Goal: Task Accomplishment & Management: Manage account settings

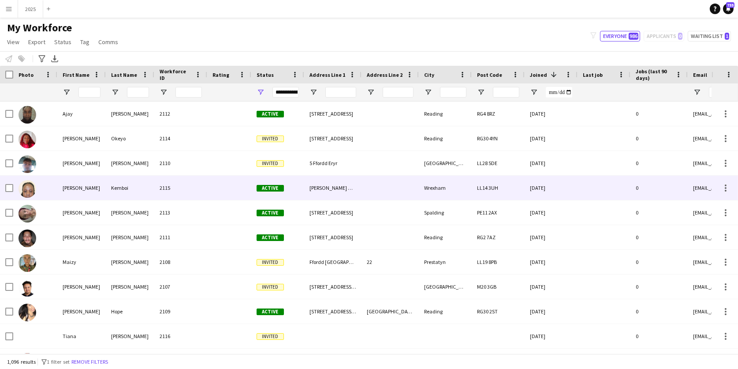
scroll to position [69, 0]
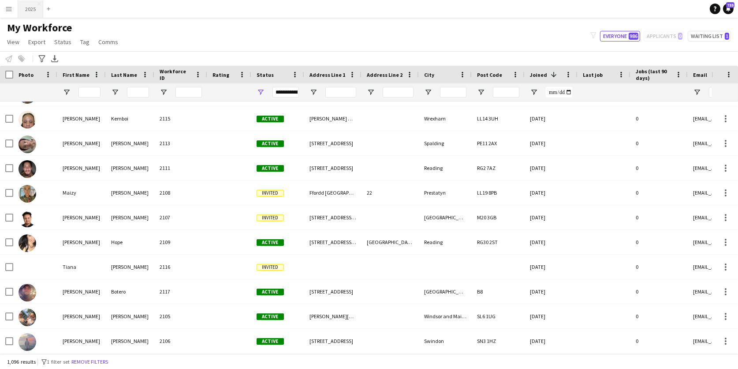
click at [25, 10] on button "2025 Close" at bounding box center [30, 8] width 25 height 17
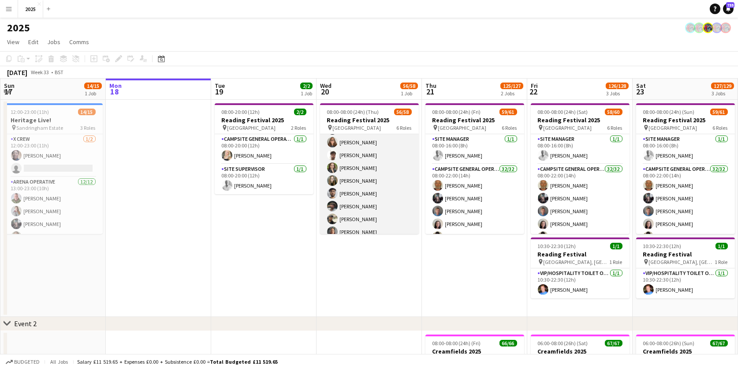
scroll to position [176, 0]
click at [370, 181] on app-card-role "Campsite General Operative 31/31 12:00-22:00 (10h) John Condon Louise Bates Gar…" at bounding box center [369, 196] width 99 height 416
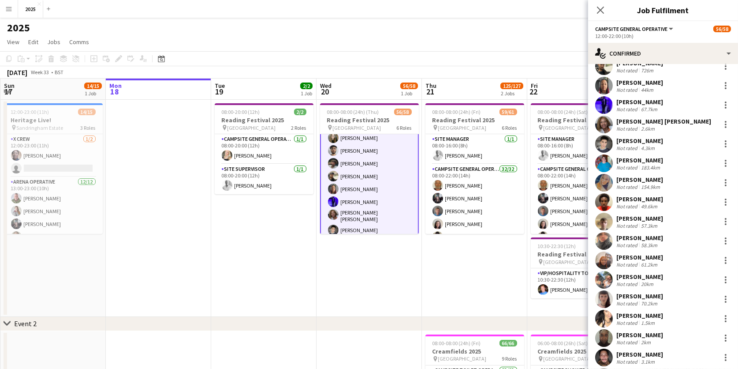
scroll to position [243, 0]
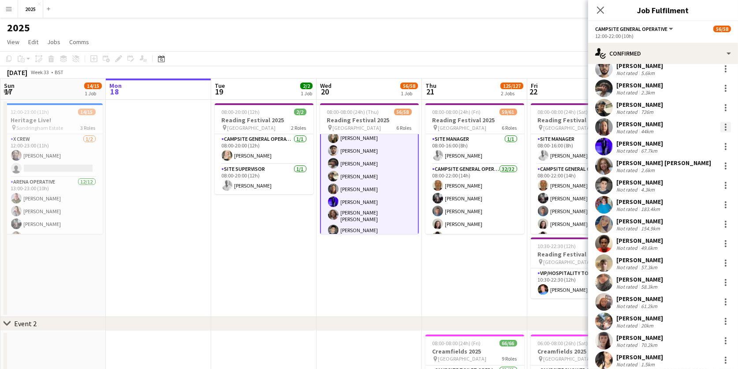
click at [727, 125] on div at bounding box center [726, 127] width 11 height 11
click at [700, 227] on span "Remove" at bounding box center [697, 227] width 55 height 8
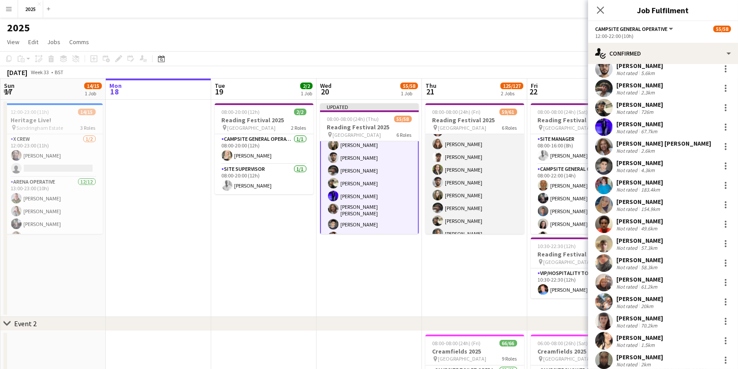
scroll to position [145, 0]
click at [477, 187] on app-card-role "Campsite General Operative 32/32 08:00-22:00 (14h) John Condon Louise Bates Gar…" at bounding box center [475, 233] width 99 height 429
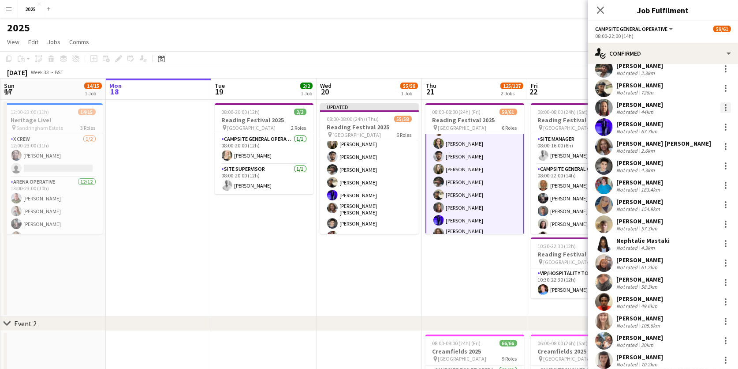
click at [727, 108] on div at bounding box center [726, 107] width 11 height 11
click at [692, 207] on span "Remove" at bounding box center [683, 207] width 26 height 7
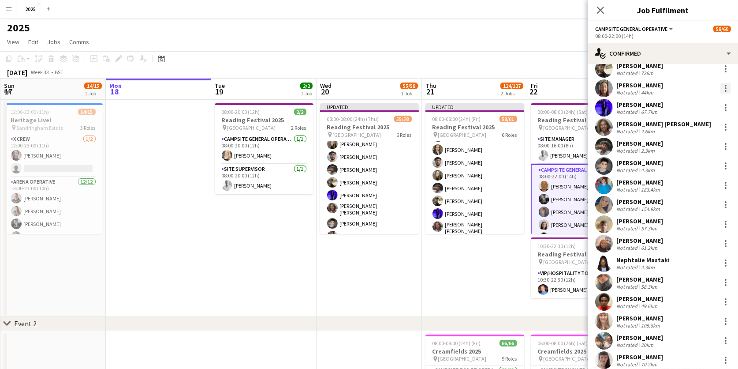
click at [726, 87] on div at bounding box center [726, 88] width 2 height 2
click at [708, 187] on span "Remove" at bounding box center [697, 188] width 55 height 8
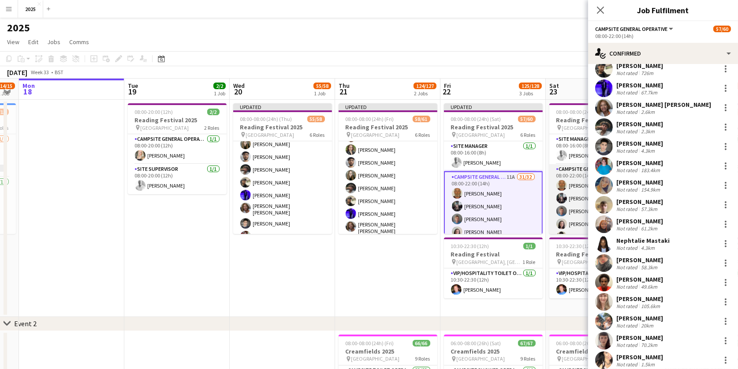
click at [566, 195] on app-user-avatar at bounding box center [562, 198] width 11 height 11
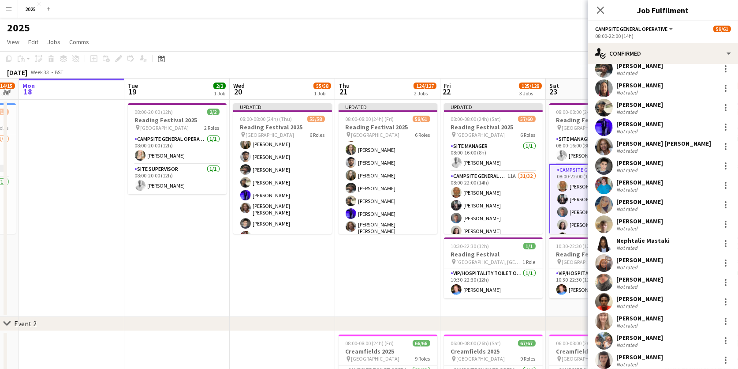
scroll to position [0, 296]
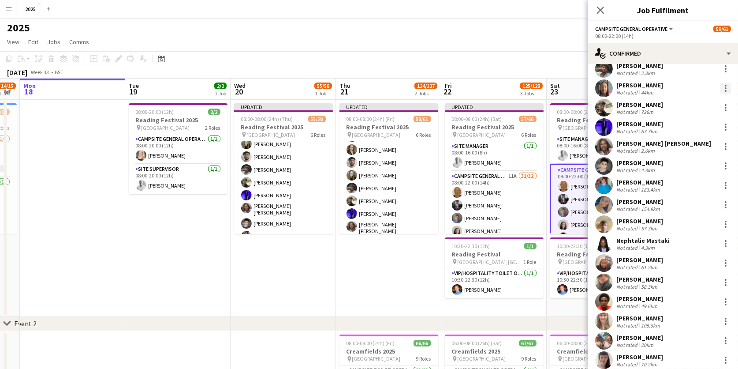
click at [725, 90] on div at bounding box center [726, 91] width 2 height 2
click at [707, 185] on span "Remove" at bounding box center [697, 188] width 55 height 8
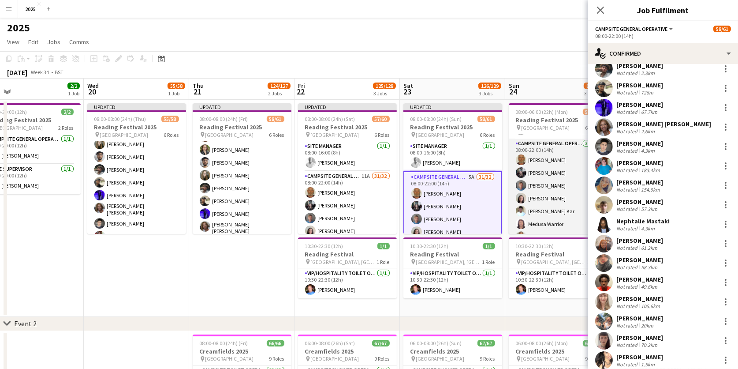
scroll to position [98, 0]
click at [547, 193] on app-card-role "Campsite General Operative 32/32 08:00-22:00 (14h) John Condon Louise Bates Gar…" at bounding box center [558, 280] width 99 height 429
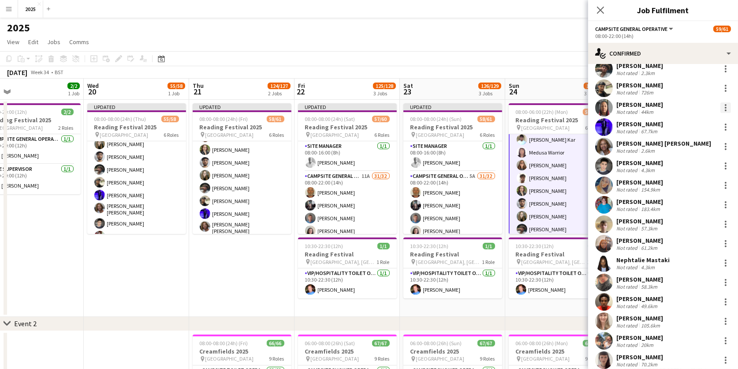
click at [728, 109] on div at bounding box center [726, 107] width 11 height 11
click at [698, 210] on span "Remove" at bounding box center [697, 208] width 55 height 8
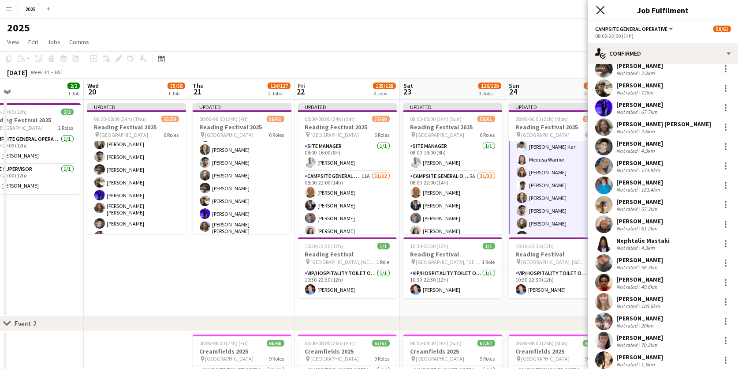
click at [603, 10] on icon "Close pop-in" at bounding box center [600, 10] width 8 height 8
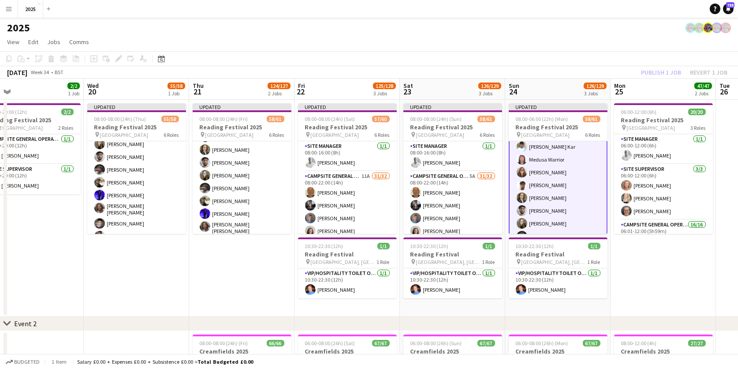
click at [677, 278] on app-date-cell "06:00-12:00 (6h) 20/20 Reading Festival 2025 pin Richfield Avenue 3 Roles Site …" at bounding box center [663, 208] width 105 height 217
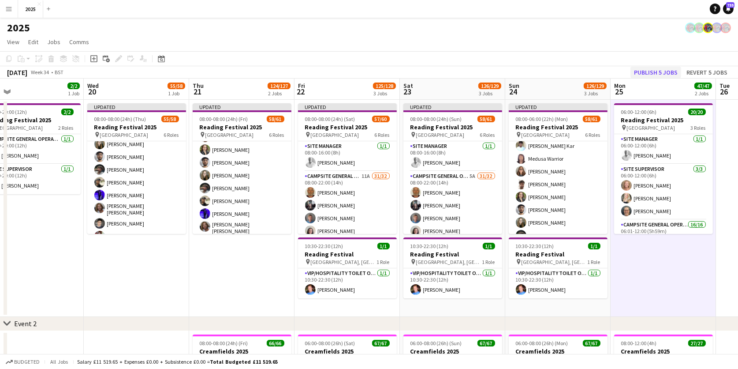
click at [657, 70] on button "Publish 5 jobs" at bounding box center [656, 72] width 51 height 11
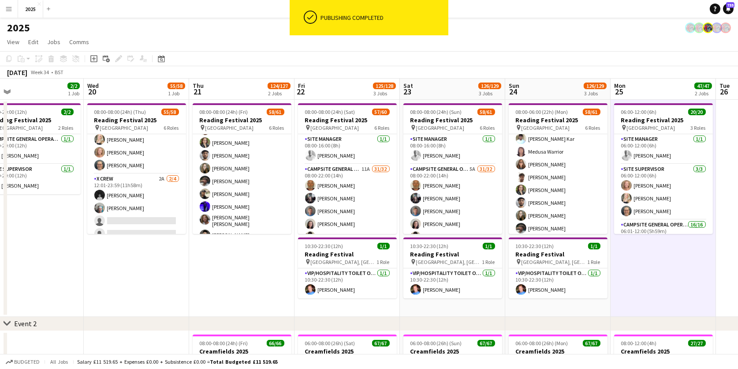
scroll to position [464, 0]
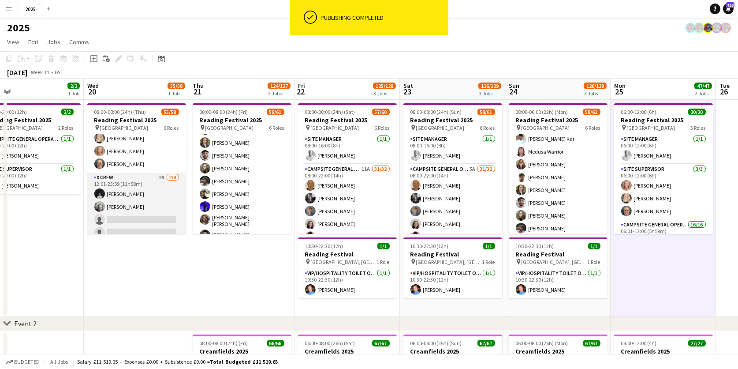
click at [134, 192] on app-card-role "X Crew 2A 2/4 12:01-23:59 (11h58m) Aiman Mukri DAYANE MURRAY single-neutral-act…" at bounding box center [136, 206] width 99 height 68
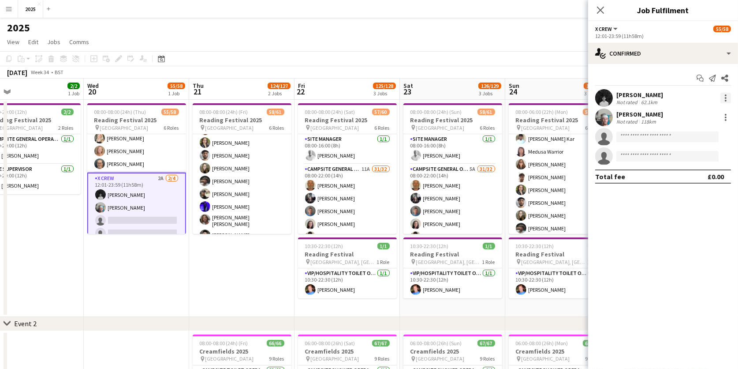
click at [724, 95] on div at bounding box center [726, 98] width 11 height 11
click at [706, 130] on button "Switch crew" at bounding box center [697, 134] width 69 height 21
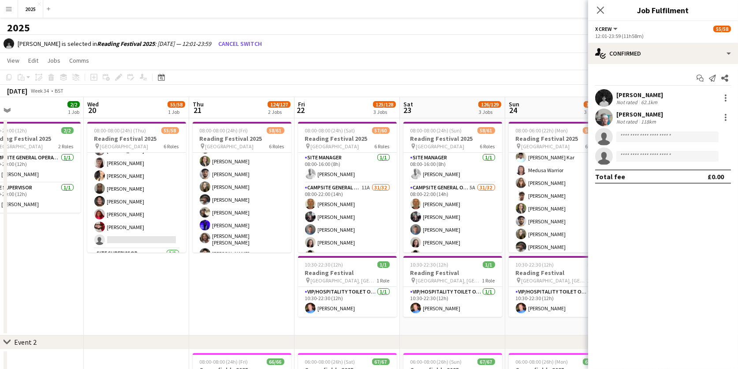
scroll to position [389, 0]
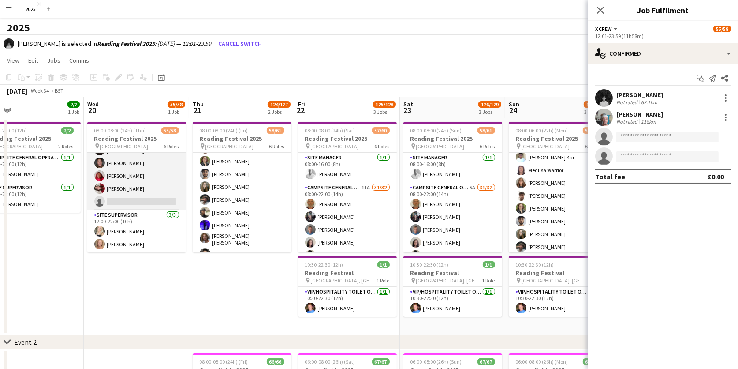
click at [121, 196] on app-card-role "Campsite General Operative 6A 30/31 12:00-22:00 (10h) John Condon Louise Bates …" at bounding box center [136, 2] width 99 height 416
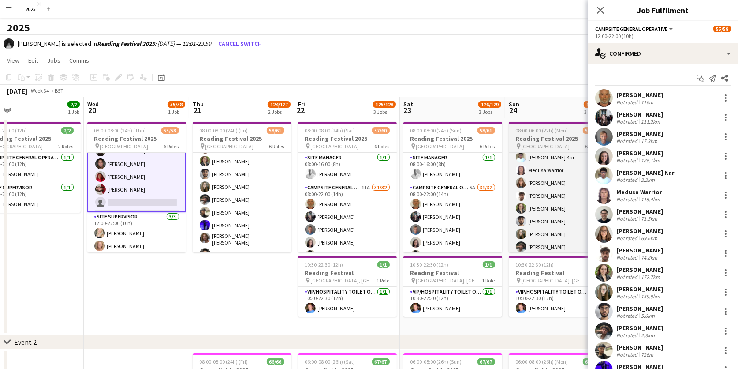
scroll to position [0, 443]
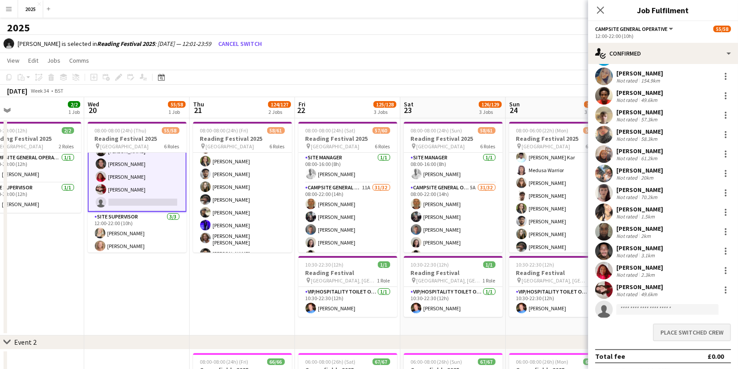
click at [663, 333] on button "Place switched crew" at bounding box center [692, 332] width 78 height 18
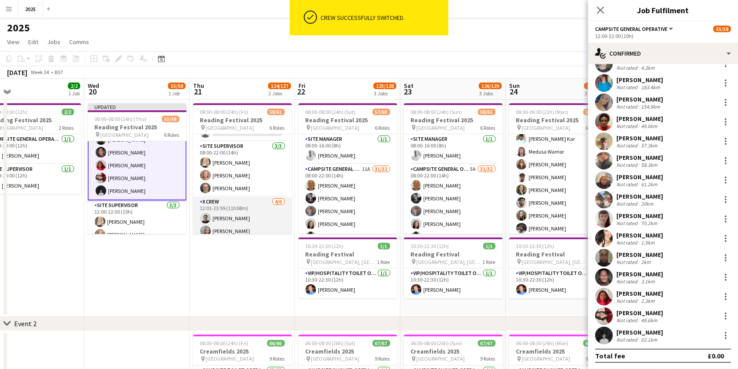
scroll to position [485, 0]
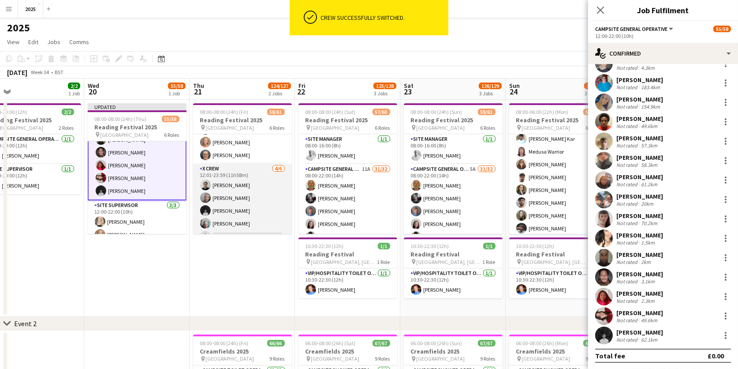
click at [271, 212] on app-card-role "X Crew 4/6 12:01-23:59 (11h58m) Rob Ferguson Myrian Gibson Aiman Mukri DAYANE M…" at bounding box center [242, 211] width 99 height 94
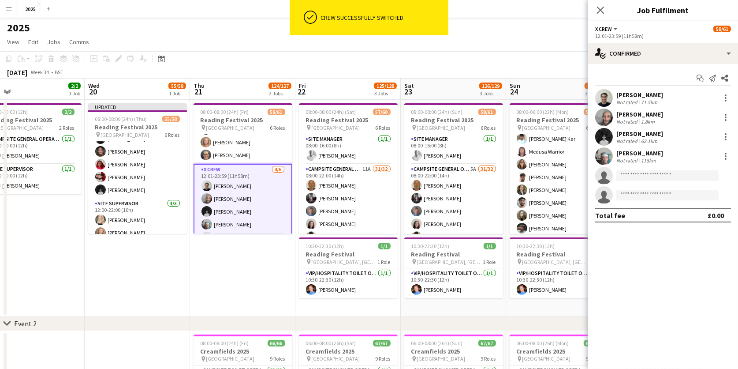
scroll to position [0, 0]
click at [724, 134] on div at bounding box center [726, 136] width 11 height 11
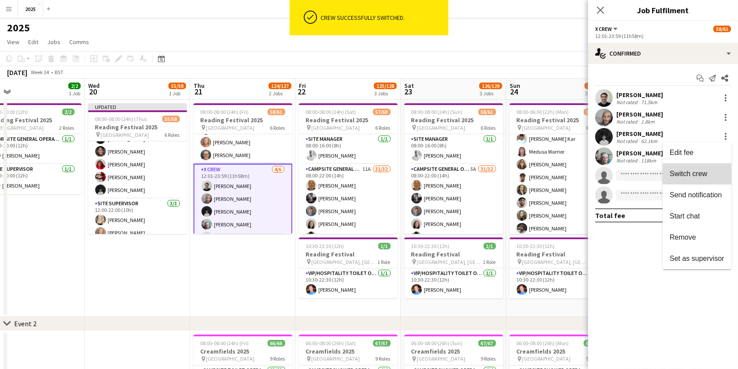
click at [705, 168] on button "Switch crew" at bounding box center [697, 173] width 69 height 21
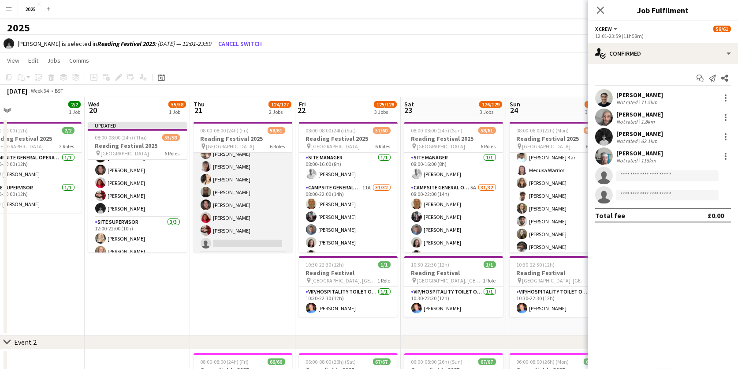
scroll to position [379, 0]
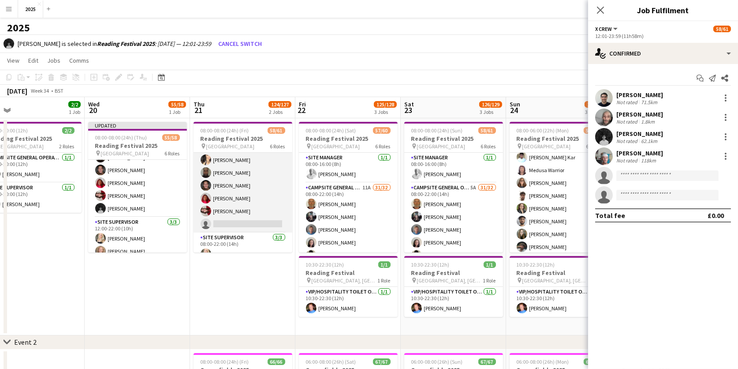
click at [260, 220] on app-card-role "Campsite General Operative 3A 31/32 08:00-22:00 (14h) John Condon Louise Bates …" at bounding box center [243, 17] width 99 height 429
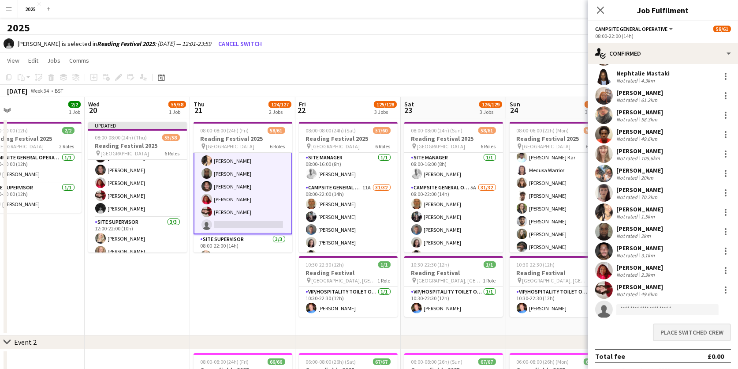
click at [662, 326] on button "Place switched crew" at bounding box center [692, 332] width 78 height 18
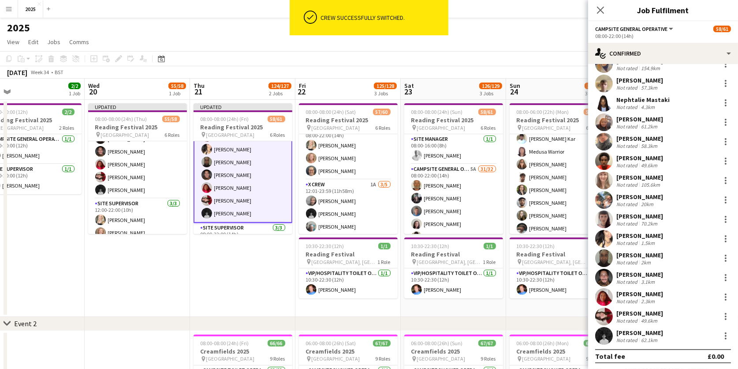
scroll to position [472, 0]
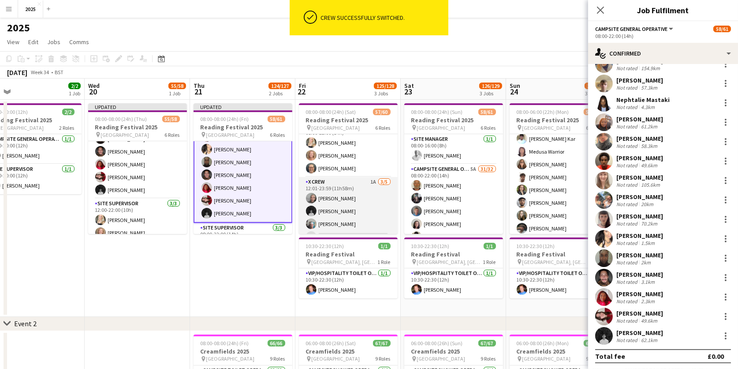
click at [363, 202] on app-card-role "X Crew 1A 3/5 12:01-23:59 (11h58m) Myrian Gibson Aiman Mukri DAYANE MURRAY sing…" at bounding box center [348, 217] width 99 height 81
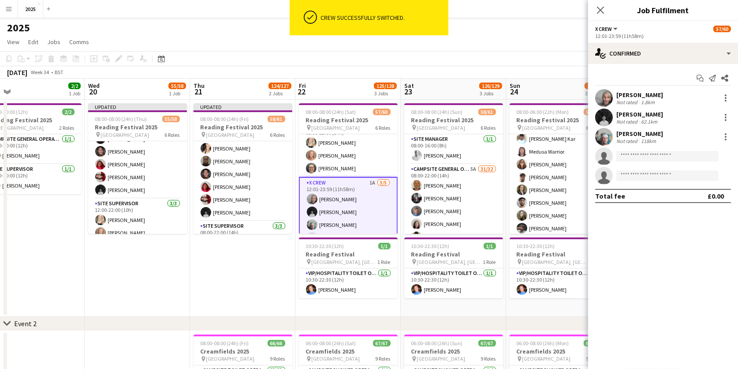
scroll to position [0, 0]
click at [726, 119] on div at bounding box center [726, 120] width 2 height 2
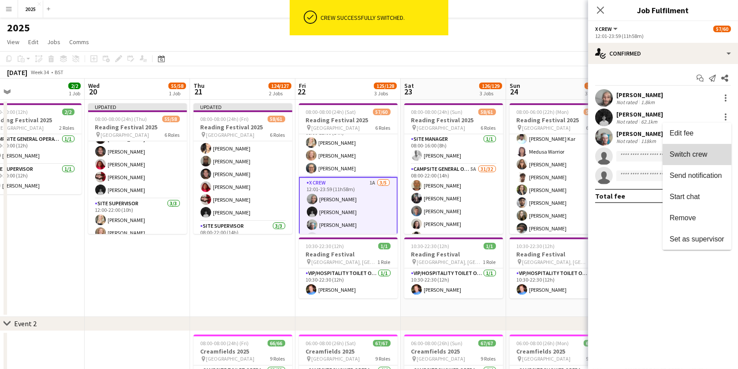
click at [710, 147] on button "Switch crew" at bounding box center [697, 154] width 69 height 21
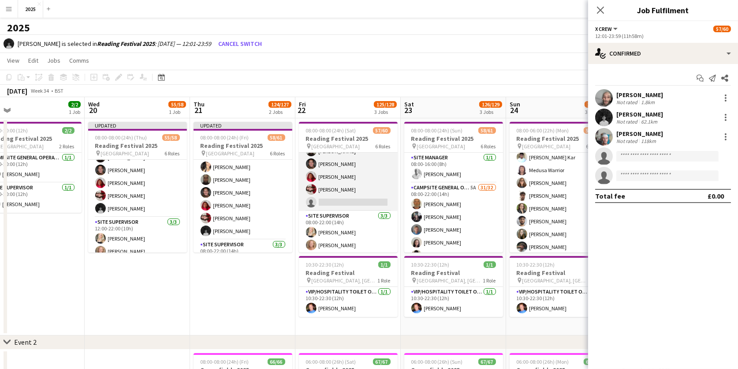
scroll to position [0, 442]
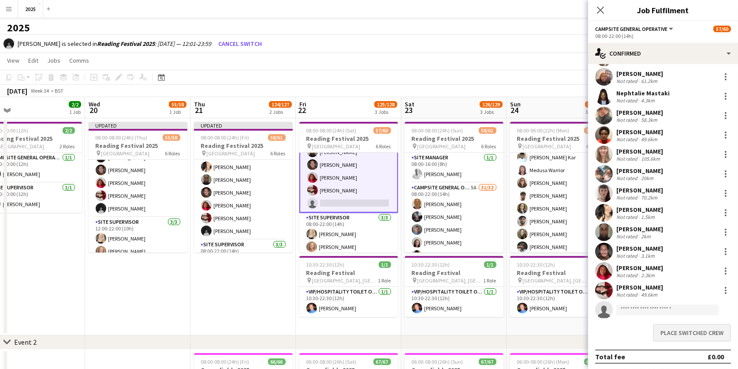
click at [671, 335] on button "Place switched crew" at bounding box center [692, 333] width 78 height 18
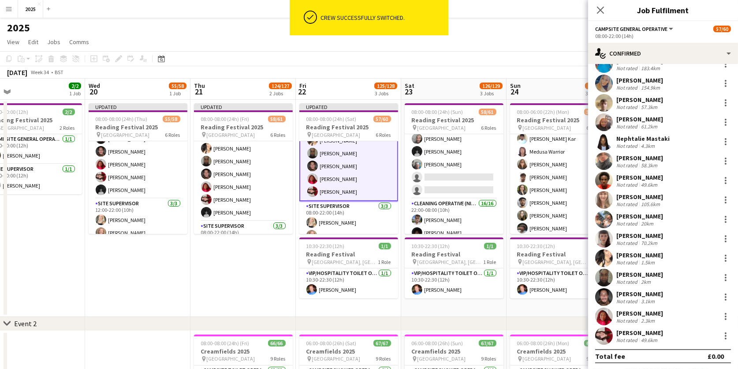
scroll to position [550, 0]
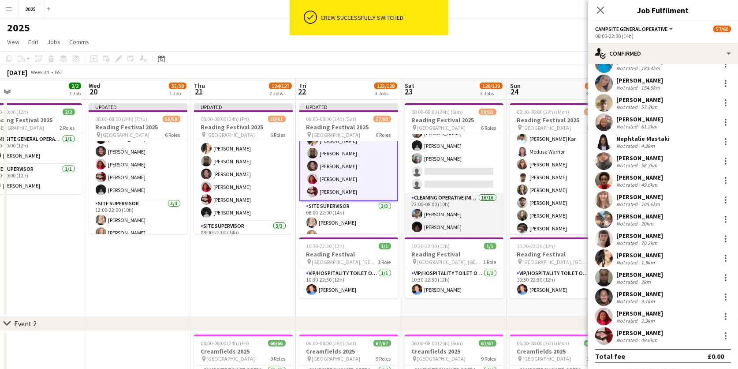
click at [454, 209] on app-card-role "Cleaning Operative (NIGHT) 16/16 22:00-08:00 (10h) Mya Brown-George Iyasu Amanu…" at bounding box center [454, 305] width 99 height 225
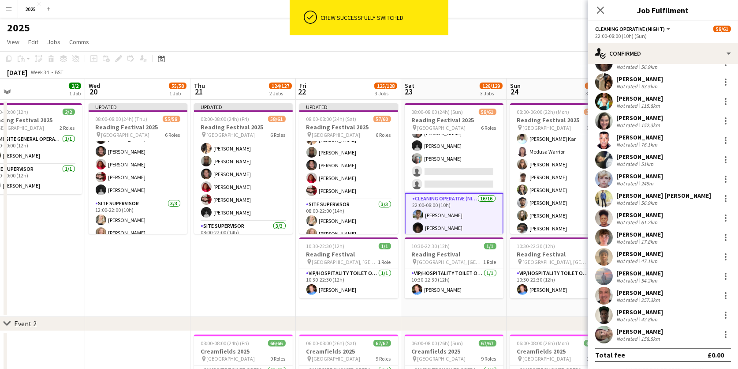
scroll to position [54, 0]
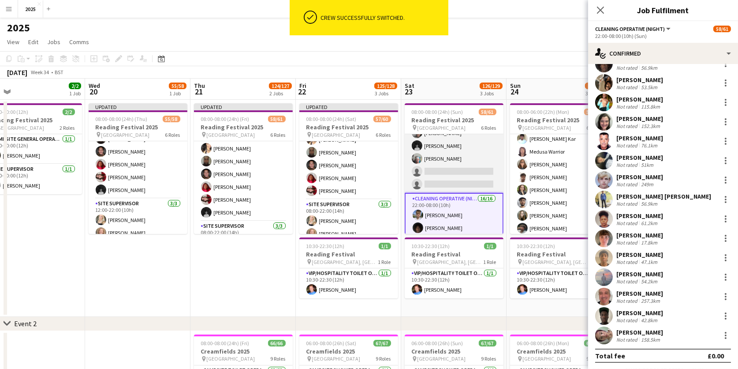
click at [449, 150] on app-card-role "X Crew 3A 4/6 12:01-23:59 (11h58m) Rob Ferguson Myrian Gibson Aiman Mukri DAYAN…" at bounding box center [454, 146] width 99 height 94
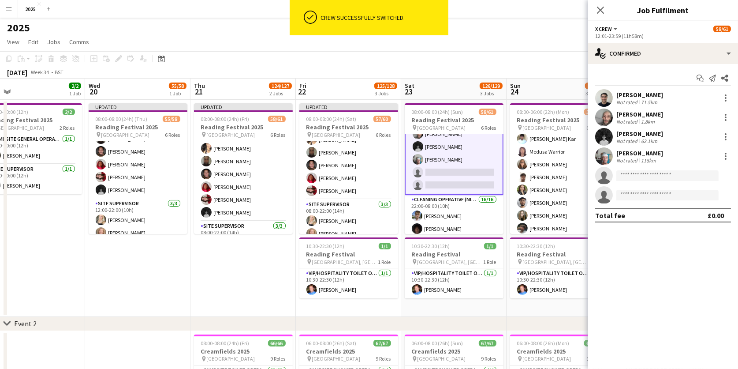
scroll to position [0, 0]
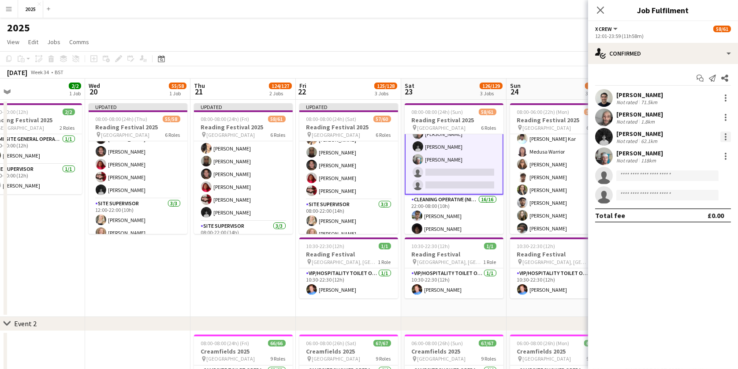
click at [729, 139] on div at bounding box center [726, 136] width 11 height 11
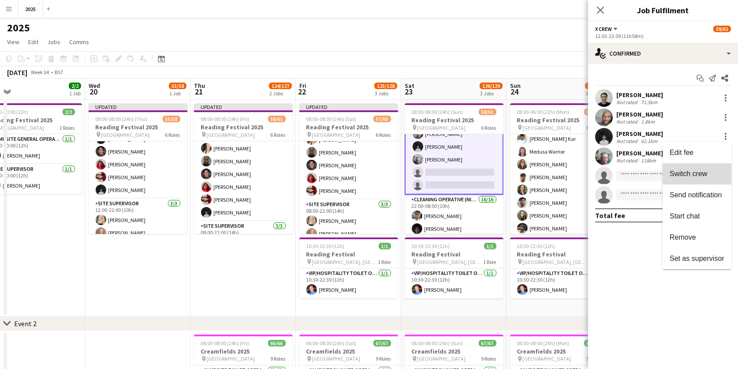
click at [695, 172] on span "Switch crew" at bounding box center [688, 173] width 37 height 7
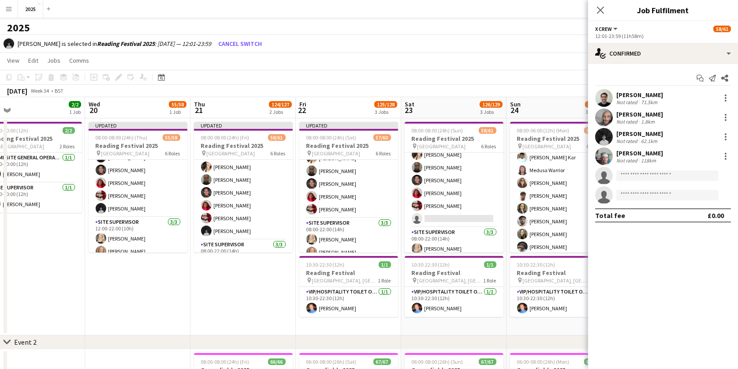
scroll to position [380, 0]
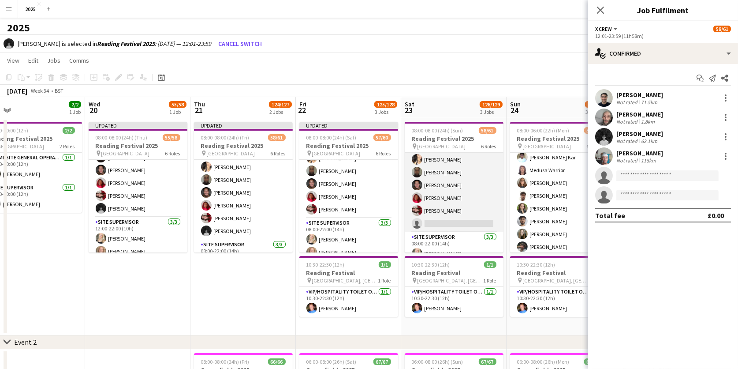
click at [457, 218] on app-card-role "Campsite General Operative 5A 31/32 08:00-22:00 (14h) John Condon Louise Bates …" at bounding box center [454, 17] width 99 height 429
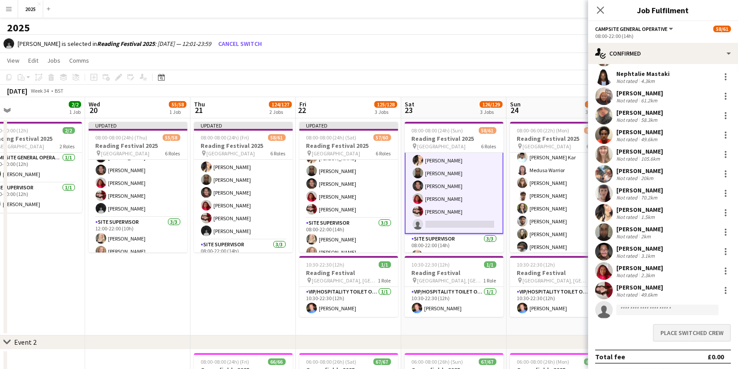
click at [668, 329] on button "Place switched crew" at bounding box center [692, 333] width 78 height 18
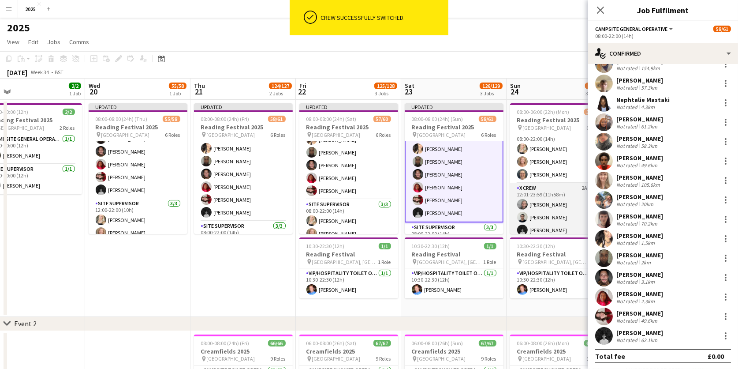
scroll to position [468, 0]
click at [557, 217] on app-card-role "X Crew 2A 4/6 12:01-23:59 (11h58m) Myrian Gibson Rob Ferguson Aiman Mukri DAYAN…" at bounding box center [559, 228] width 99 height 94
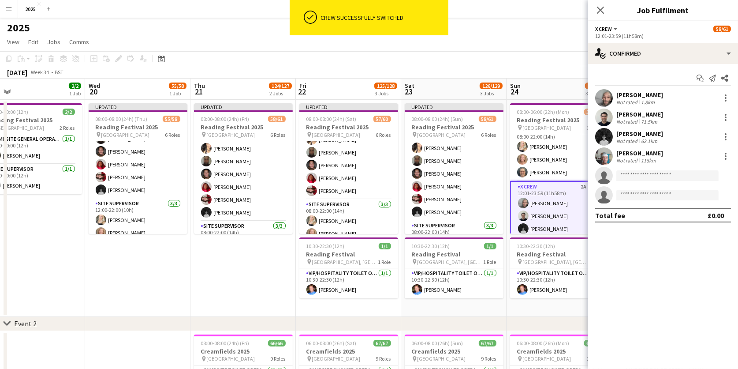
scroll to position [0, 0]
click at [726, 136] on div at bounding box center [726, 137] width 2 height 2
click at [711, 164] on button "Switch crew" at bounding box center [697, 173] width 69 height 21
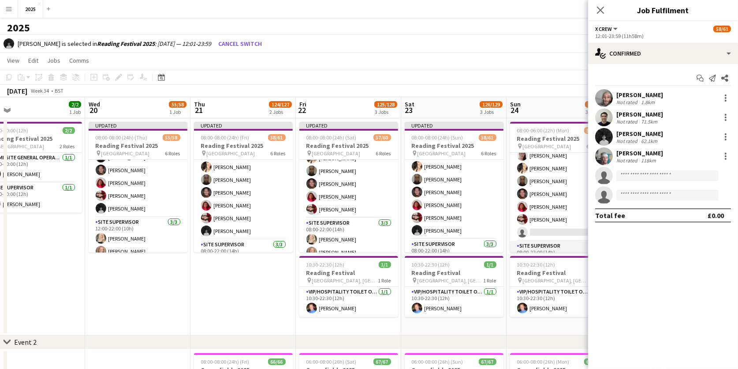
scroll to position [368, 0]
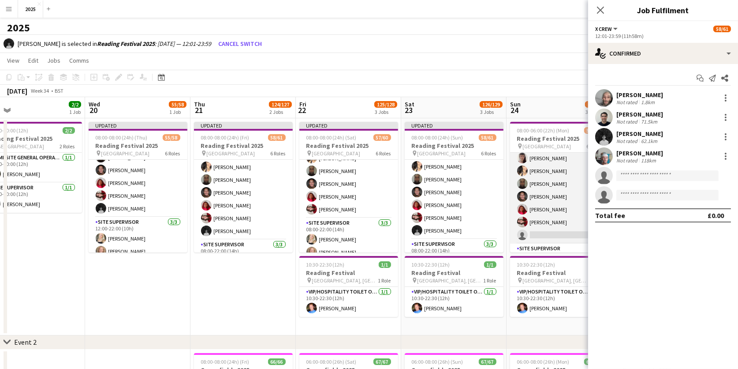
click at [547, 228] on app-card-role "Campsite General Operative 6A 31/32 08:00-22:00 (14h) John Condon Louise Bates …" at bounding box center [559, 28] width 99 height 429
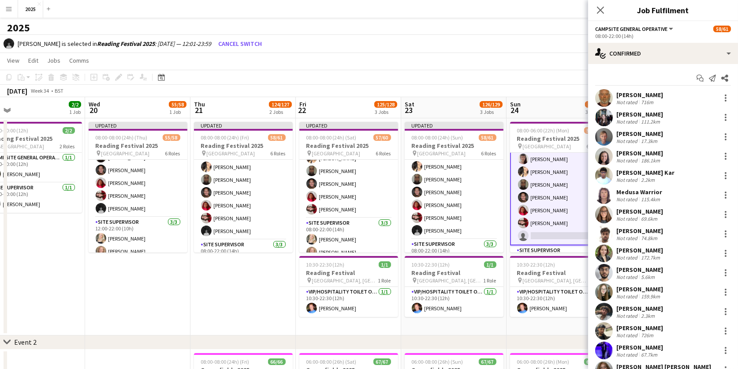
scroll to position [0, 442]
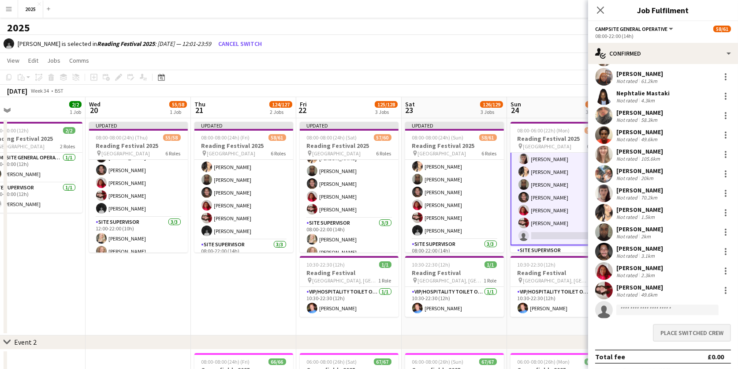
click at [675, 334] on button "Place switched crew" at bounding box center [692, 333] width 78 height 18
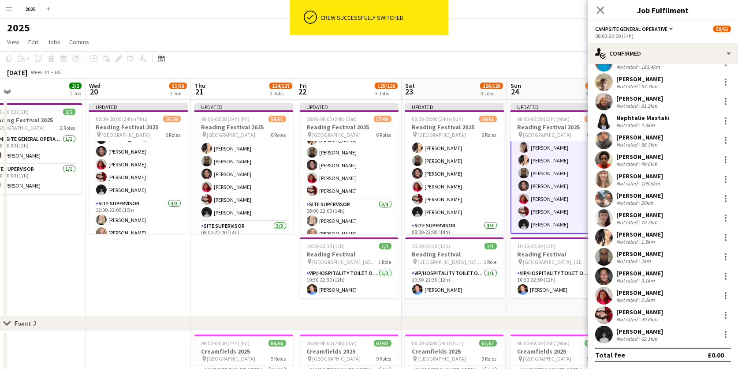
scroll to position [364, 0]
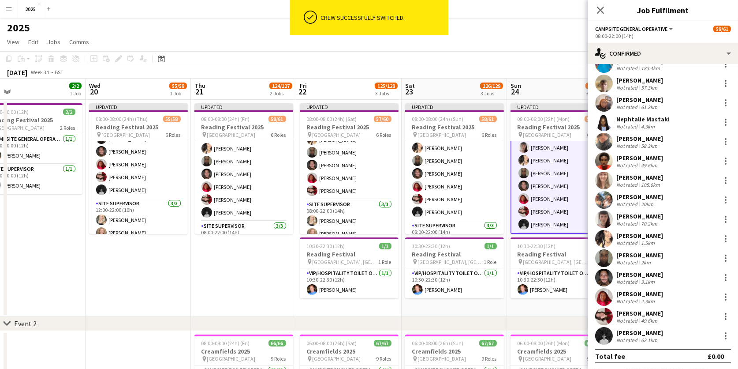
click at [599, 4] on div "Close pop-in" at bounding box center [600, 10] width 25 height 20
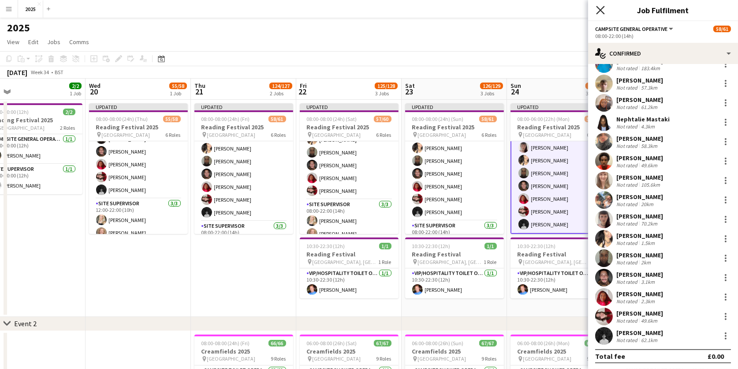
click at [599, 11] on icon at bounding box center [600, 10] width 8 height 8
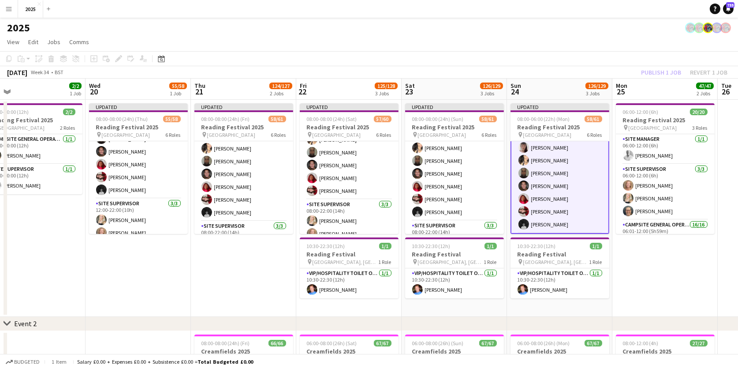
click at [642, 265] on app-date-cell "06:00-12:00 (6h) 20/20 Reading Festival 2025 pin Richfield Avenue 3 Roles Site …" at bounding box center [665, 208] width 105 height 217
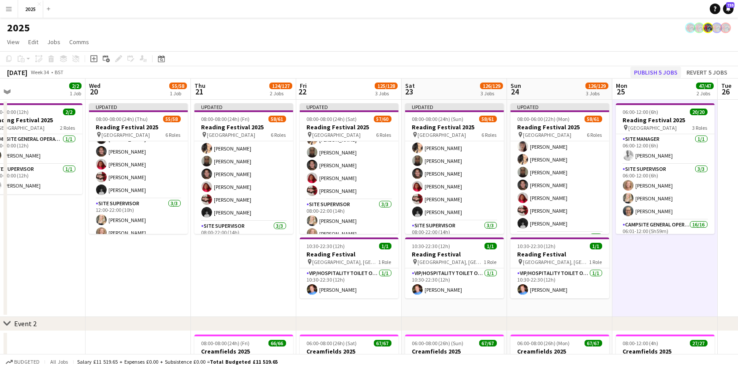
click at [652, 75] on button "Publish 5 jobs" at bounding box center [656, 72] width 51 height 11
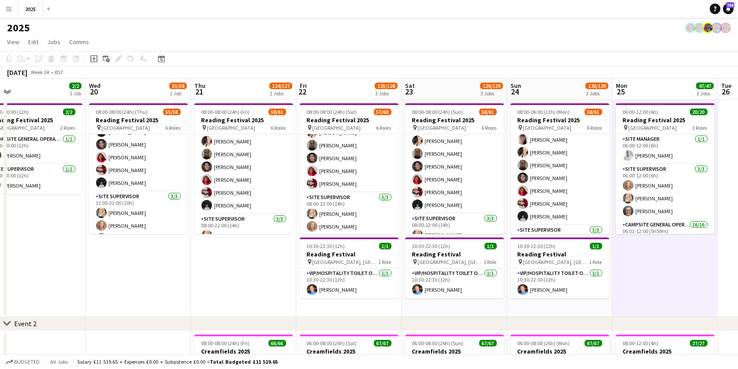
click at [9, 8] on app-icon "Menu" at bounding box center [8, 8] width 7 height 7
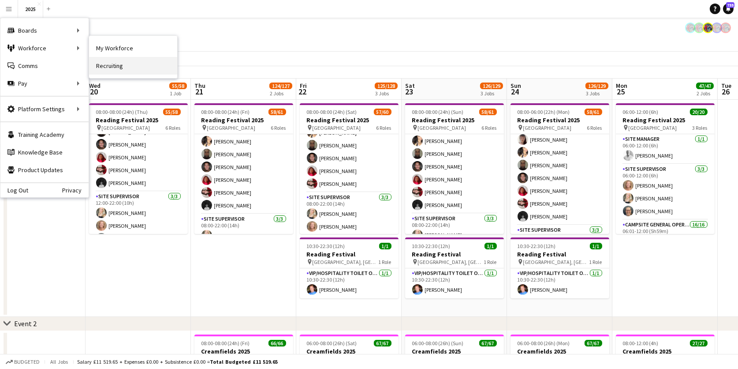
click at [117, 65] on link "Recruiting" at bounding box center [133, 66] width 88 height 18
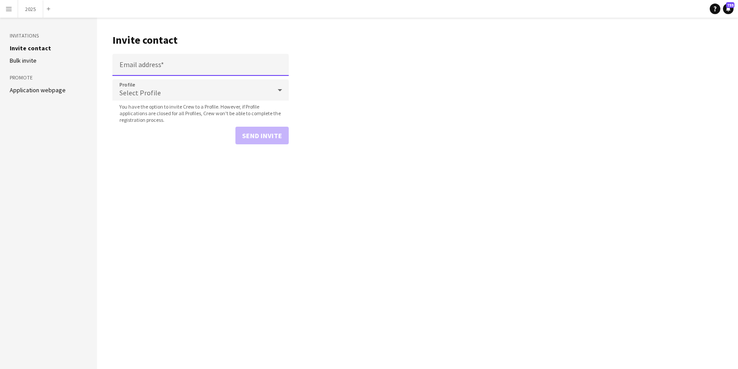
click at [139, 64] on input "Email address" at bounding box center [200, 65] width 176 height 22
paste input "**********"
type input "**********"
click at [137, 89] on span "Select Profile" at bounding box center [140, 92] width 41 height 9
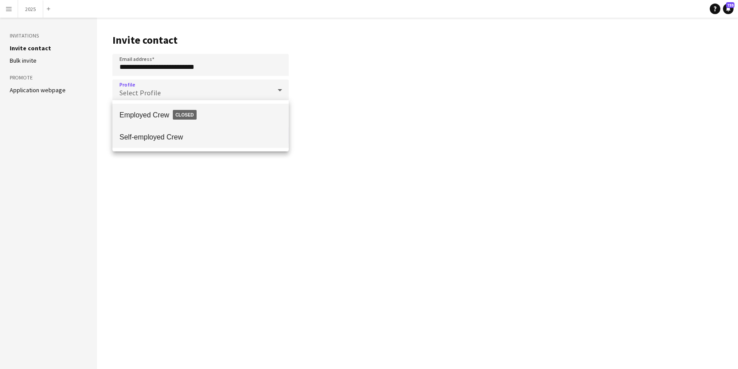
click at [135, 131] on mat-option "Self-employed Crew" at bounding box center [200, 137] width 176 height 22
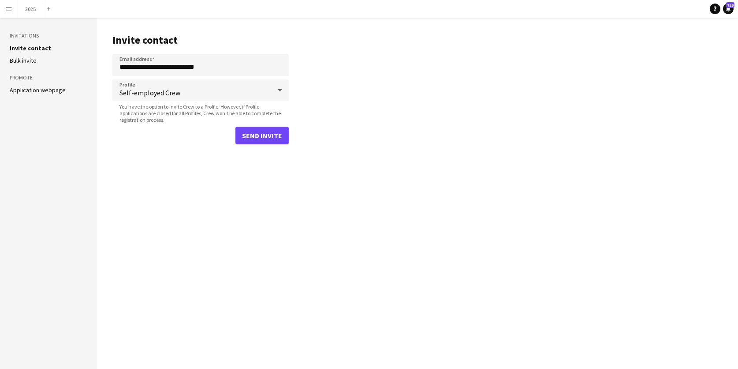
click at [274, 138] on button "Send invite" at bounding box center [262, 136] width 53 height 18
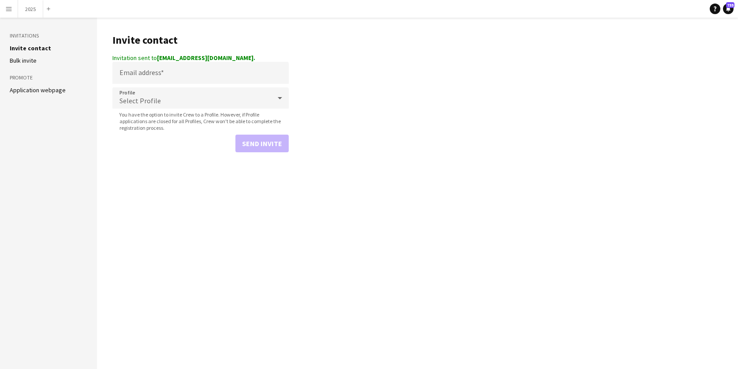
click at [8, 9] on app-icon "Menu" at bounding box center [8, 8] width 7 height 7
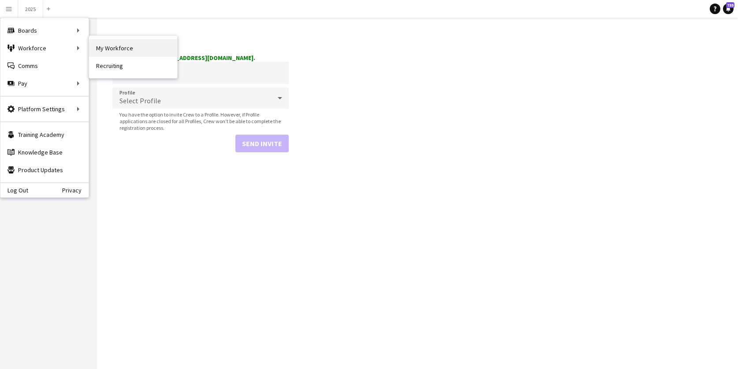
click at [99, 47] on link "My Workforce" at bounding box center [133, 48] width 88 height 18
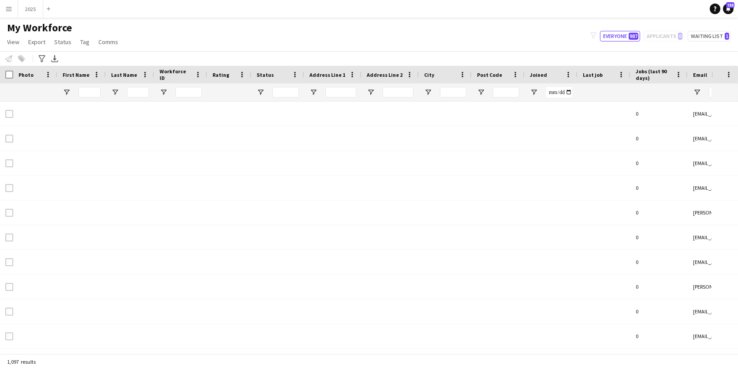
type input "**********"
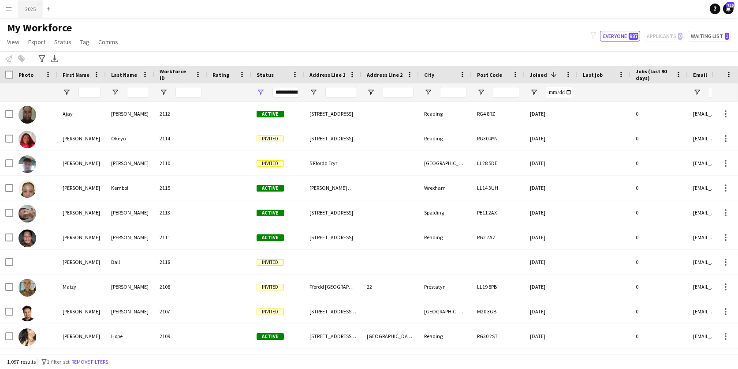
click at [33, 6] on button "2025 Close" at bounding box center [30, 8] width 25 height 17
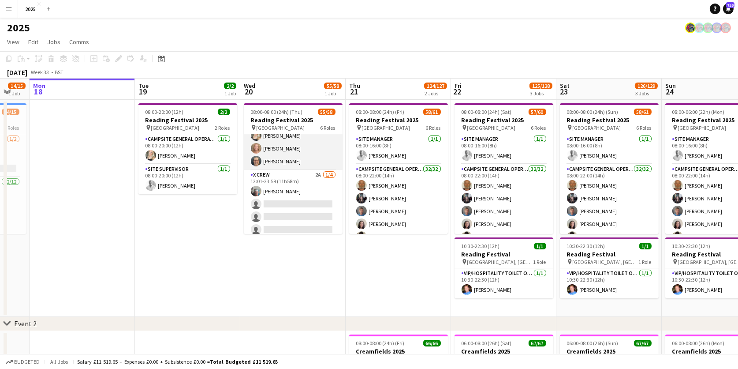
scroll to position [468, 0]
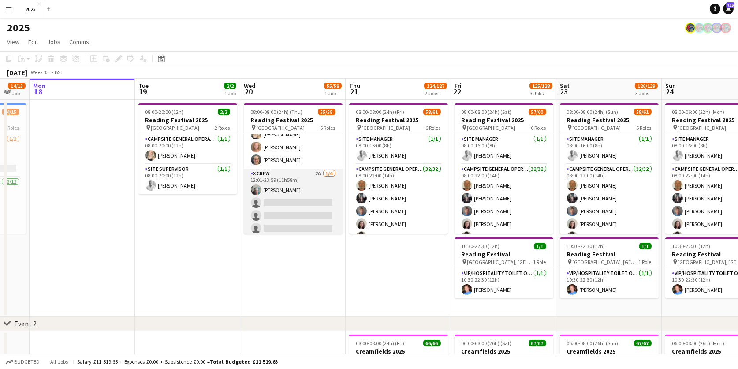
click at [319, 169] on app-card-role "X Crew 2A 1/4 12:01-23:59 (11h58m) DAYANE MURRAY single-neutral-actions single-…" at bounding box center [293, 202] width 99 height 68
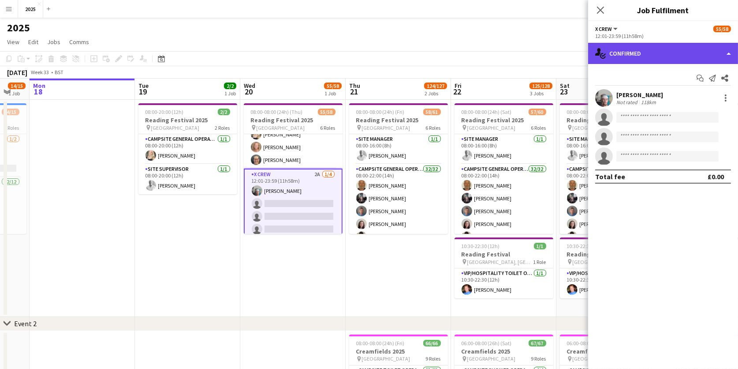
click at [651, 56] on div "single-neutral-actions-check-2 Confirmed" at bounding box center [663, 53] width 150 height 21
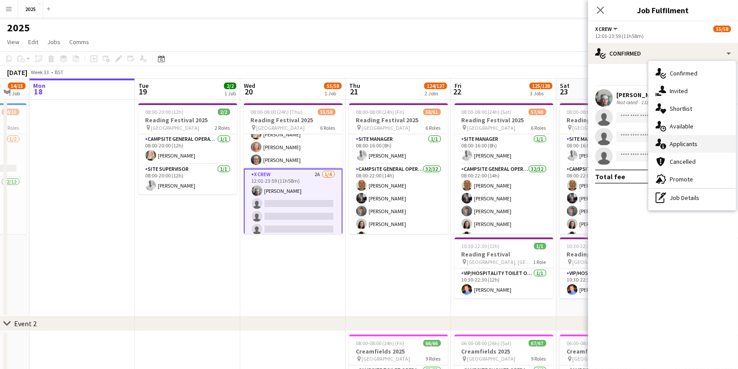
click at [685, 149] on div "single-neutral-actions-information Applicants" at bounding box center [692, 144] width 87 height 18
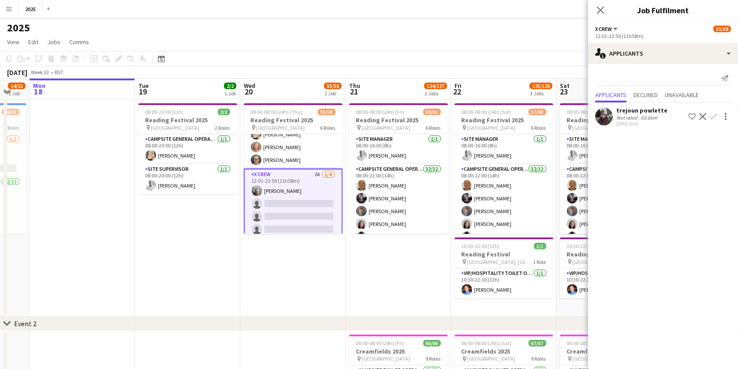
click at [322, 198] on app-card-role "X Crew 2A 1/4 12:01-23:59 (11h58m) DAYANE MURRAY single-neutral-actions single-…" at bounding box center [293, 203] width 99 height 70
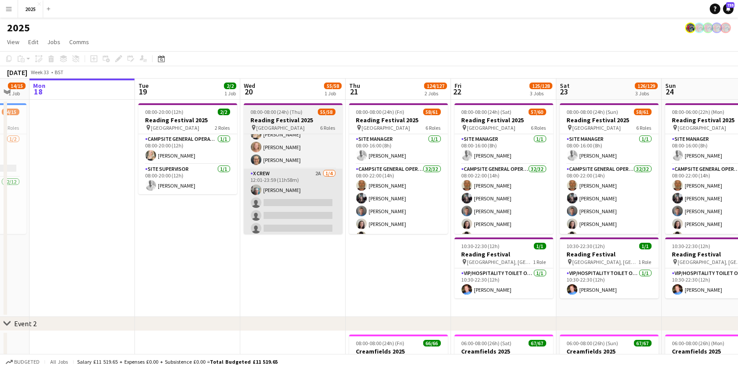
click at [318, 196] on app-card-role "X Crew 2A 1/4 12:01-23:59 (11h58m) DAYANE MURRAY single-neutral-actions single-…" at bounding box center [293, 202] width 99 height 68
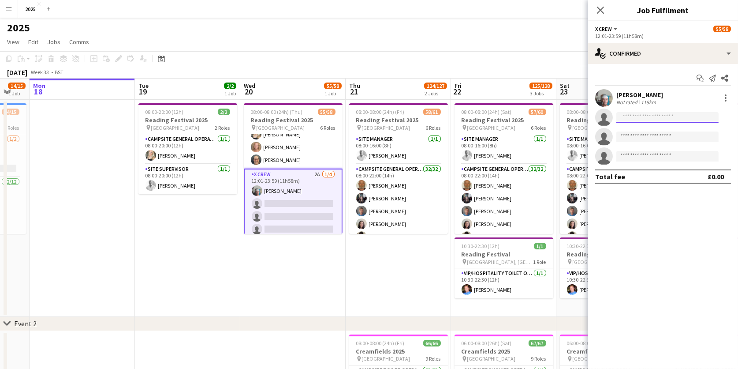
click at [634, 118] on input at bounding box center [668, 117] width 102 height 11
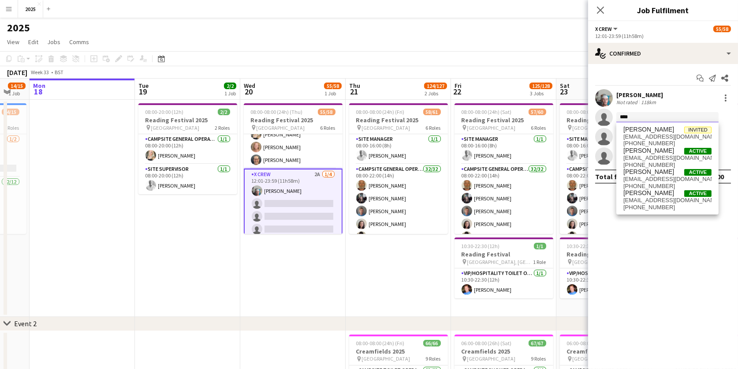
type input "****"
drag, startPoint x: 634, startPoint y: 118, endPoint x: 652, endPoint y: 160, distance: 45.1
click at [652, 160] on span "ljayb_luke@hotmail.co.uk" at bounding box center [668, 157] width 88 height 7
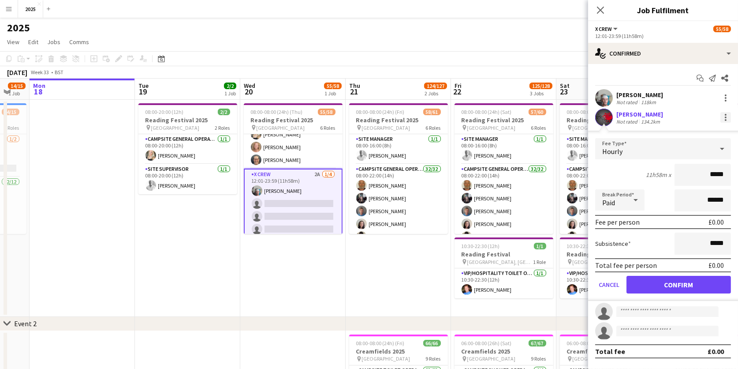
click at [726, 115] on div at bounding box center [726, 117] width 11 height 11
click at [687, 197] on span "Remove" at bounding box center [683, 196] width 26 height 7
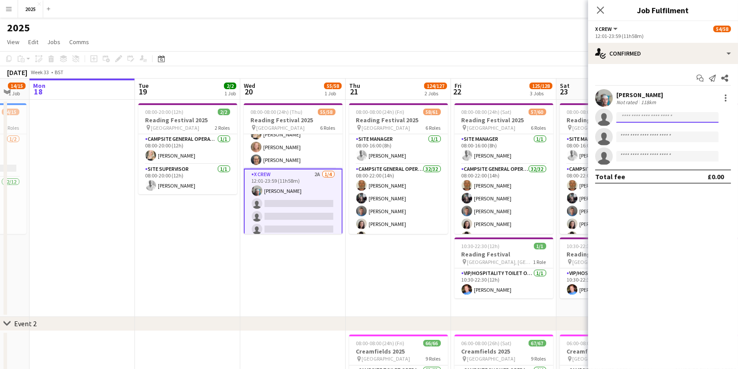
click at [646, 118] on input at bounding box center [668, 117] width 102 height 11
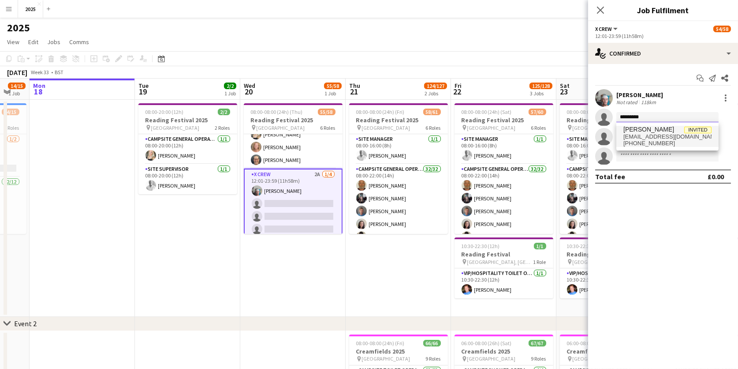
type input "*********"
click at [656, 134] on span "[EMAIL_ADDRESS][DOMAIN_NAME]" at bounding box center [668, 136] width 88 height 7
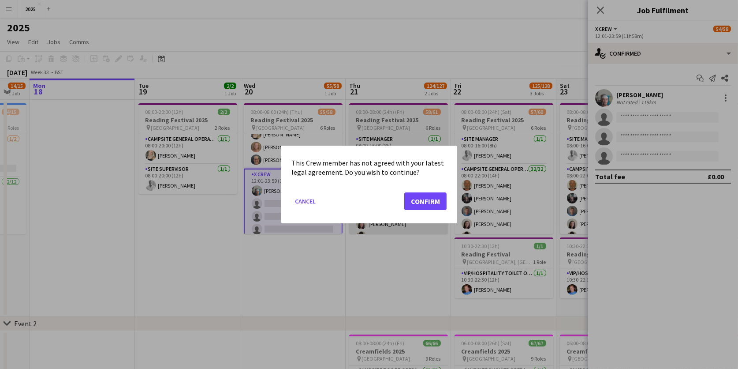
drag, startPoint x: 438, startPoint y: 199, endPoint x: 442, endPoint y: 199, distance: 4.9
click at [437, 199] on button "Confirm" at bounding box center [425, 201] width 42 height 18
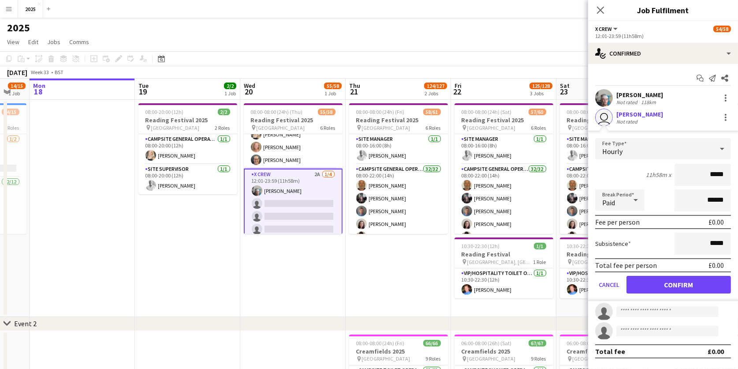
click at [642, 286] on button "Confirm" at bounding box center [679, 285] width 105 height 18
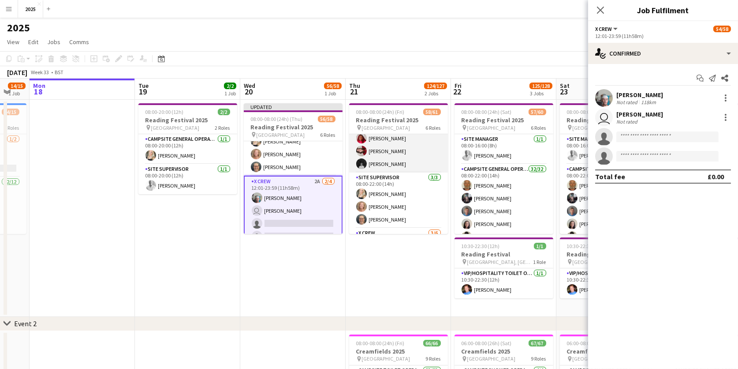
scroll to position [490, 0]
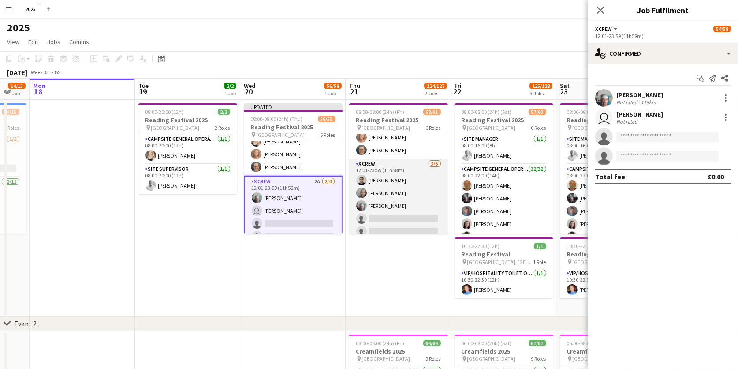
click at [389, 216] on app-card-role "X Crew 3/6 12:01-23:59 (11h58m) Rob Ferguson Myrian Gibson DAYANE MURRAY single…" at bounding box center [398, 206] width 99 height 94
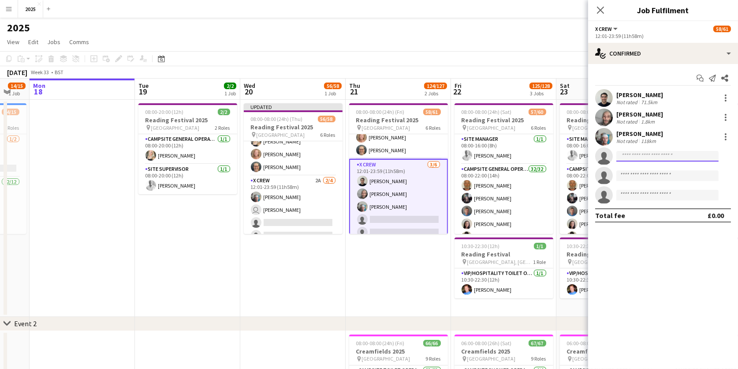
click at [642, 152] on input at bounding box center [668, 156] width 102 height 11
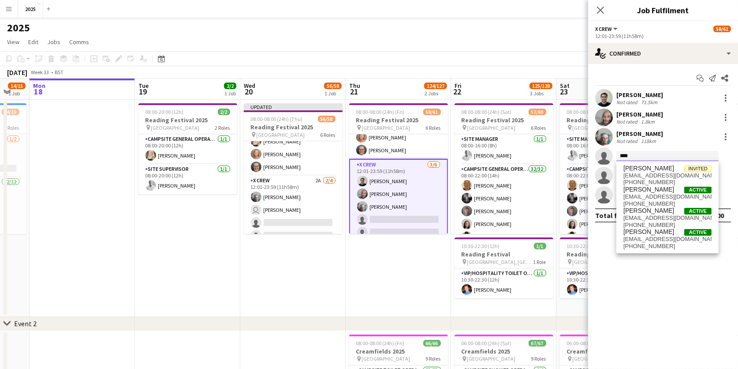
type input "****"
drag, startPoint x: 642, startPoint y: 152, endPoint x: 659, endPoint y: 180, distance: 32.7
click at [659, 180] on span "+447756241211" at bounding box center [668, 182] width 88 height 7
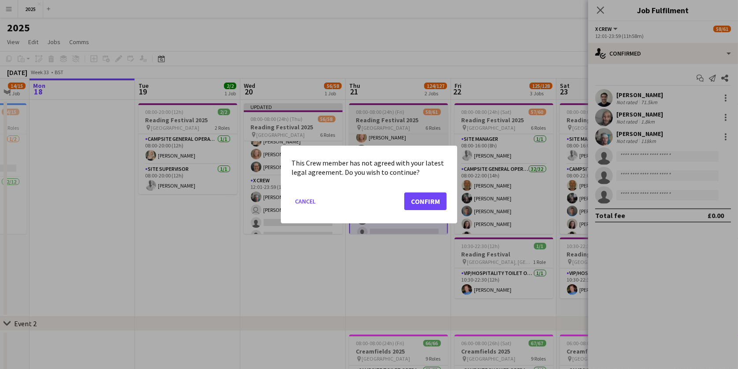
click at [424, 202] on button "Confirm" at bounding box center [425, 201] width 42 height 18
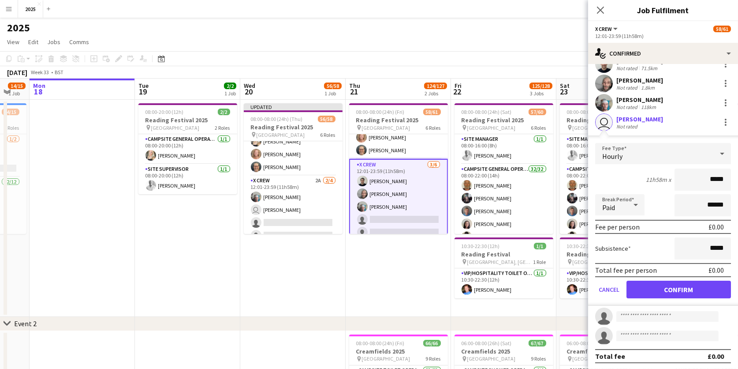
scroll to position [34, 0]
click at [646, 284] on button "Confirm" at bounding box center [679, 290] width 105 height 18
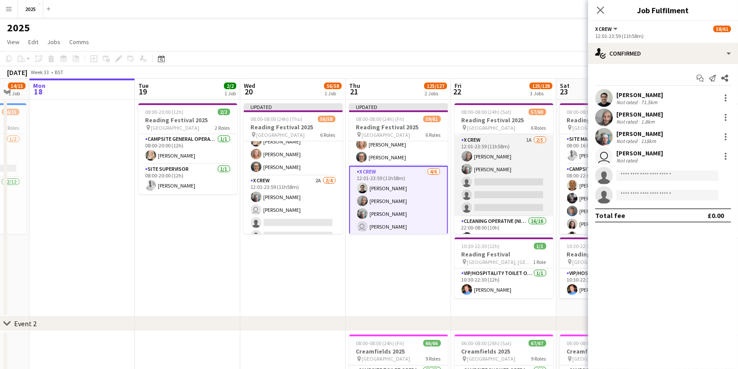
scroll to position [515, 0]
click at [507, 177] on app-card-role "X Crew 1A 2/5 12:01-23:59 (11h58m) Myrian Gibson DAYANE MURRAY single-neutral-a…" at bounding box center [504, 174] width 99 height 81
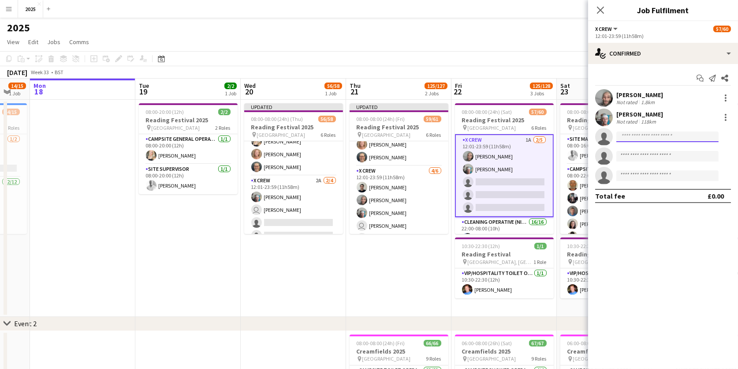
click at [666, 135] on input at bounding box center [668, 136] width 102 height 11
type input "*"
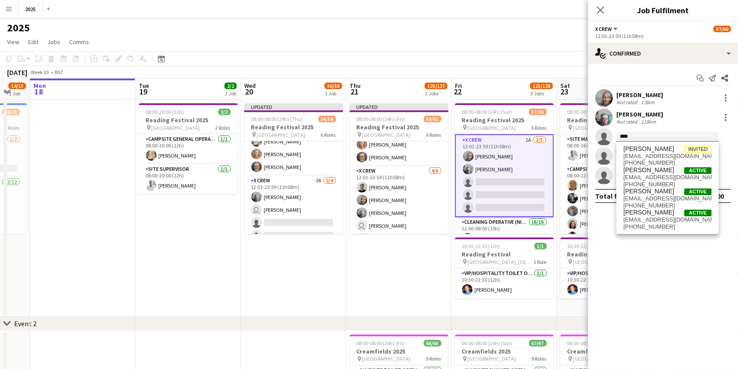
type input "****"
drag, startPoint x: 666, startPoint y: 135, endPoint x: 663, endPoint y: 155, distance: 20.6
click at [663, 155] on span "[EMAIL_ADDRESS][DOMAIN_NAME]" at bounding box center [668, 156] width 88 height 7
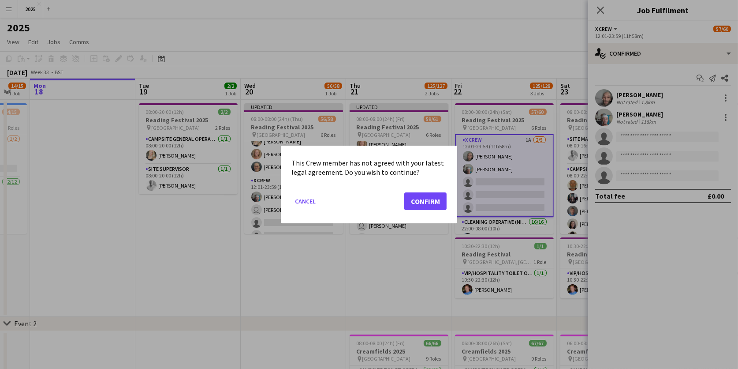
click at [427, 198] on button "Confirm" at bounding box center [425, 201] width 42 height 18
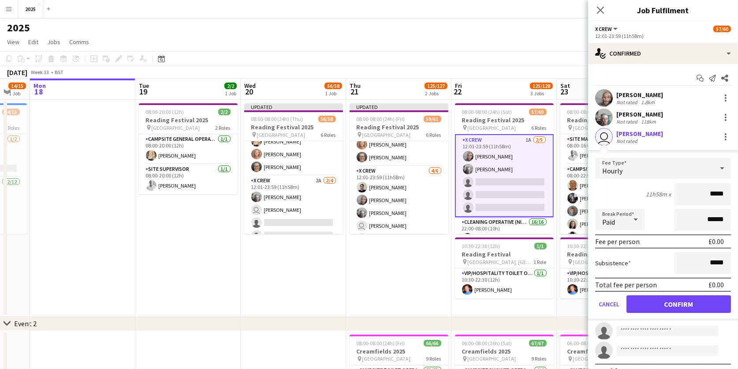
click at [648, 300] on button "Confirm" at bounding box center [679, 304] width 105 height 18
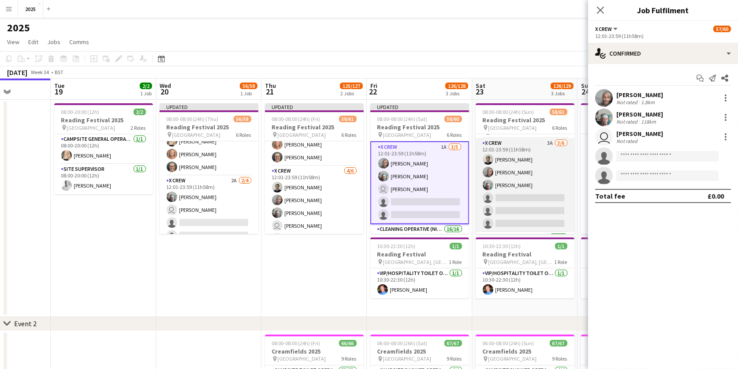
scroll to position [512, 0]
click at [528, 192] on app-card-role "X Crew 3A 3/6 12:01-23:59 (11h58m) Rob Ferguson Myrian Gibson DAYANE MURRAY sin…" at bounding box center [525, 184] width 99 height 94
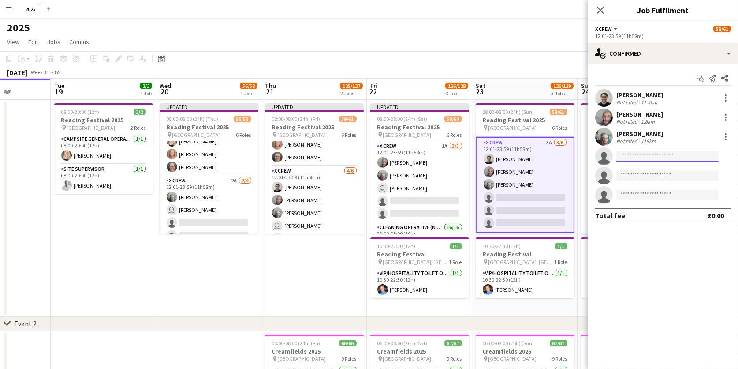
click at [637, 154] on input at bounding box center [668, 156] width 102 height 11
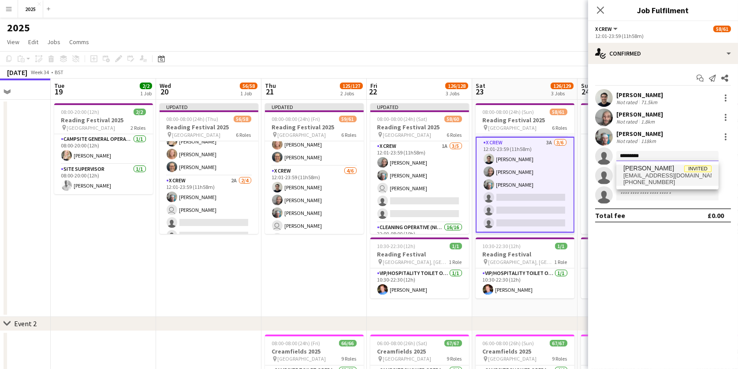
type input "*********"
click at [654, 172] on span "[EMAIL_ADDRESS][DOMAIN_NAME]" at bounding box center [668, 175] width 88 height 7
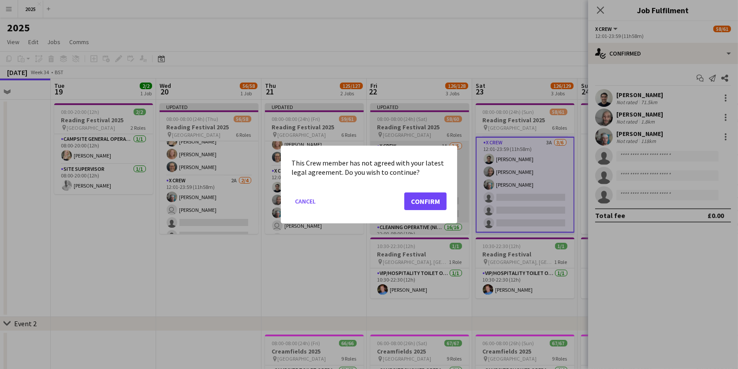
click at [432, 199] on button "Confirm" at bounding box center [425, 201] width 42 height 18
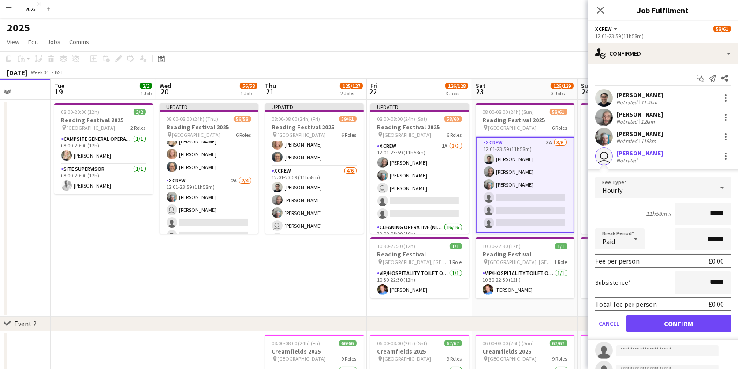
click at [654, 322] on button "Confirm" at bounding box center [679, 324] width 105 height 18
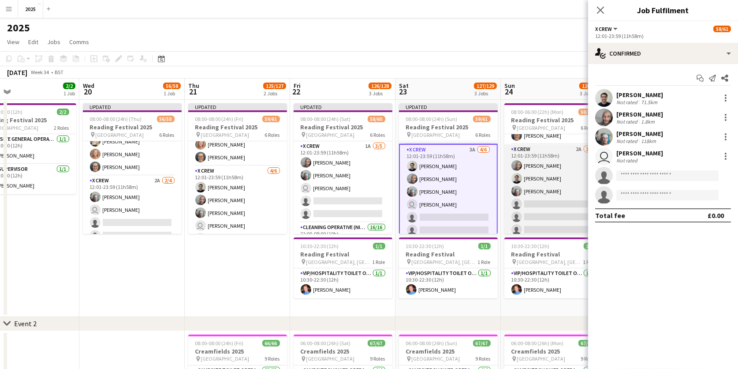
scroll to position [506, 0]
click at [533, 199] on app-card-role "X Crew 2A 3/6 12:01-23:59 (11h58m) Myrian Gibson Rob Ferguson DAYANE MURRAY sin…" at bounding box center [554, 190] width 99 height 94
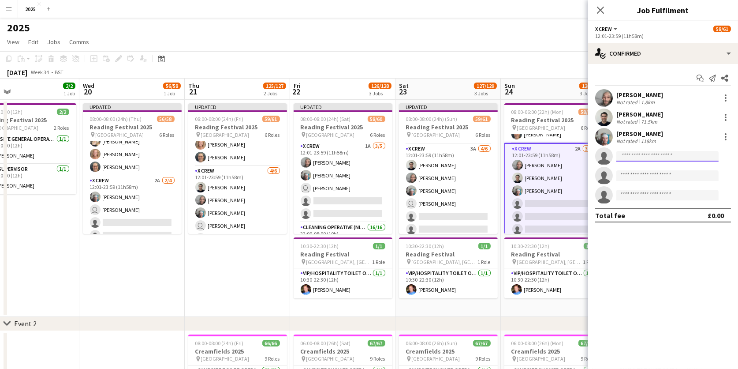
click at [666, 151] on input at bounding box center [668, 156] width 102 height 11
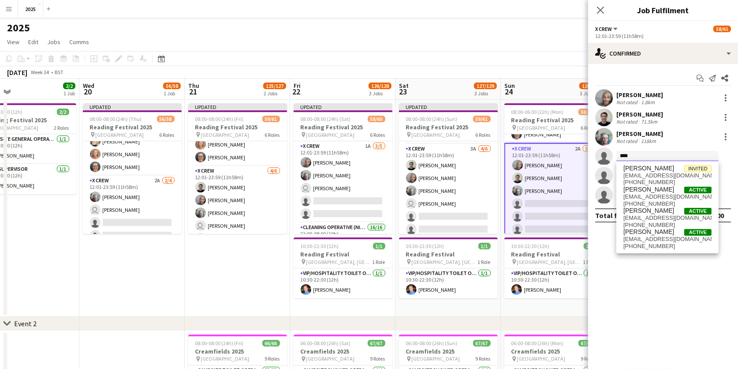
type input "****"
drag, startPoint x: 666, startPoint y: 150, endPoint x: 663, endPoint y: 172, distance: 22.8
click at [663, 172] on span "[EMAIL_ADDRESS][DOMAIN_NAME]" at bounding box center [668, 175] width 88 height 7
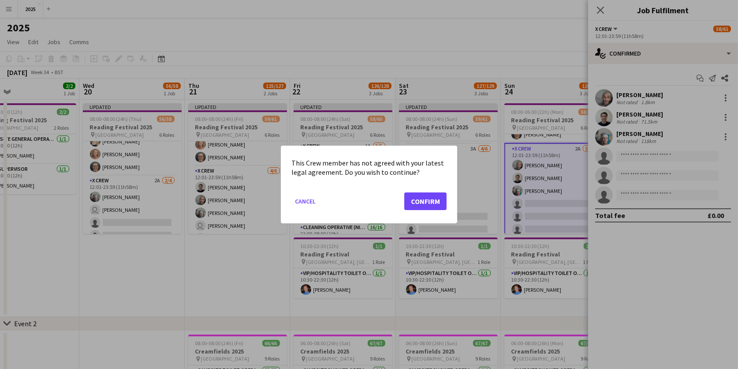
click at [436, 202] on button "Confirm" at bounding box center [425, 201] width 42 height 18
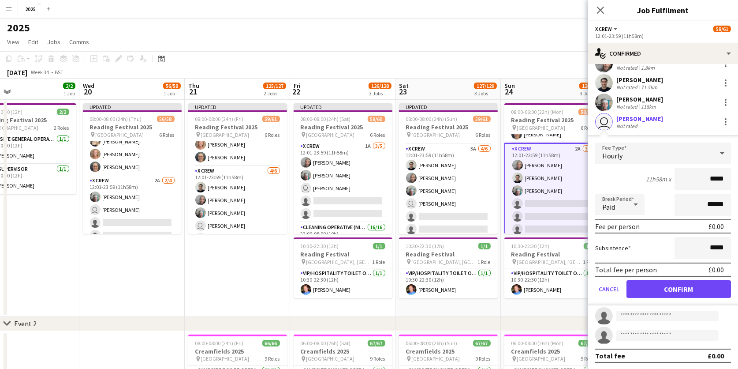
scroll to position [34, 0]
click at [643, 289] on button "Confirm" at bounding box center [679, 290] width 105 height 18
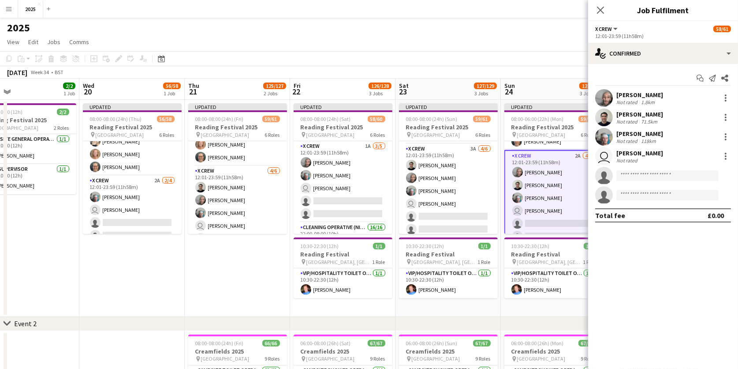
click at [560, 305] on app-date-cell "Updated 08:00-06:00 (22h) (Mon) 59/61 Reading Festival 2025 pin Richfield Avenu…" at bounding box center [553, 208] width 105 height 217
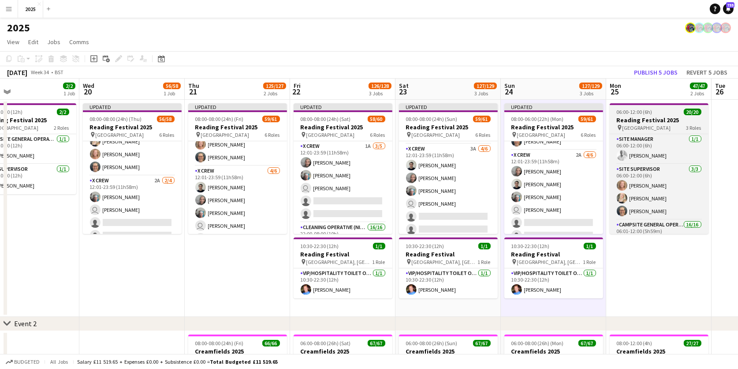
scroll to position [0, 447]
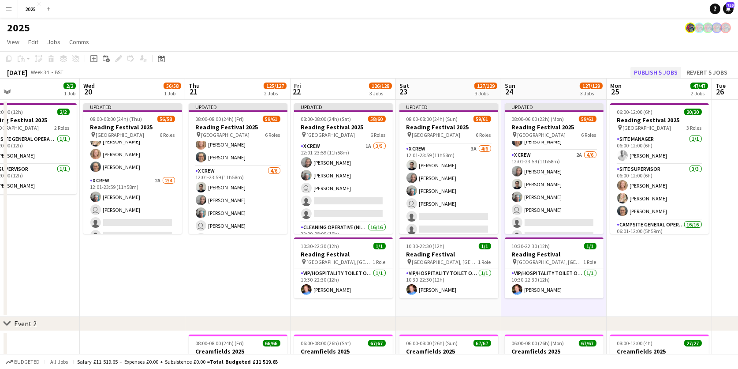
click at [650, 75] on button "Publish 5 jobs" at bounding box center [656, 72] width 51 height 11
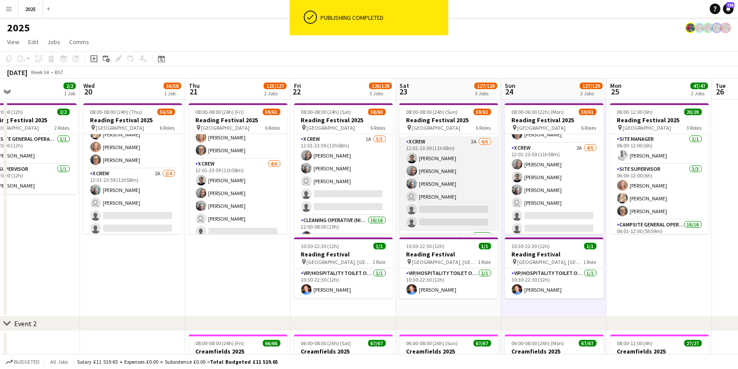
click at [473, 137] on app-card-role "X Crew 3A 4/6 12:01-23:59 (11h58m) Rob Ferguson Myrian Gibson DAYANE MURRAY use…" at bounding box center [449, 184] width 99 height 94
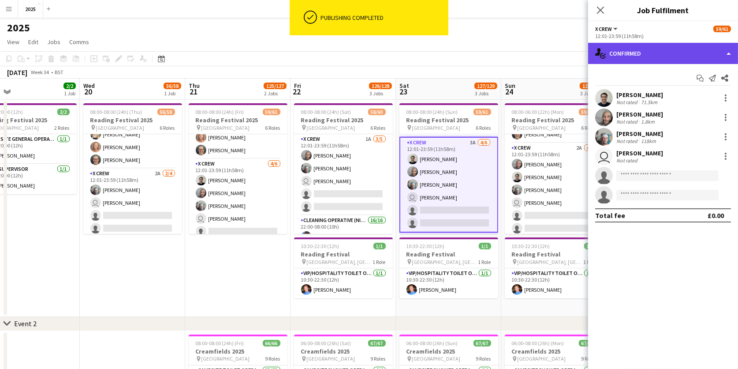
click at [692, 49] on div "single-neutral-actions-check-2 Confirmed" at bounding box center [663, 53] width 150 height 21
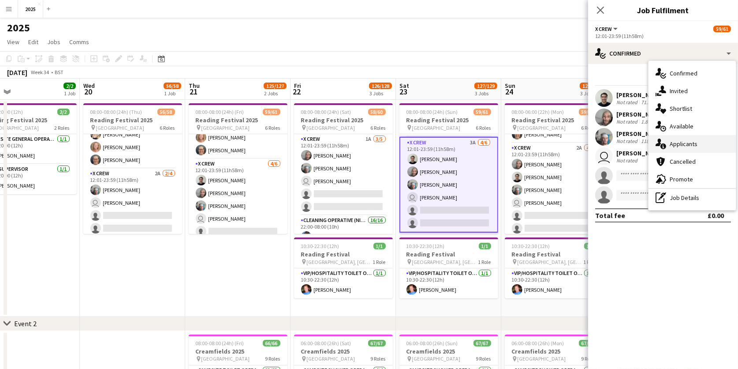
click at [684, 146] on div "single-neutral-actions-information Applicants" at bounding box center [692, 144] width 87 height 18
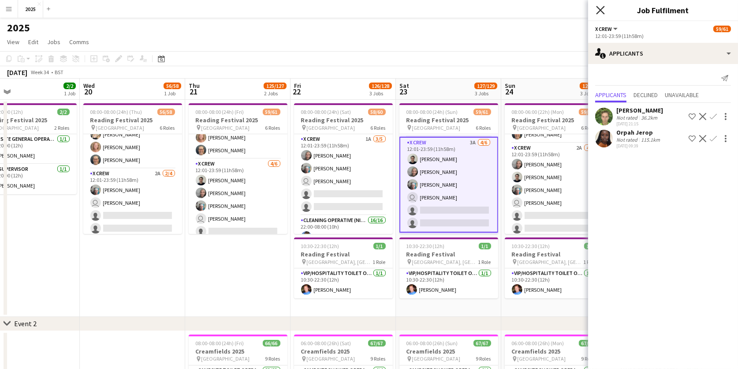
click at [600, 10] on icon at bounding box center [600, 10] width 8 height 8
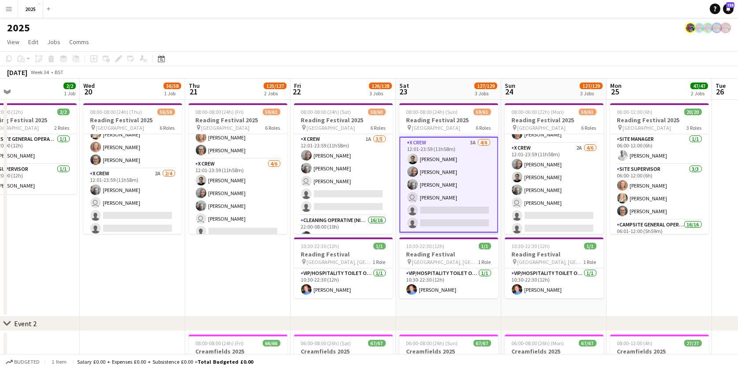
click at [627, 250] on app-date-cell "06:00-12:00 (6h) 20/20 Reading Festival 2025 pin Richfield Avenue 3 Roles Site …" at bounding box center [659, 208] width 105 height 217
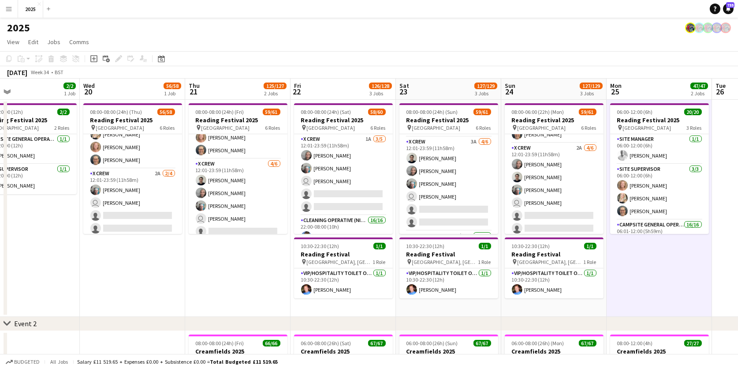
scroll to position [0, 446]
click at [11, 6] on app-icon "Menu" at bounding box center [8, 8] width 7 height 7
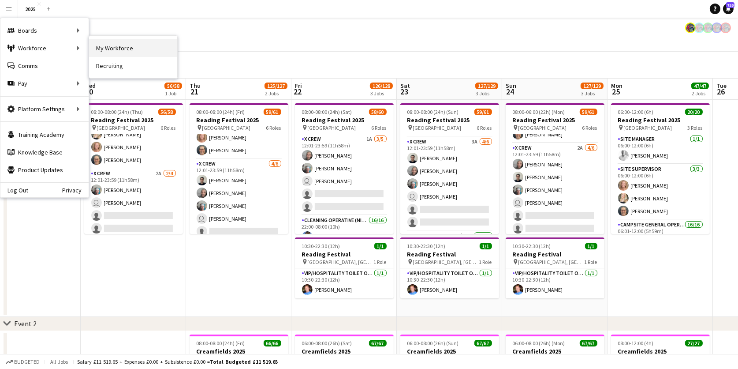
click at [120, 45] on link "My Workforce" at bounding box center [133, 48] width 88 height 18
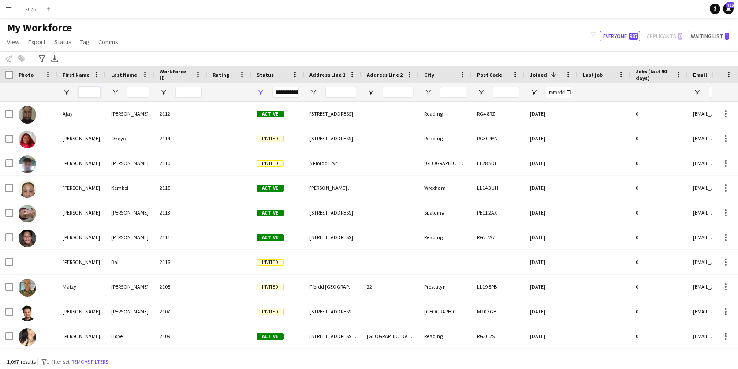
click at [96, 89] on input "First Name Filter Input" at bounding box center [90, 92] width 22 height 11
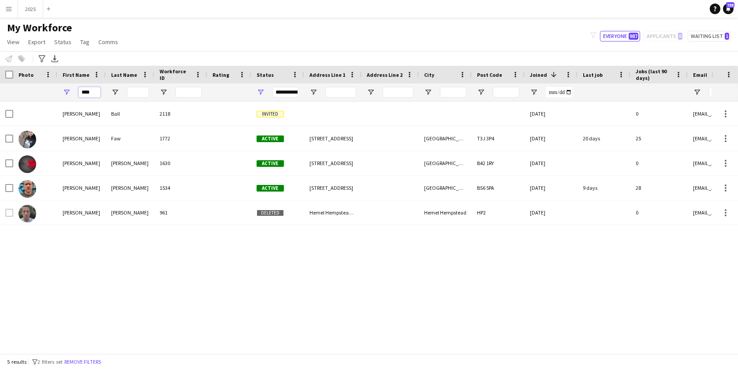
type input "****"
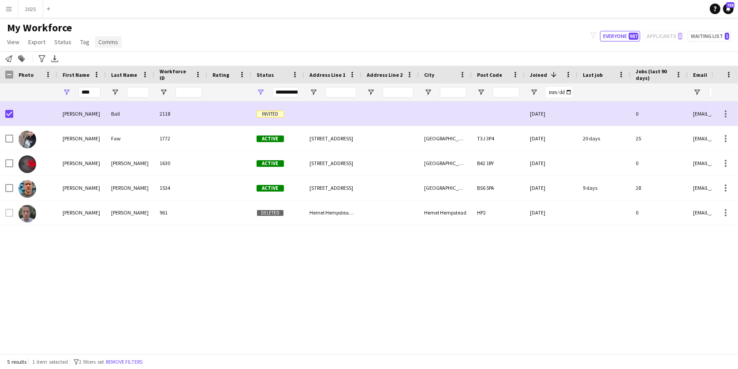
click at [100, 43] on span "Comms" at bounding box center [108, 42] width 20 height 8
click at [109, 57] on span "Send notification" at bounding box center [123, 60] width 45 height 8
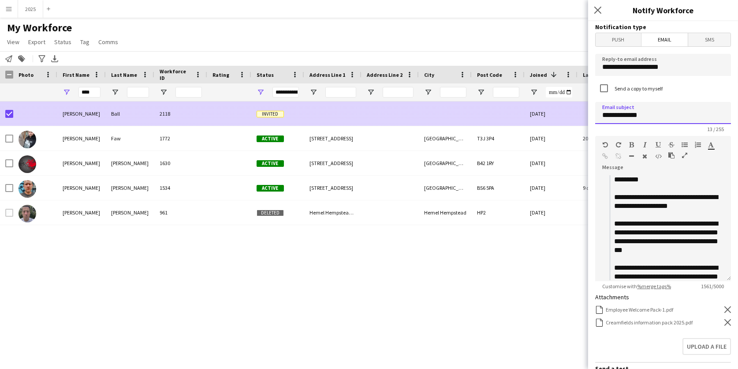
drag, startPoint x: 625, startPoint y: 116, endPoint x: 562, endPoint y: 116, distance: 62.2
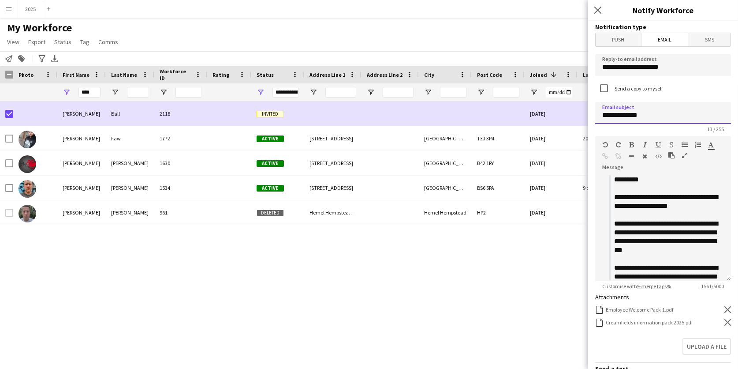
drag, startPoint x: 624, startPoint y: 116, endPoint x: 602, endPoint y: 116, distance: 22.1
click at [602, 116] on input "**********" at bounding box center [663, 113] width 136 height 22
type input "**********"
click at [651, 178] on div "*********" at bounding box center [669, 179] width 110 height 9
drag, startPoint x: 651, startPoint y: 178, endPoint x: 627, endPoint y: 178, distance: 23.8
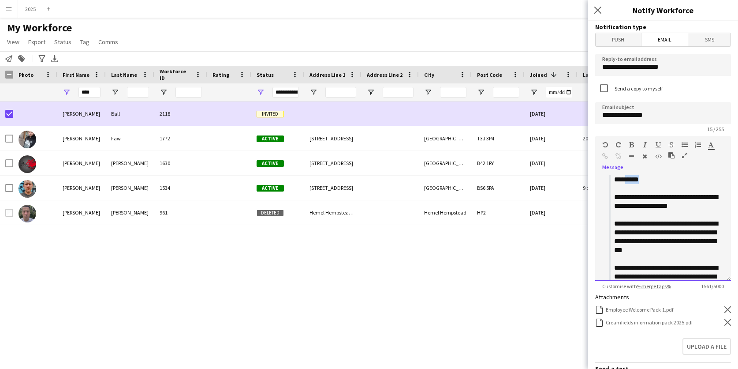
click at [627, 178] on div "*********" at bounding box center [669, 179] width 110 height 9
click at [715, 205] on div "**********" at bounding box center [669, 202] width 110 height 18
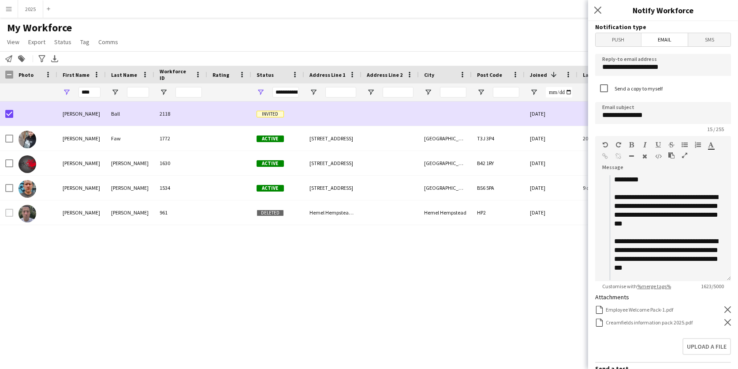
click at [726, 320] on icon "Remove" at bounding box center [728, 322] width 7 height 7
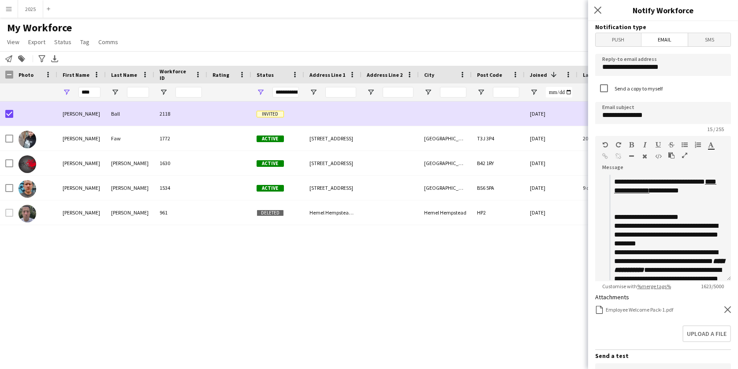
scroll to position [192, 0]
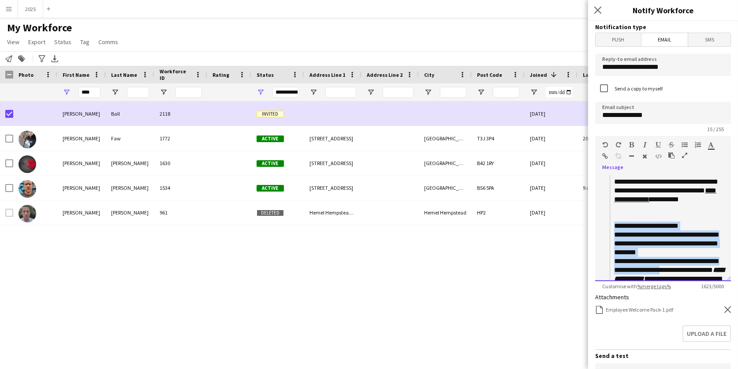
drag, startPoint x: 614, startPoint y: 222, endPoint x: 671, endPoint y: 266, distance: 71.7
click at [671, 266] on td "**********" at bounding box center [669, 296] width 110 height 626
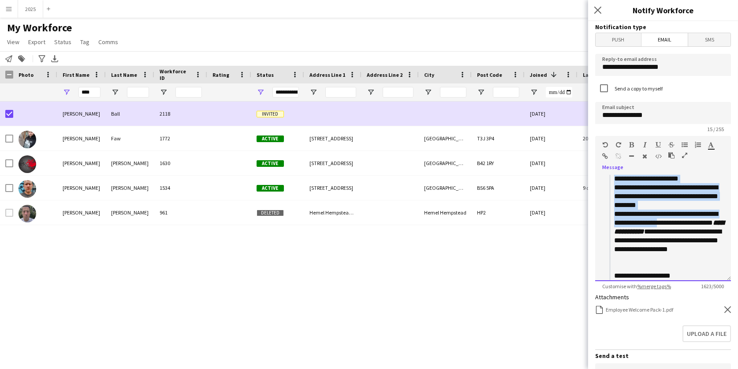
scroll to position [243, 0]
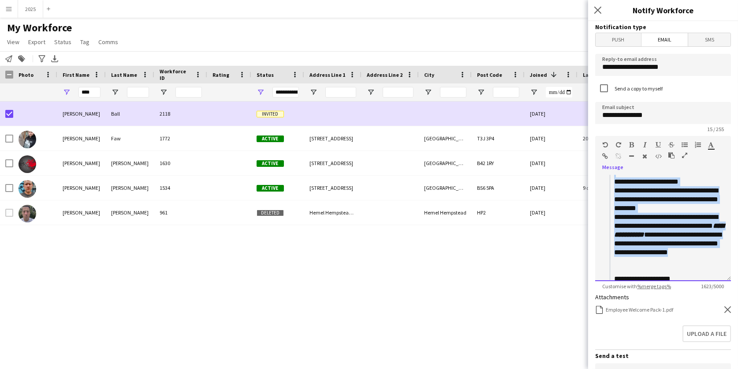
drag, startPoint x: 663, startPoint y: 252, endPoint x: 602, endPoint y: 171, distance: 101.1
click at [602, 171] on div "**********" at bounding box center [663, 225] width 136 height 112
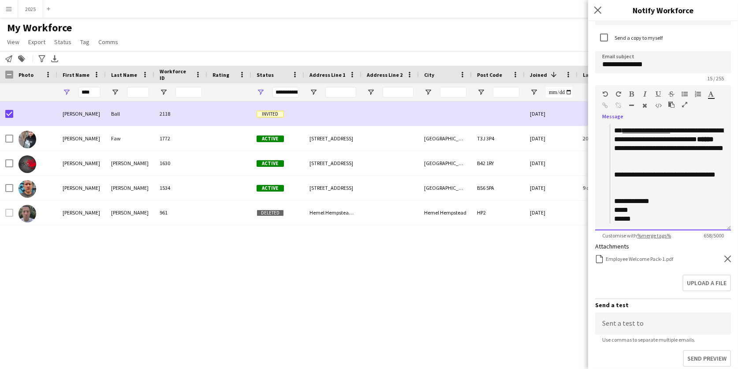
scroll to position [201, 0]
drag, startPoint x: 675, startPoint y: 146, endPoint x: 656, endPoint y: 146, distance: 19.4
click at [697, 143] on b "******" at bounding box center [705, 139] width 17 height 7
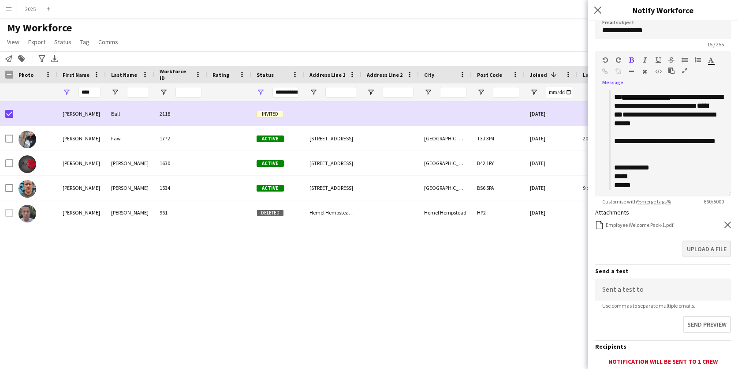
click at [700, 242] on button "Upload a file" at bounding box center [707, 248] width 49 height 17
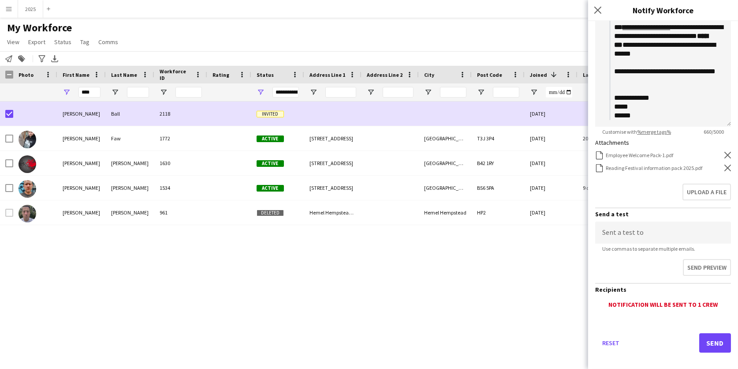
scroll to position [0, 0]
click at [718, 333] on button "Send" at bounding box center [716, 342] width 32 height 19
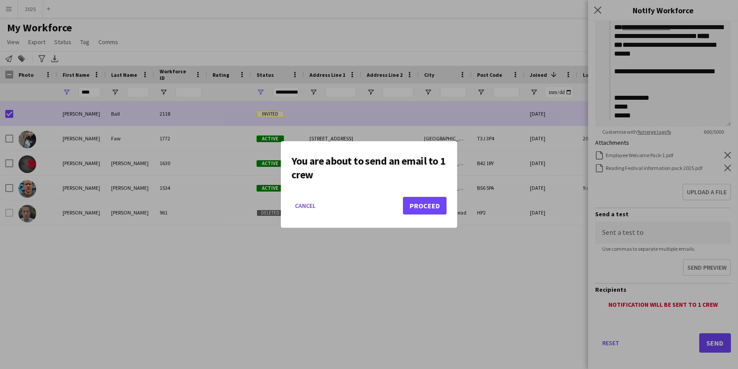
click at [419, 208] on button "Proceed" at bounding box center [425, 206] width 44 height 18
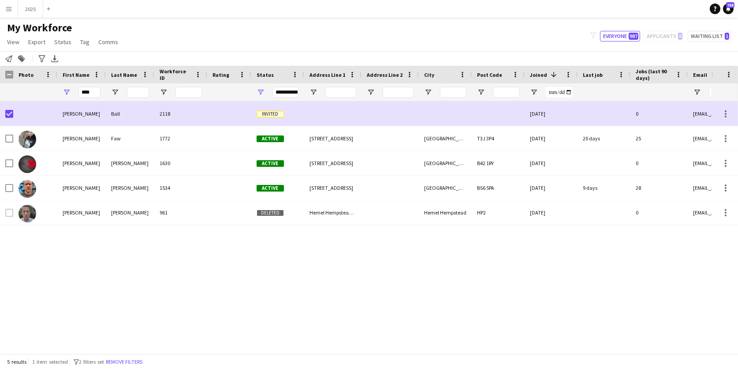
click at [12, 11] on app-icon "Menu" at bounding box center [8, 8] width 7 height 7
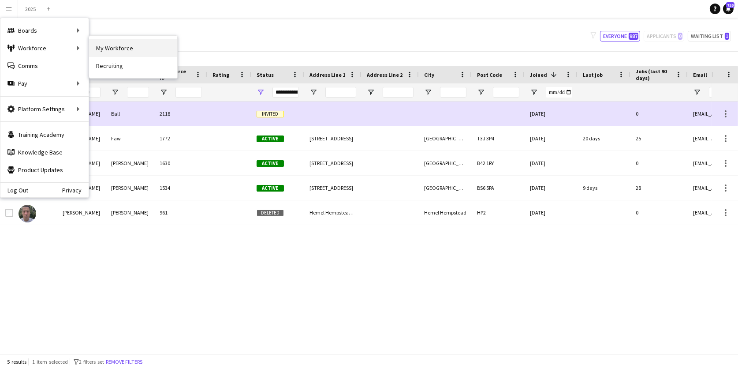
click at [107, 54] on link "My Workforce" at bounding box center [133, 48] width 88 height 18
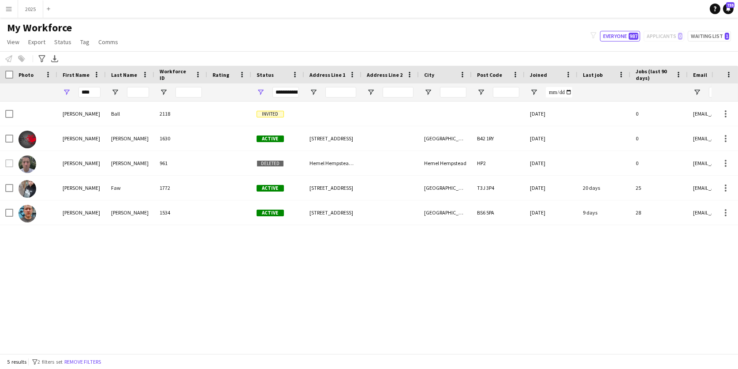
type input "**********"
type input "****"
type input "**********"
drag, startPoint x: 97, startPoint y: 92, endPoint x: 15, endPoint y: 92, distance: 82.0
click at [15, 92] on div "****" at bounding box center [612, 92] width 1224 height 18
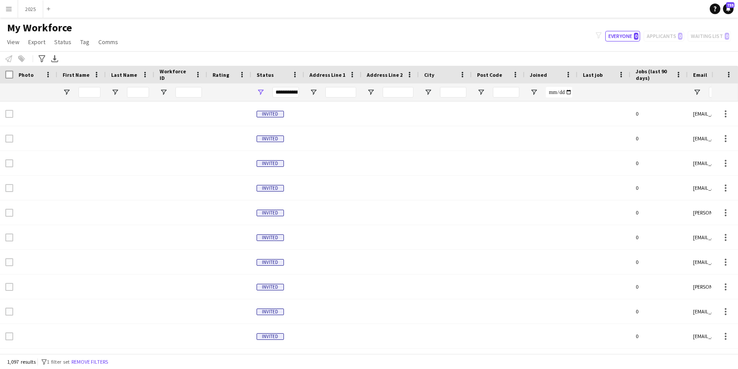
click at [8, 8] on app-icon "Menu" at bounding box center [8, 8] width 7 height 7
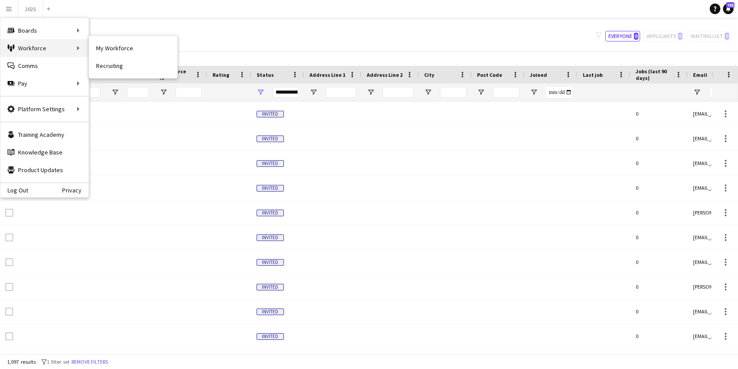
click at [24, 49] on div "Workforce Workforce" at bounding box center [44, 48] width 88 height 18
click at [105, 47] on link "My Workforce" at bounding box center [133, 48] width 88 height 18
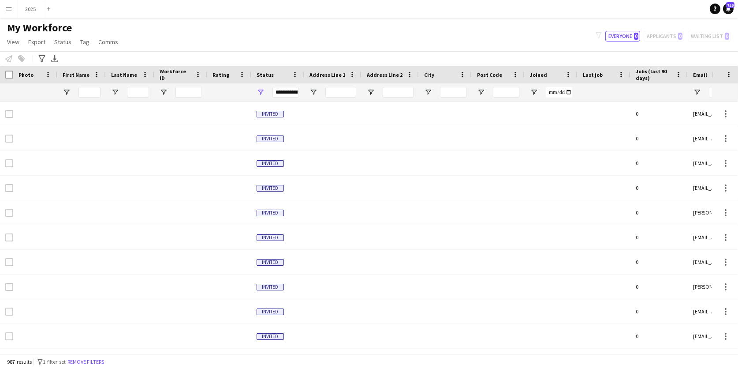
type input "**********"
click at [33, 10] on button "2025 Close" at bounding box center [30, 8] width 25 height 17
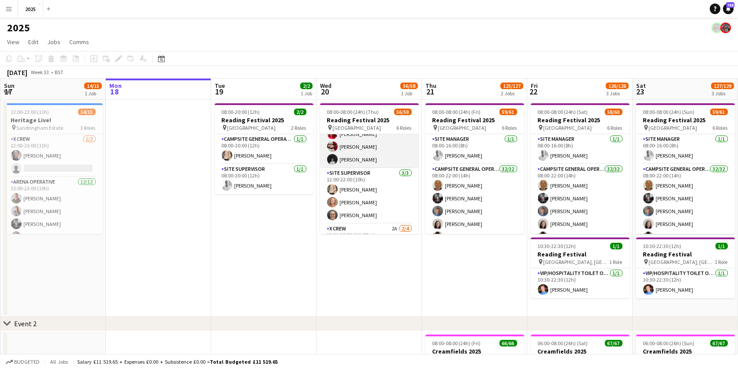
scroll to position [457, 0]
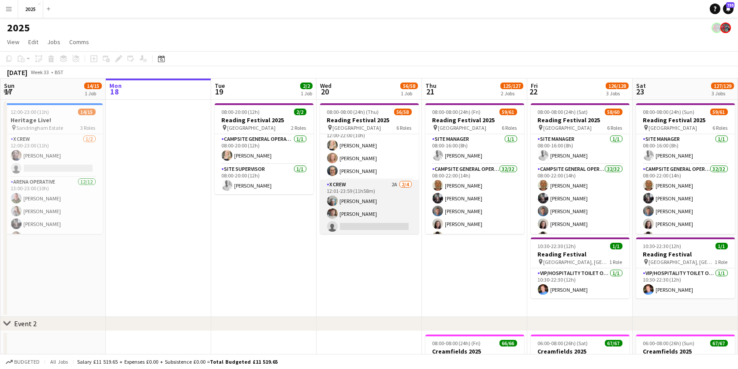
click at [398, 180] on app-card-role "X Crew 2A 2/4 12:01-23:59 (11h58m) DAYANE MURRAY Luke Ball single-neutral-actio…" at bounding box center [369, 214] width 99 height 68
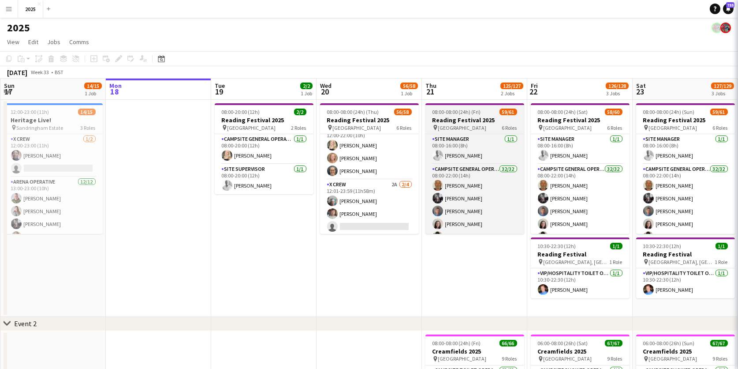
scroll to position [0, 210]
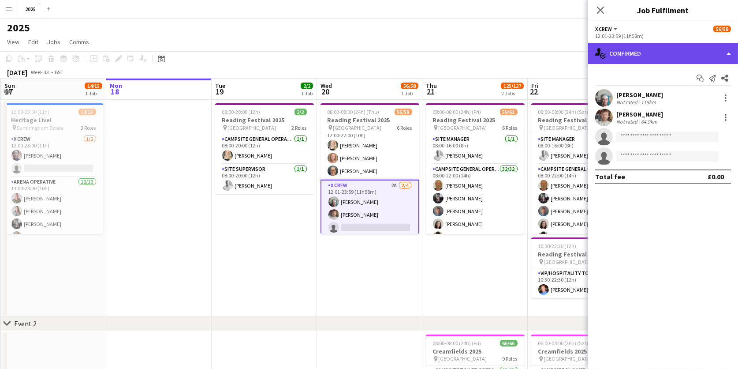
click at [676, 49] on div "single-neutral-actions-check-2 Confirmed" at bounding box center [663, 53] width 150 height 21
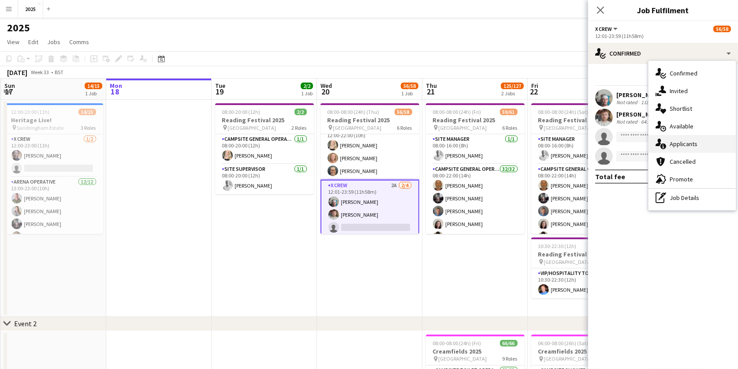
click at [678, 140] on div "single-neutral-actions-information Applicants" at bounding box center [692, 144] width 87 height 18
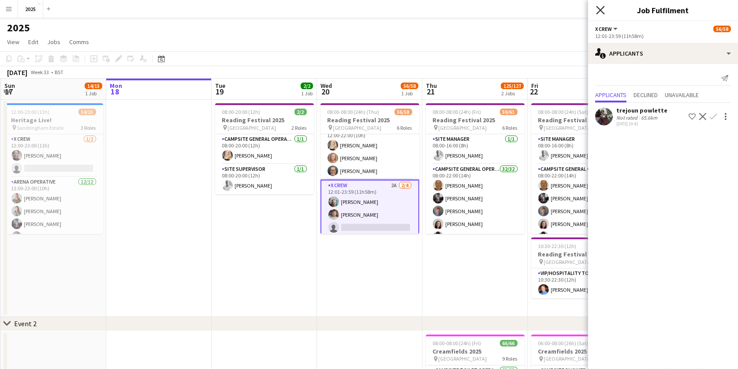
click at [599, 11] on icon "Close pop-in" at bounding box center [600, 10] width 8 height 8
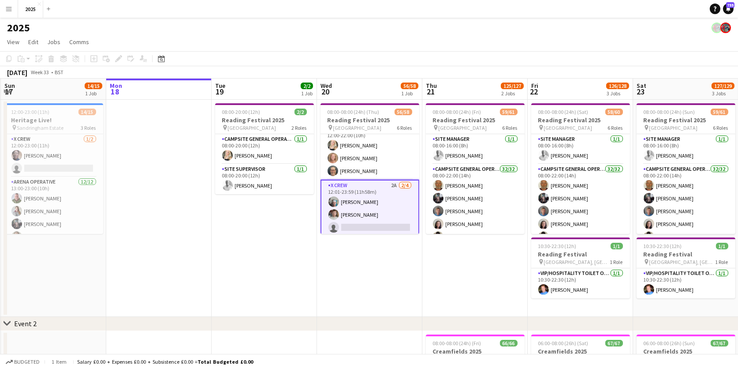
click at [354, 207] on app-card-role "X Crew 2A 2/4 12:01-23:59 (11h58m) DAYANE MURRAY Luke Ball single-neutral-actio…" at bounding box center [370, 215] width 99 height 70
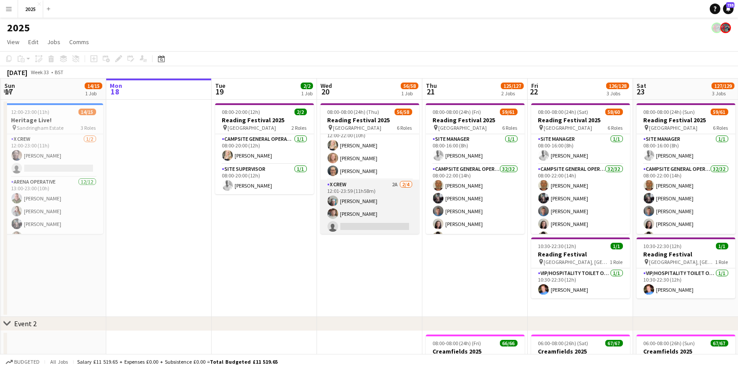
click at [382, 205] on app-card-role "X Crew 2A 2/4 12:01-23:59 (11h58m) DAYANE MURRAY Luke Ball single-neutral-actio…" at bounding box center [370, 214] width 99 height 68
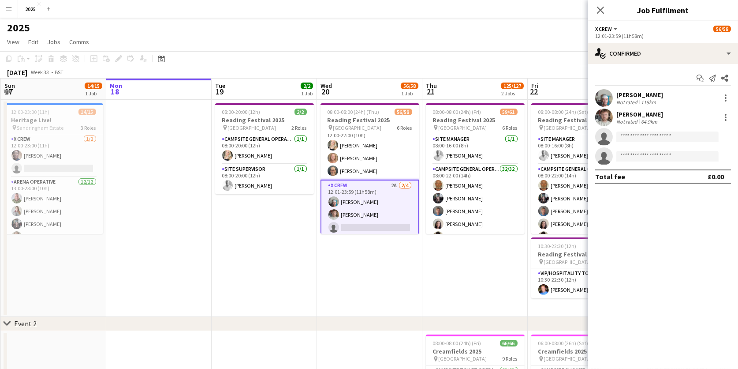
scroll to position [0, 210]
click at [650, 112] on div "[PERSON_NAME]" at bounding box center [640, 114] width 47 height 8
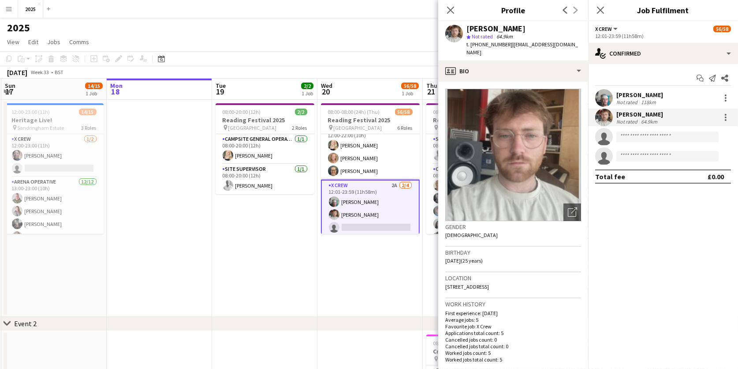
drag, startPoint x: 573, startPoint y: 42, endPoint x: 508, endPoint y: 45, distance: 64.9
click at [508, 45] on app-profile-header "Luke Ball star Not rated 64.9km t. +447756241211 | luke06ball@gmail.com" at bounding box center [513, 40] width 150 height 39
copy span "[EMAIL_ADDRESS][DOMAIN_NAME]"
drag, startPoint x: 505, startPoint y: 45, endPoint x: 478, endPoint y: 45, distance: 26.9
click at [478, 45] on span "t. +447756241211" at bounding box center [490, 44] width 46 height 7
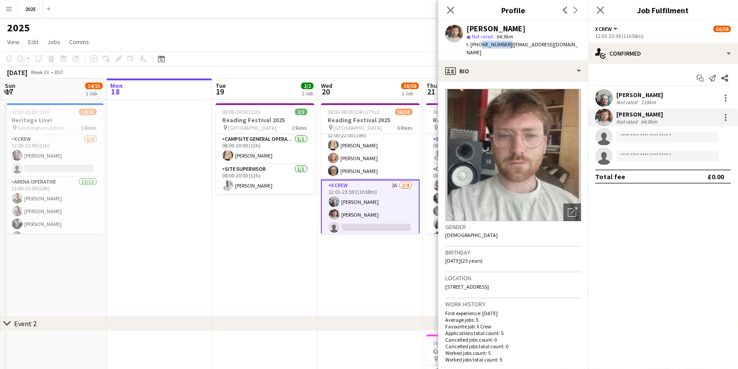
copy span "7756241211"
drag, startPoint x: 534, startPoint y: 275, endPoint x: 513, endPoint y: 274, distance: 20.7
click at [513, 274] on div "Location 3 Constable Crescent, London, N15 4QZ" at bounding box center [514, 285] width 136 height 26
copy span "N15 4QZ"
click at [452, 7] on icon "Close pop-in" at bounding box center [450, 10] width 8 height 8
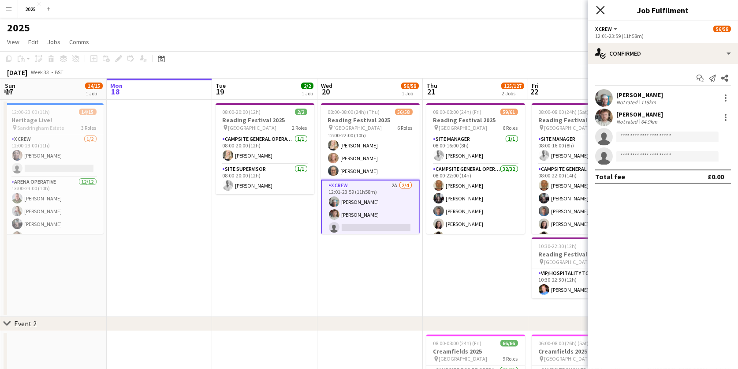
click at [600, 8] on icon "Close pop-in" at bounding box center [600, 10] width 8 height 8
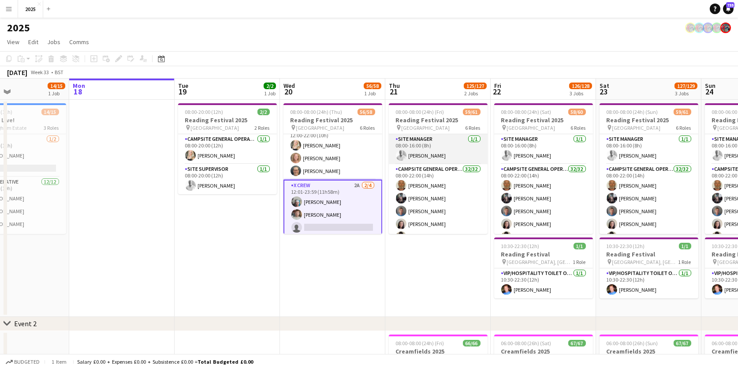
scroll to position [0, 293]
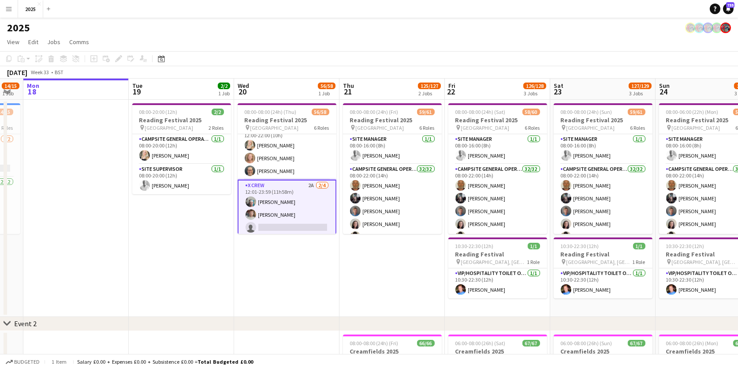
click at [9, 7] on app-icon "Menu" at bounding box center [8, 8] width 7 height 7
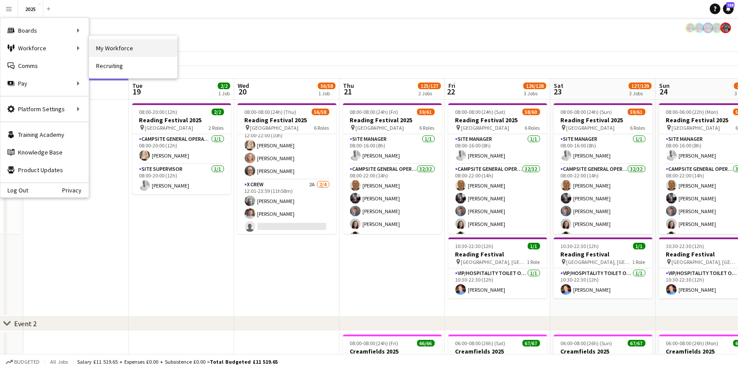
click at [116, 50] on link "My Workforce" at bounding box center [133, 48] width 88 height 18
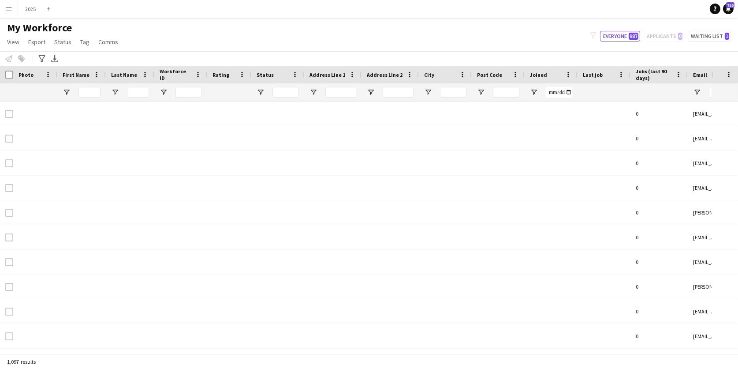
type input "**********"
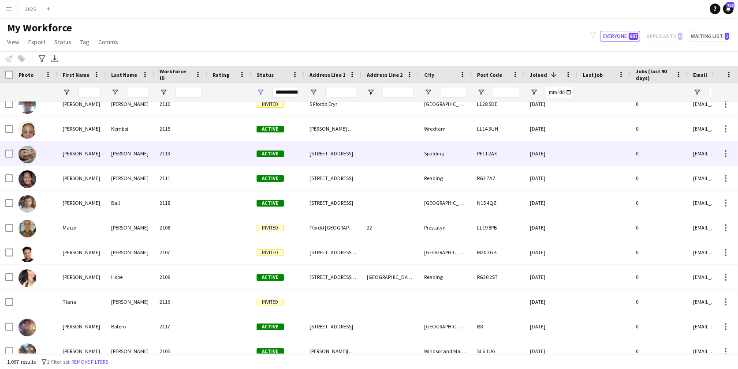
scroll to position [63, 0]
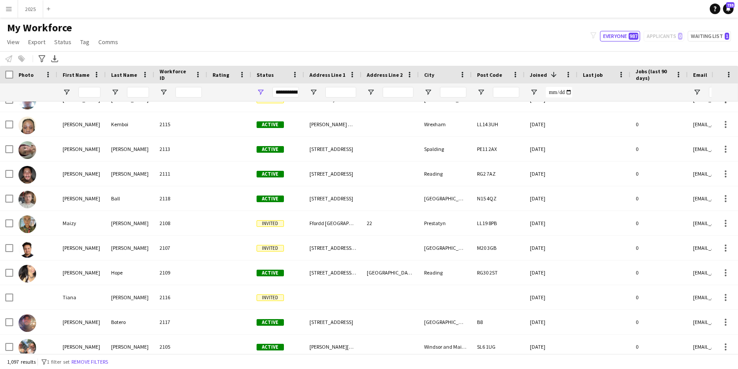
click at [11, 10] on app-icon "Menu" at bounding box center [8, 8] width 7 height 7
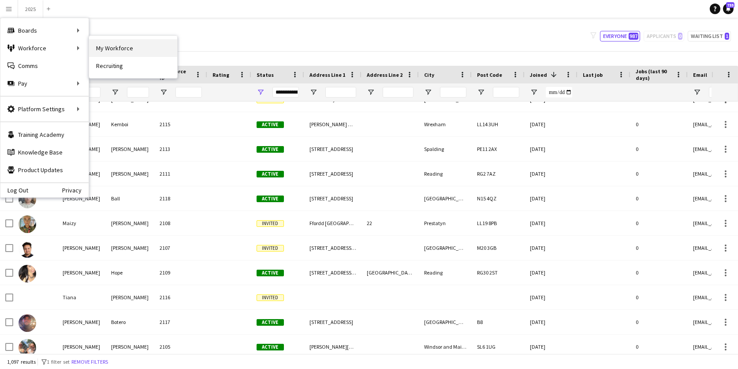
click at [119, 47] on link "My Workforce" at bounding box center [133, 48] width 88 height 18
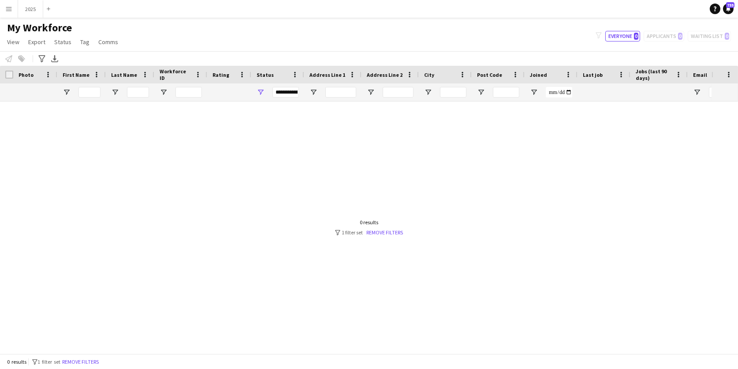
type input "**********"
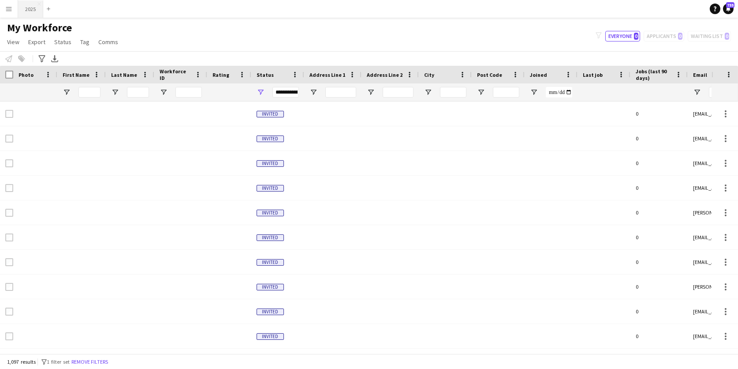
click at [28, 7] on button "2025 Close" at bounding box center [30, 8] width 25 height 17
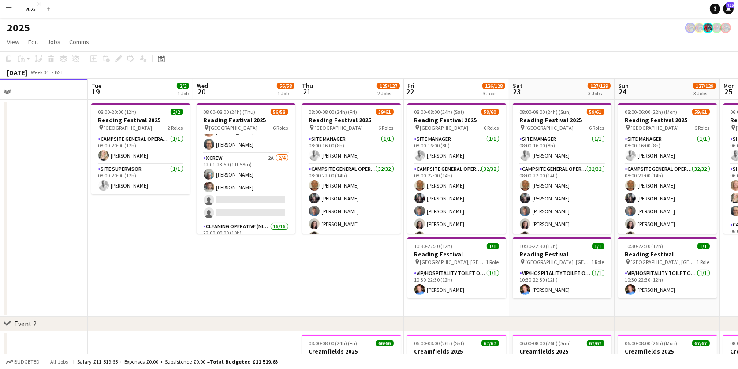
scroll to position [481, 0]
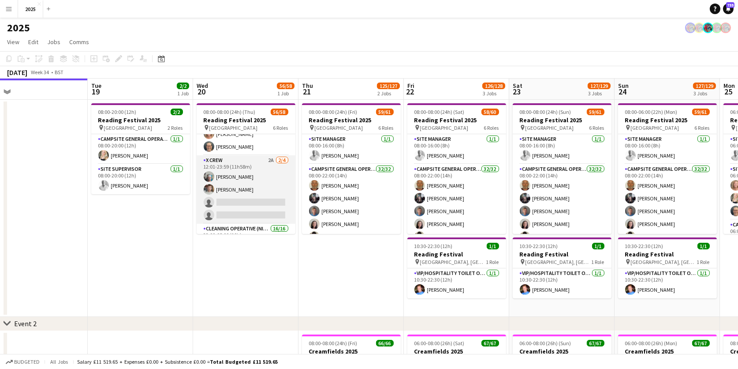
click at [272, 155] on app-card-role "X Crew 2A 2/4 12:01-23:59 (11h58m) DAYANE MURRAY Luke Ball single-neutral-actio…" at bounding box center [246, 189] width 99 height 68
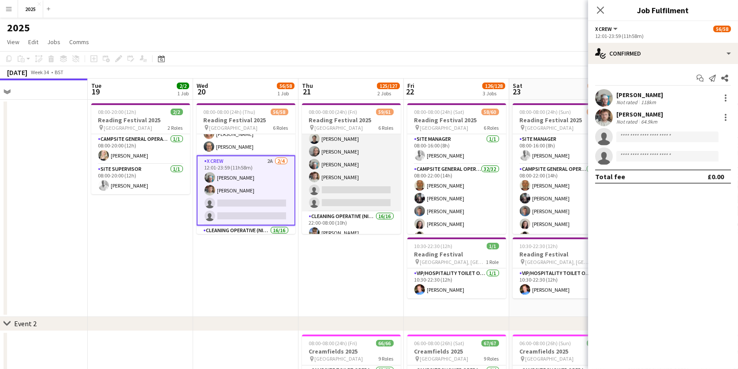
scroll to position [532, 0]
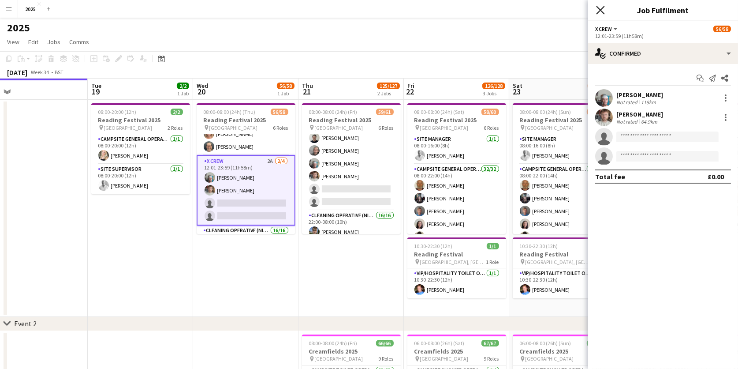
click at [602, 13] on icon "Close pop-in" at bounding box center [600, 10] width 8 height 8
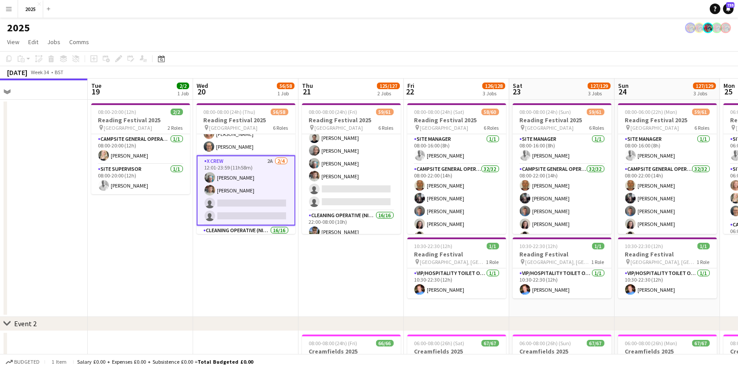
click at [331, 259] on app-date-cell "08:00-08:00 (24h) (Fri) 59/61 Reading Festival 2025 pin Richfield Avenue 6 Role…" at bounding box center [351, 208] width 105 height 217
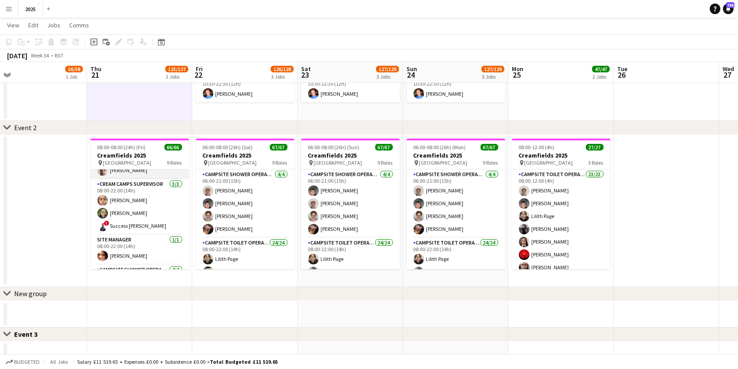
scroll to position [305, 0]
click at [8, 10] on app-icon "Menu" at bounding box center [8, 8] width 7 height 7
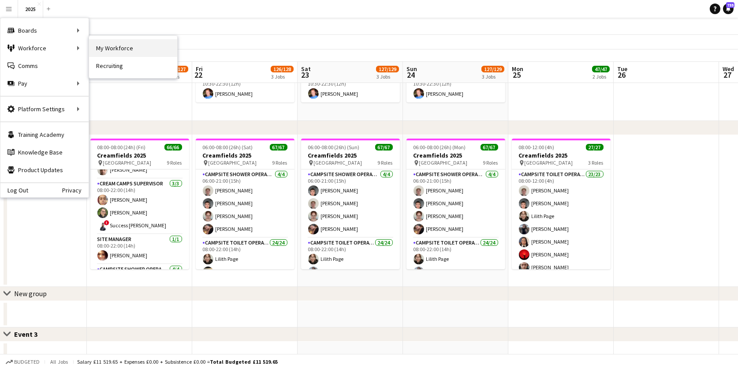
click at [114, 50] on link "My Workforce" at bounding box center [133, 48] width 88 height 18
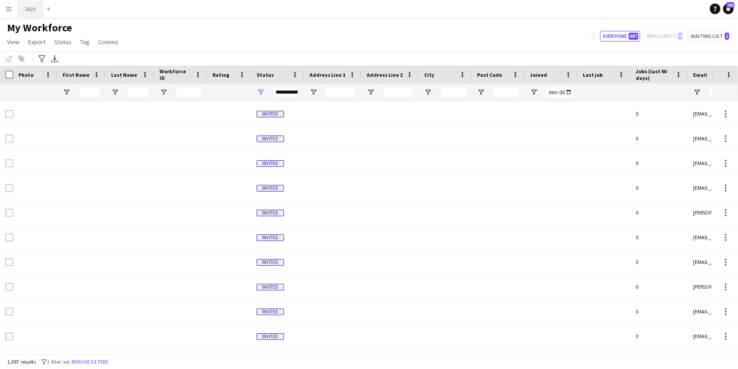
click at [30, 11] on button "2025 Close" at bounding box center [30, 8] width 25 height 17
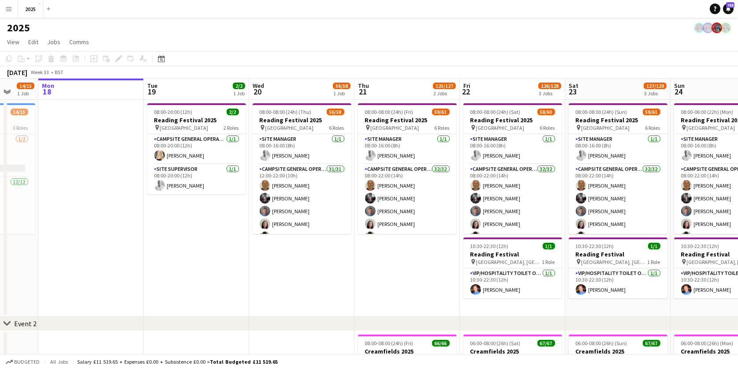
click at [8, 10] on app-icon "Menu" at bounding box center [8, 8] width 7 height 7
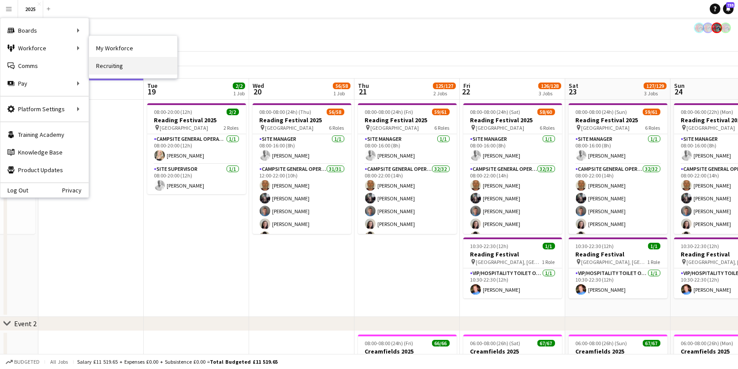
click at [111, 64] on link "Recruiting" at bounding box center [133, 66] width 88 height 18
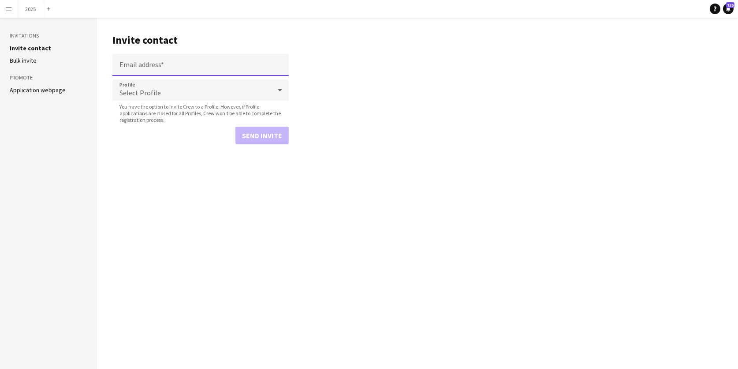
click at [154, 63] on input "Email address" at bounding box center [200, 65] width 176 height 22
paste input "**********"
type input "**********"
click at [150, 94] on span "Select Profile" at bounding box center [140, 92] width 41 height 9
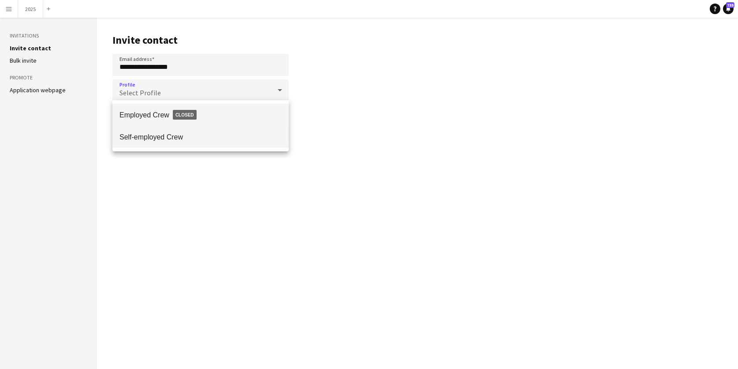
click at [150, 137] on span "Self-employed Crew" at bounding box center [201, 137] width 162 height 8
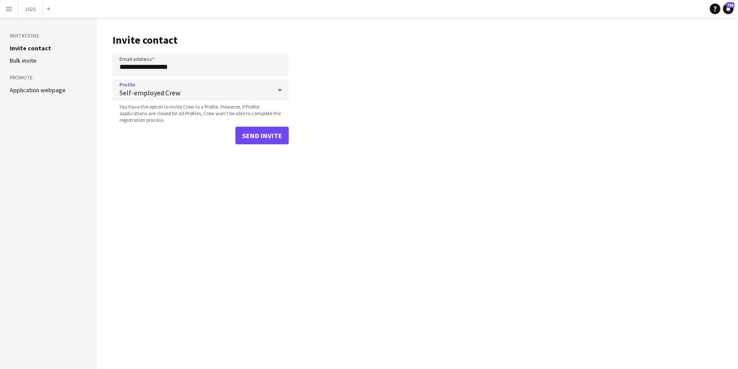
click at [261, 138] on button "Send invite" at bounding box center [262, 136] width 53 height 18
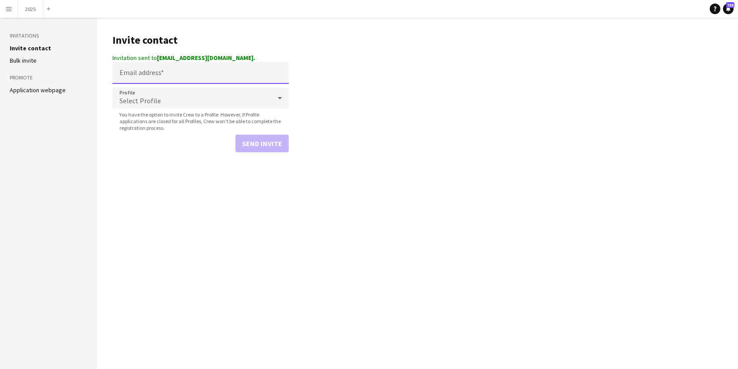
click at [142, 75] on input "Email address" at bounding box center [200, 73] width 176 height 22
paste input "**********"
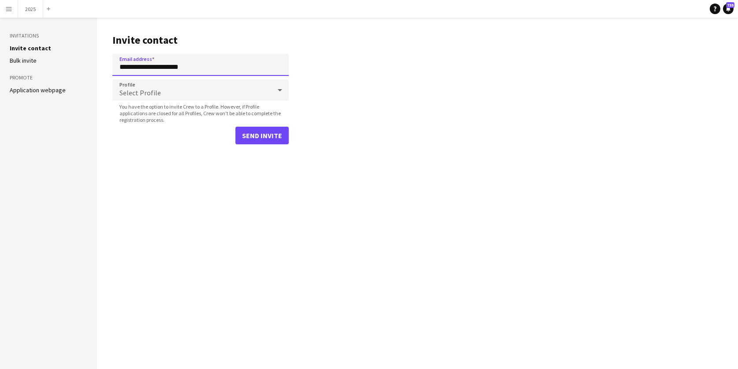
type input "**********"
click at [147, 96] on span "Select Profile" at bounding box center [140, 92] width 41 height 9
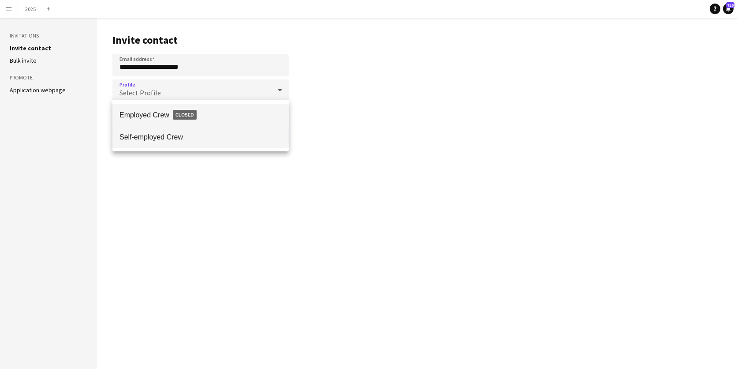
click at [146, 138] on span "Self-employed Crew" at bounding box center [201, 137] width 162 height 8
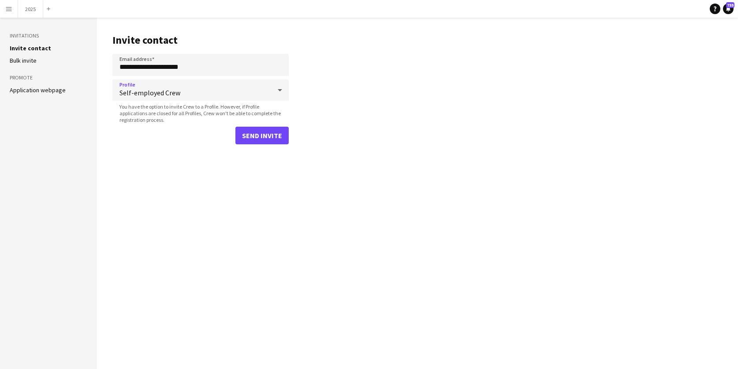
click at [259, 136] on button "Send invite" at bounding box center [262, 136] width 53 height 18
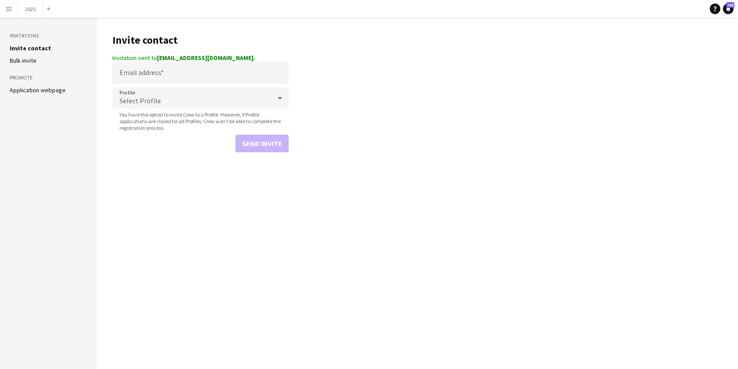
click at [5, 7] on app-icon "Menu" at bounding box center [8, 8] width 7 height 7
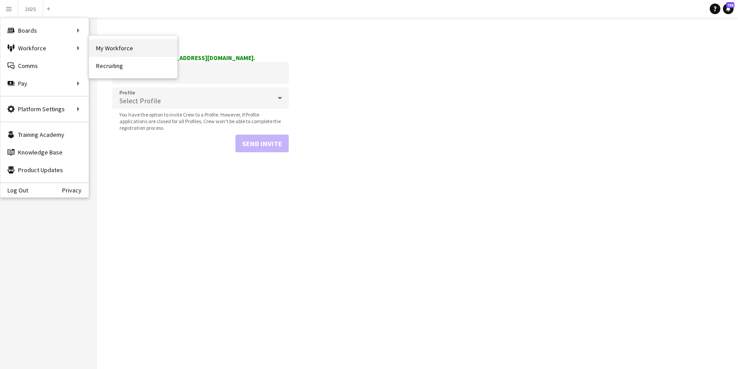
click at [123, 46] on link "My Workforce" at bounding box center [133, 48] width 88 height 18
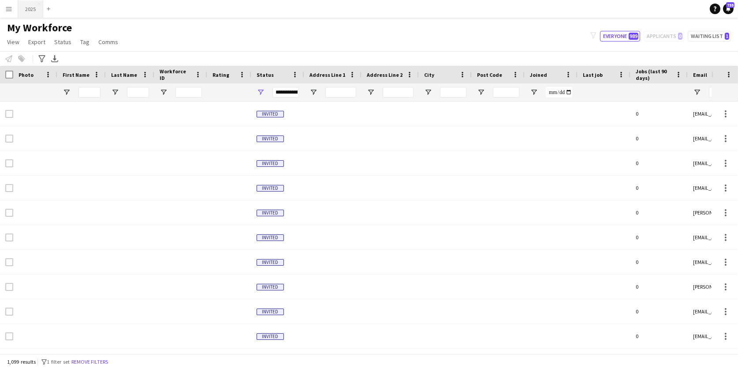
click at [32, 9] on button "2025 Close" at bounding box center [30, 8] width 25 height 17
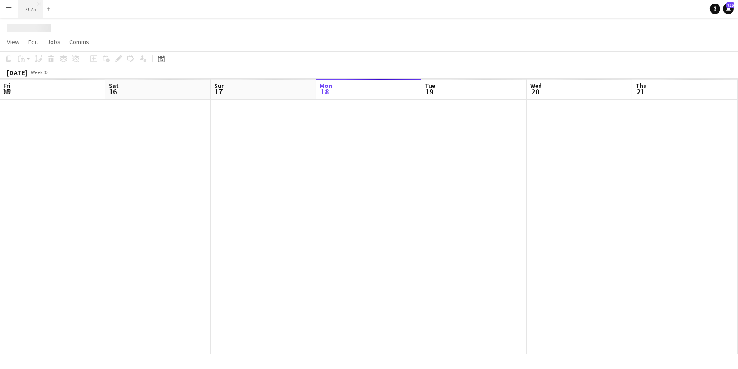
scroll to position [0, 210]
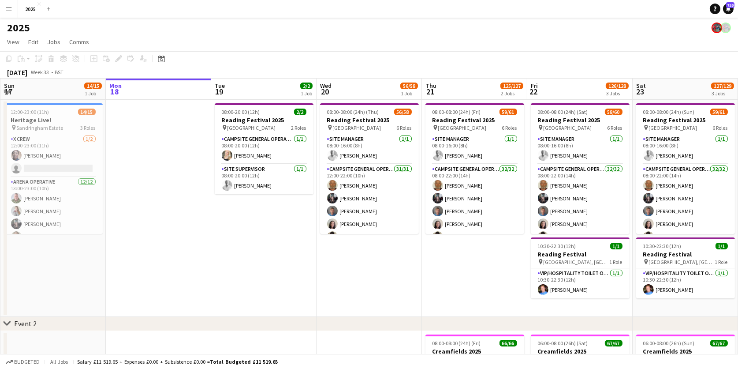
click at [3, 7] on button "Menu" at bounding box center [9, 9] width 18 height 18
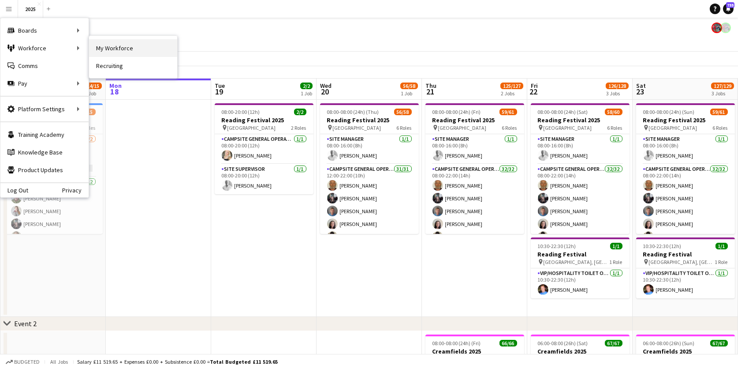
click at [109, 46] on link "My Workforce" at bounding box center [133, 48] width 88 height 18
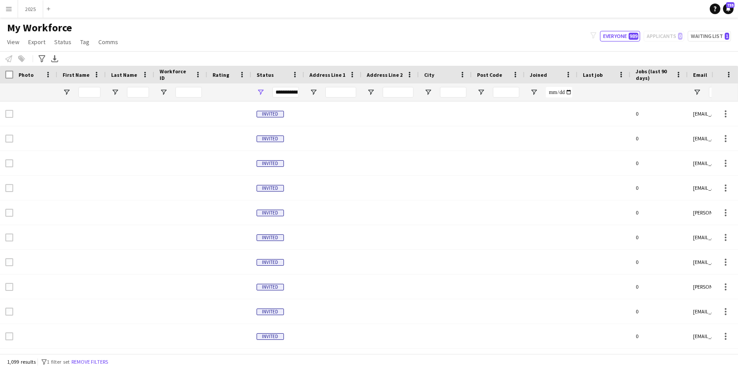
click at [544, 74] on span "Joined" at bounding box center [538, 74] width 17 height 7
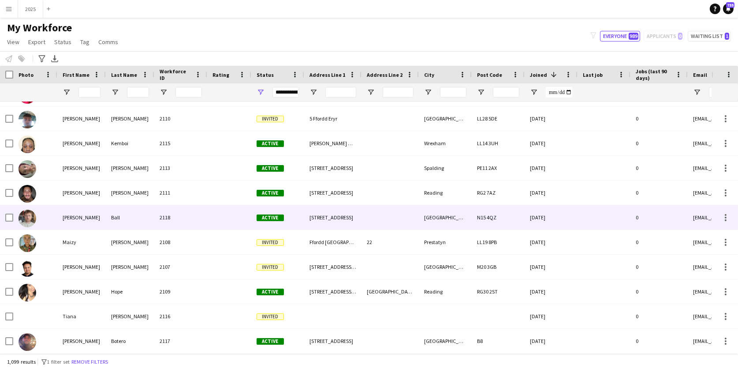
scroll to position [52, 0]
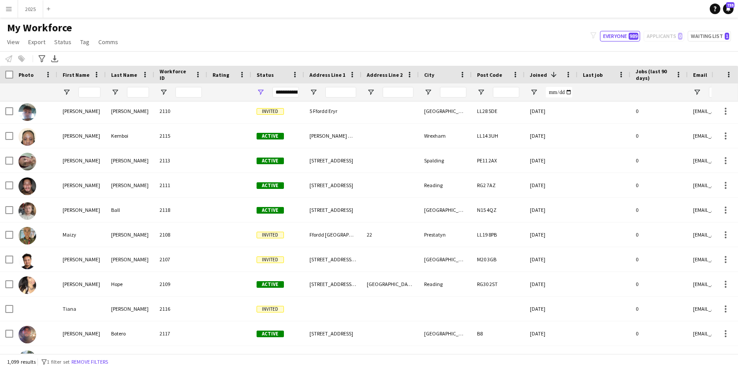
click at [11, 8] on app-icon "Menu" at bounding box center [8, 8] width 7 height 7
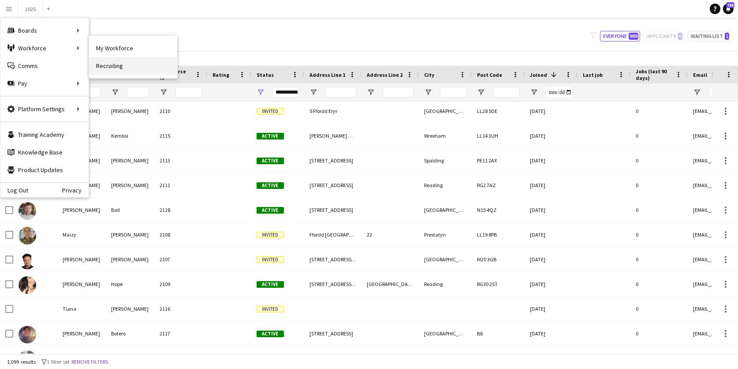
click at [118, 61] on link "Recruiting" at bounding box center [133, 66] width 88 height 18
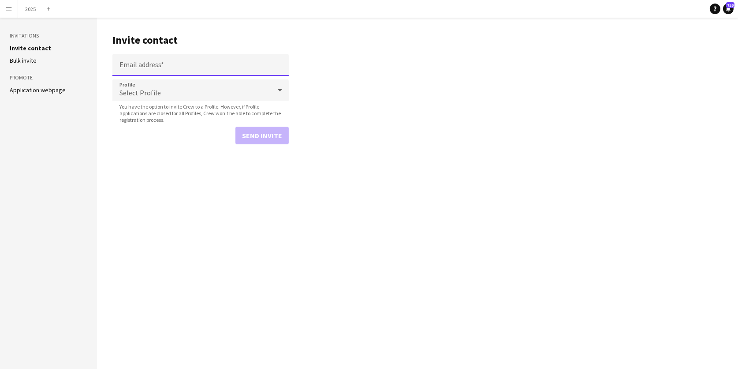
paste input "**********"
click at [148, 65] on input "**********" at bounding box center [200, 65] width 176 height 22
type input "**********"
click at [150, 94] on span "Select Profile" at bounding box center [140, 92] width 41 height 9
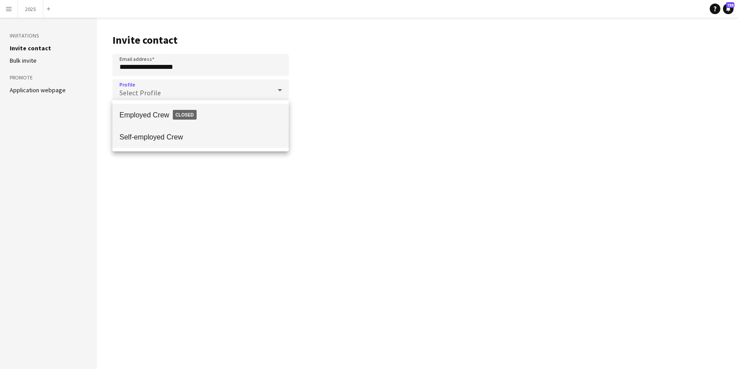
click at [148, 127] on mat-option "Self-employed Crew" at bounding box center [200, 137] width 176 height 22
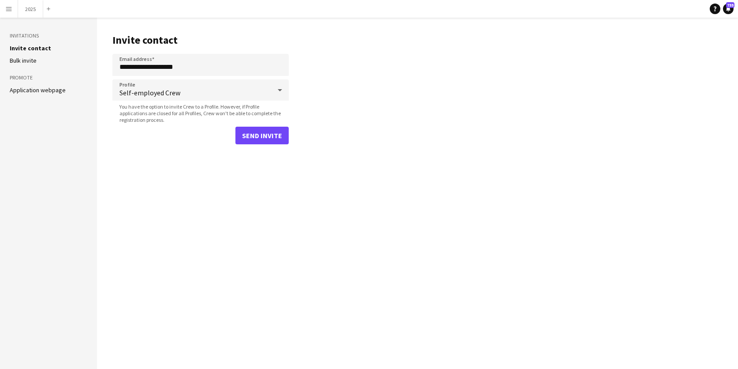
click at [263, 128] on button "Send invite" at bounding box center [262, 136] width 53 height 18
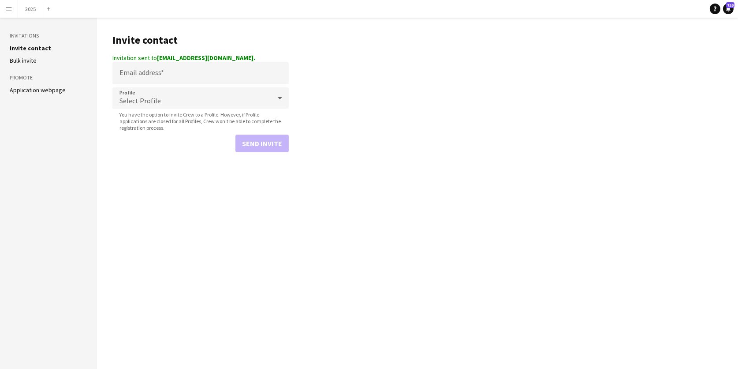
click at [12, 10] on button "Menu" at bounding box center [9, 9] width 18 height 18
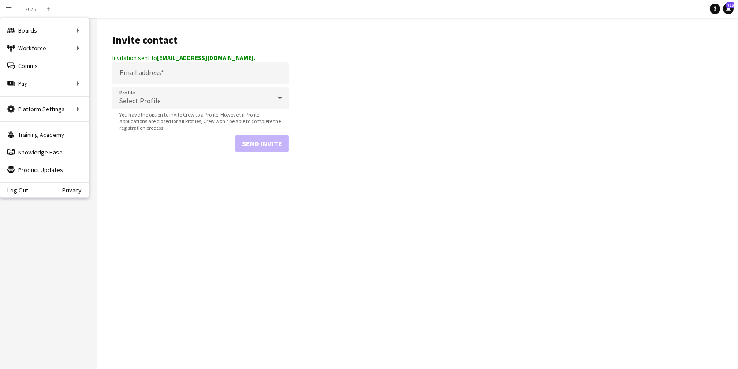
click at [109, 5] on app-navbar "Menu Boards Boards Boards All jobs Status Workforce Workforce My Workforce Recr…" at bounding box center [369, 9] width 738 height 18
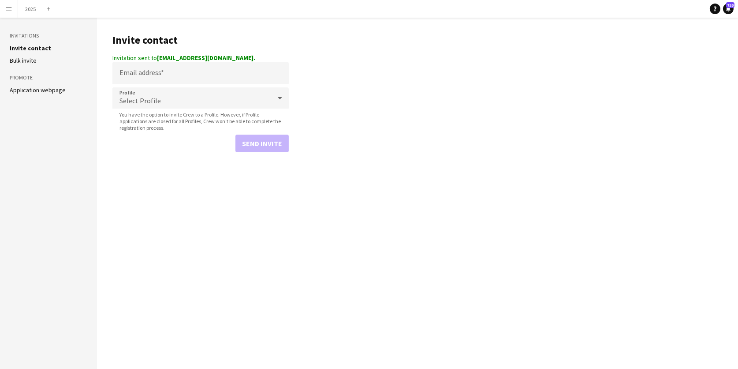
click at [11, 7] on app-icon "Menu" at bounding box center [8, 8] width 7 height 7
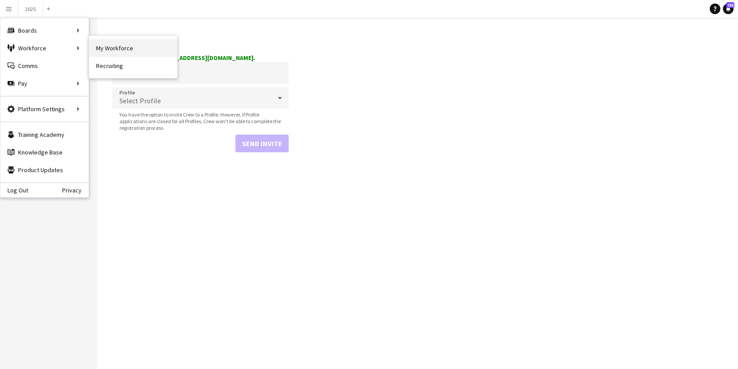
click at [110, 51] on link "My Workforce" at bounding box center [133, 48] width 88 height 18
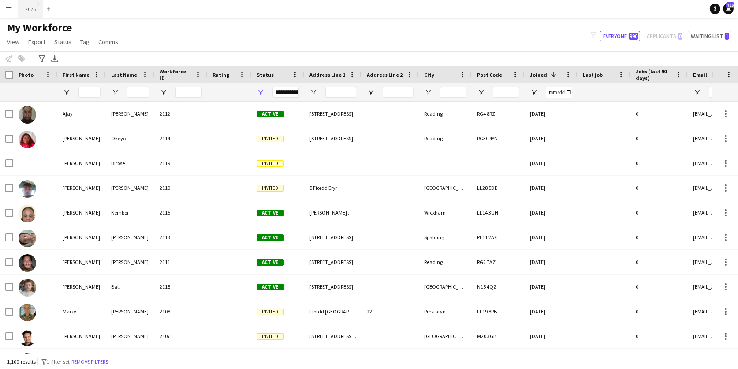
click at [30, 7] on button "2025 Close" at bounding box center [30, 8] width 25 height 17
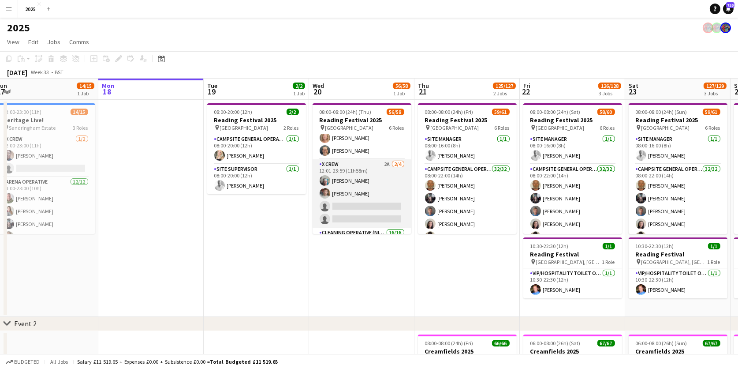
scroll to position [483, 0]
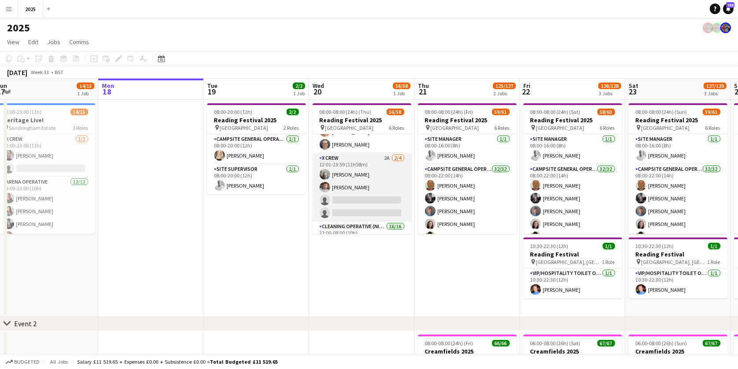
click at [372, 195] on app-card-role "X Crew 2A 2/4 12:01-23:59 (11h58m) DAYANE MURRAY Luke Ball single-neutral-actio…" at bounding box center [362, 187] width 99 height 68
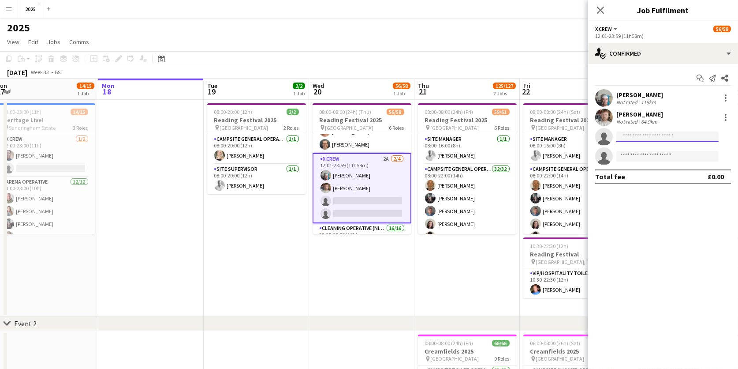
click at [645, 137] on input at bounding box center [668, 136] width 102 height 11
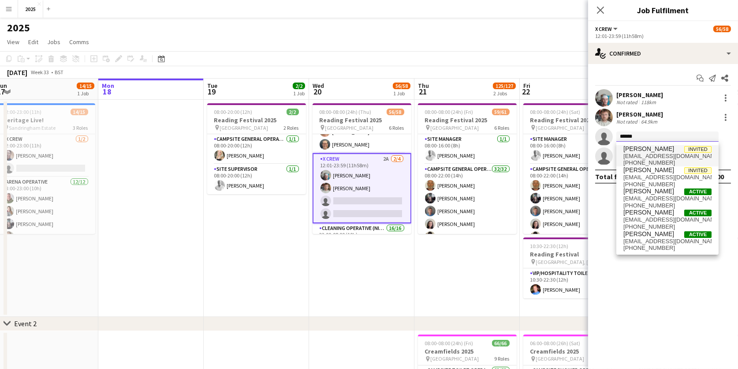
type input "******"
drag, startPoint x: 649, startPoint y: 153, endPoint x: 671, endPoint y: 162, distance: 23.9
click at [671, 162] on span "+447889732031" at bounding box center [668, 162] width 88 height 7
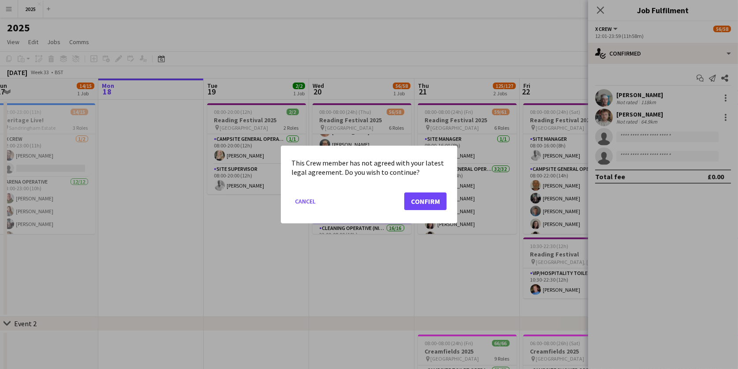
click at [419, 206] on button "Confirm" at bounding box center [425, 201] width 42 height 18
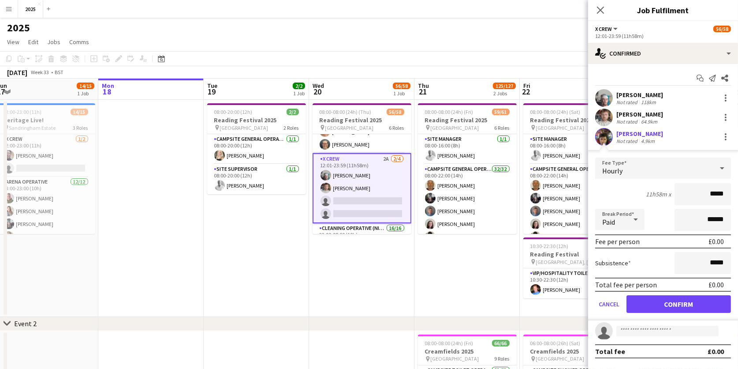
click at [663, 295] on button "Confirm" at bounding box center [679, 304] width 105 height 18
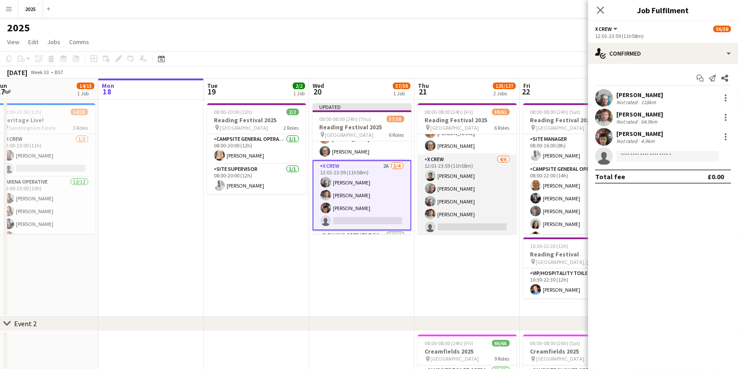
scroll to position [519, 0]
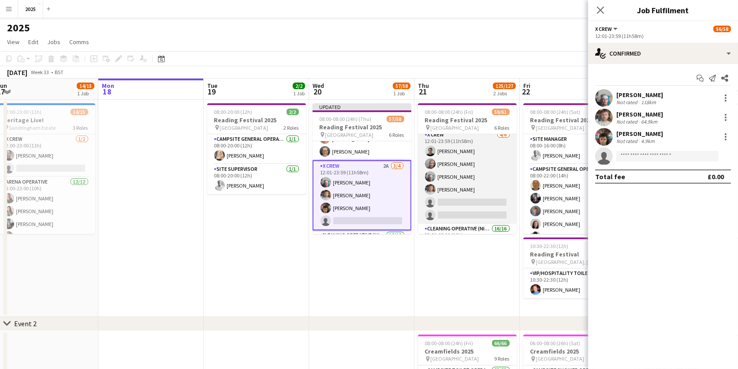
click at [465, 196] on app-card-role "X Crew 4/6 12:01-23:59 (11h58m) Rob Ferguson Myrian Gibson DAYANE MURRAY Luke B…" at bounding box center [467, 177] width 99 height 94
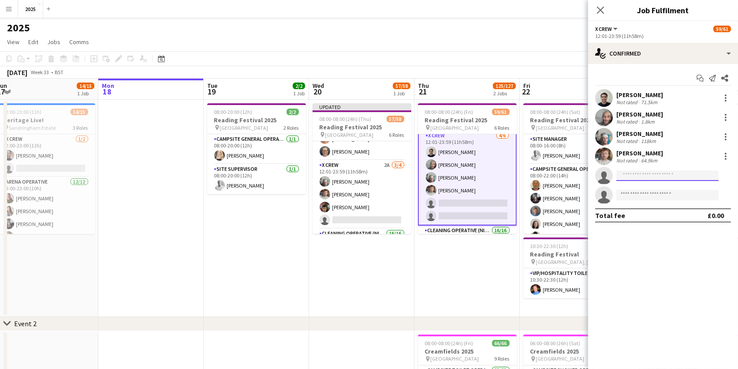
click at [674, 177] on input at bounding box center [668, 175] width 102 height 11
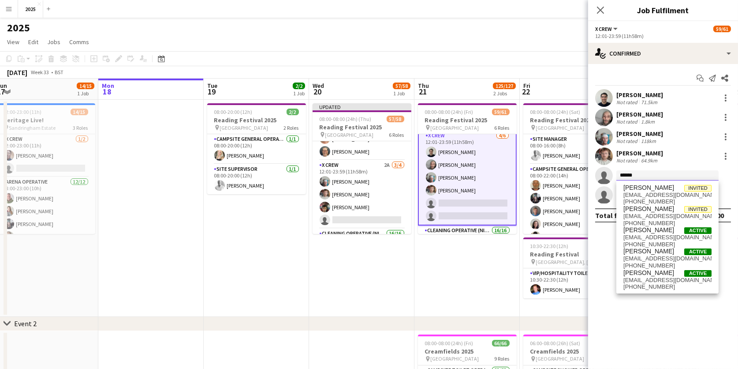
type input "******"
drag, startPoint x: 674, startPoint y: 177, endPoint x: 664, endPoint y: 197, distance: 22.1
click at [664, 197] on span "[EMAIL_ADDRESS][DOMAIN_NAME]" at bounding box center [668, 194] width 88 height 7
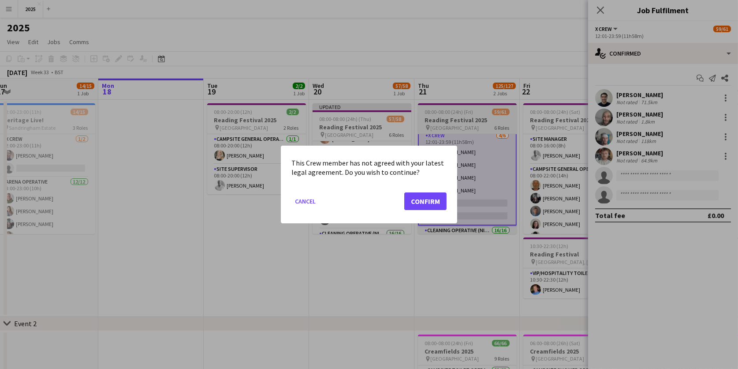
click at [431, 201] on button "Confirm" at bounding box center [425, 201] width 42 height 18
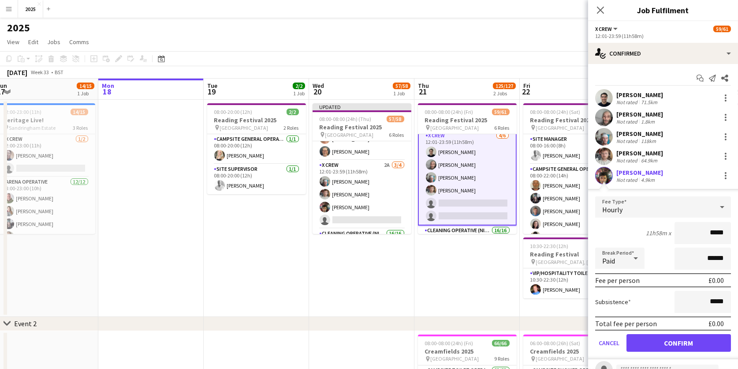
click at [644, 336] on button "Confirm" at bounding box center [679, 343] width 105 height 18
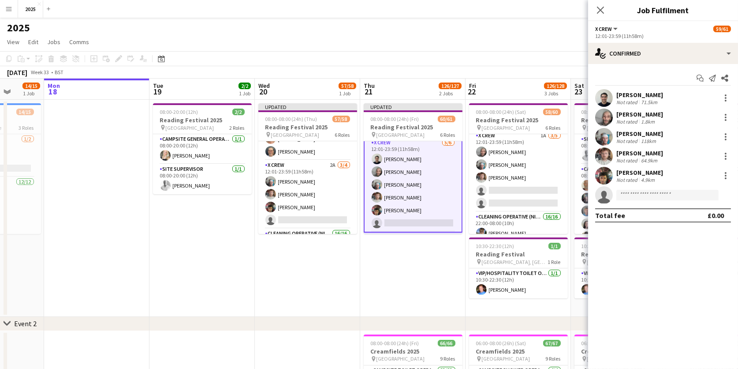
scroll to position [533, 0]
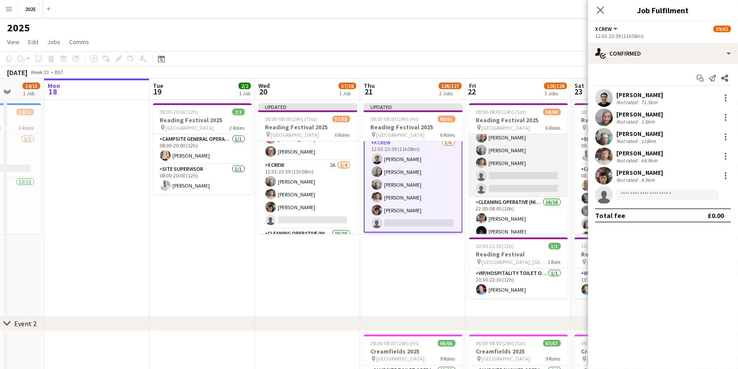
click at [509, 172] on app-card-role "X Crew 1A 3/5 12:01-23:59 (11h58m) Myrian Gibson DAYANE MURRAY Luke Ball single…" at bounding box center [518, 156] width 99 height 81
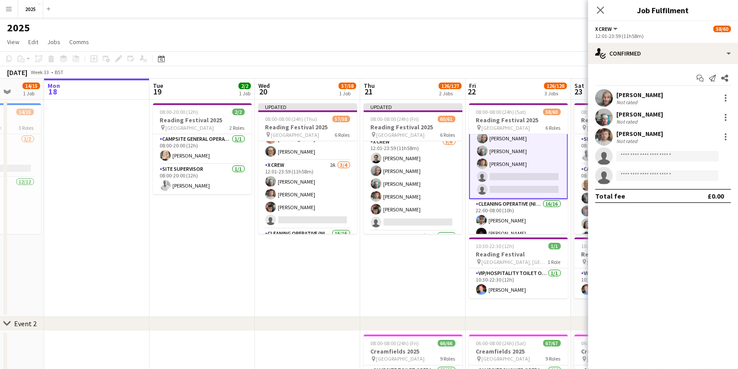
scroll to position [0, 272]
click at [636, 156] on input at bounding box center [668, 156] width 102 height 11
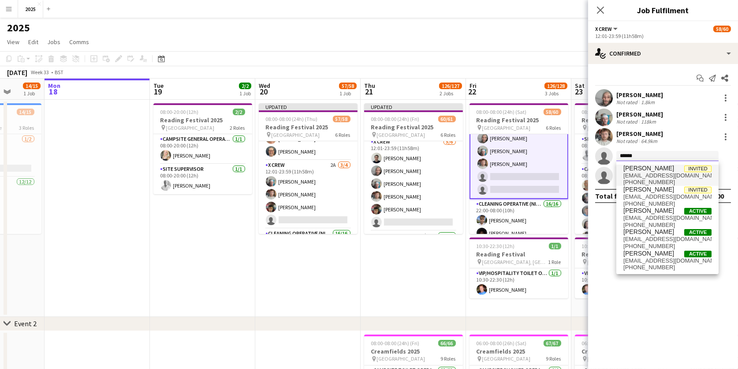
type input "******"
drag, startPoint x: 647, startPoint y: 171, endPoint x: 651, endPoint y: 180, distance: 9.3
click at [651, 180] on span "+447889732031" at bounding box center [668, 182] width 88 height 7
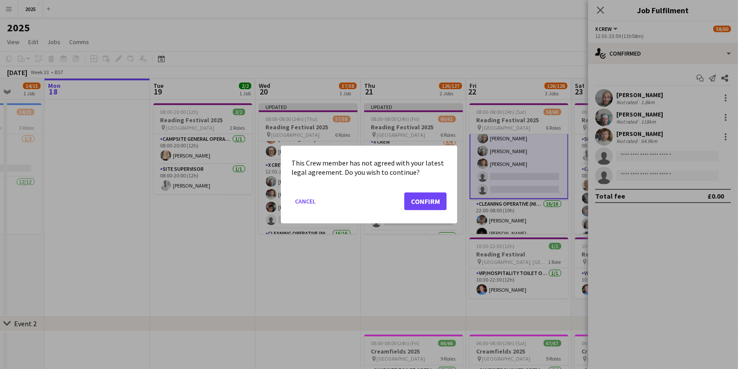
click at [431, 202] on button "Confirm" at bounding box center [425, 201] width 42 height 18
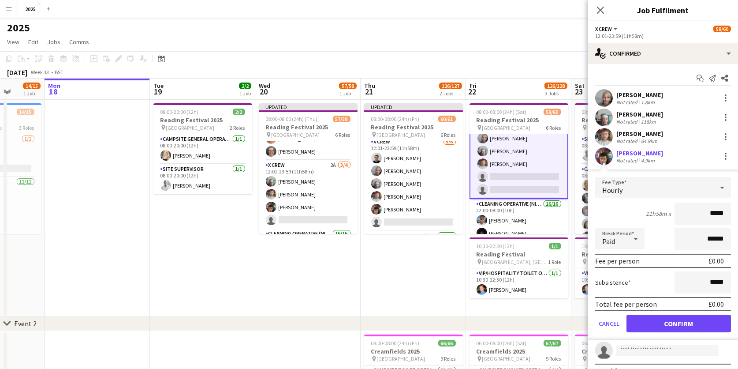
click at [647, 322] on button "Confirm" at bounding box center [679, 324] width 105 height 18
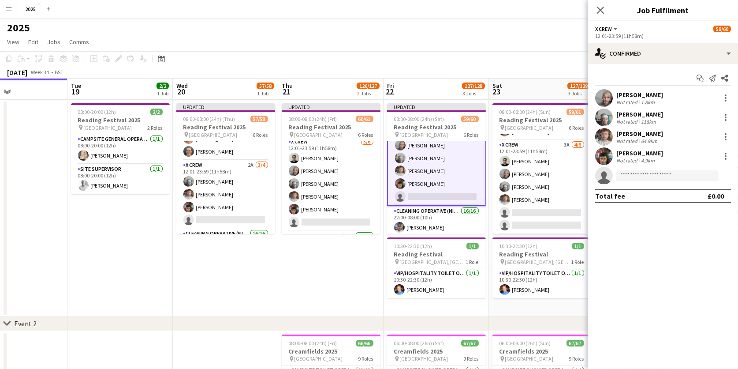
scroll to position [513, 0]
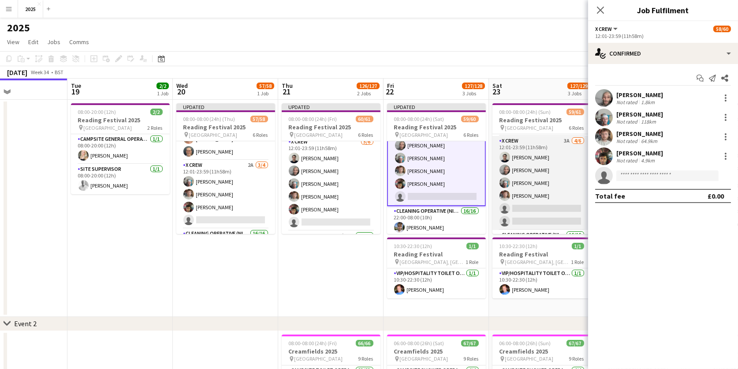
click at [546, 201] on app-card-role "X Crew 3A 4/6 12:01-23:59 (11h58m) Rob Ferguson Myrian Gibson DAYANE MURRAY Luk…" at bounding box center [542, 183] width 99 height 94
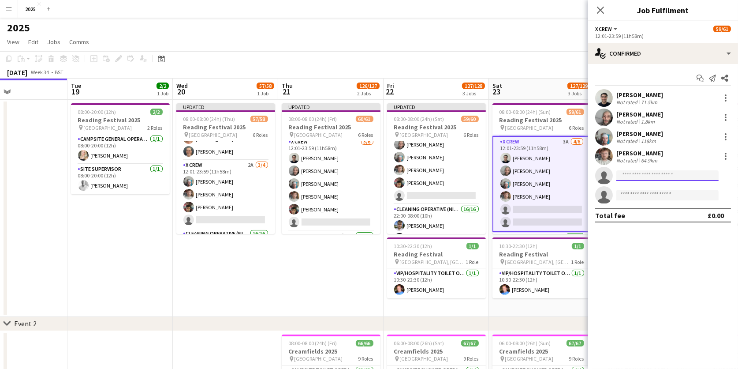
click at [655, 172] on input at bounding box center [668, 175] width 102 height 11
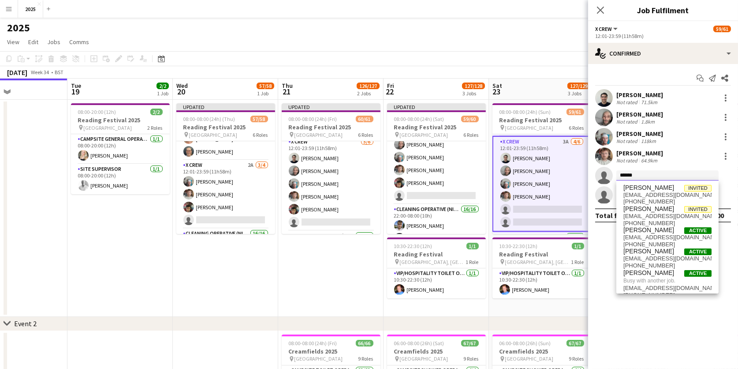
type input "******"
drag, startPoint x: 655, startPoint y: 172, endPoint x: 654, endPoint y: 201, distance: 28.2
click at [654, 201] on span "+447889732031" at bounding box center [668, 201] width 88 height 7
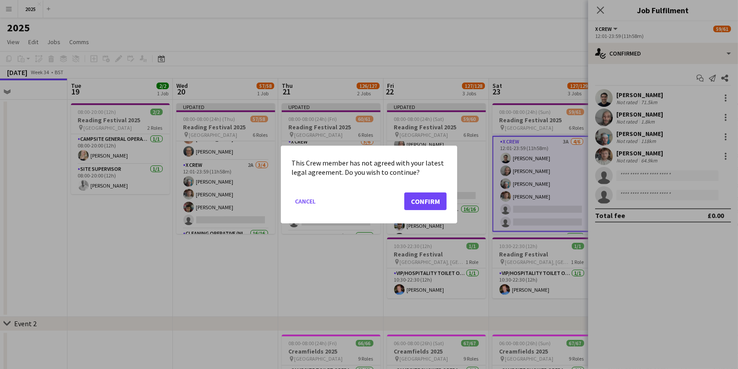
click at [431, 198] on button "Confirm" at bounding box center [425, 201] width 42 height 18
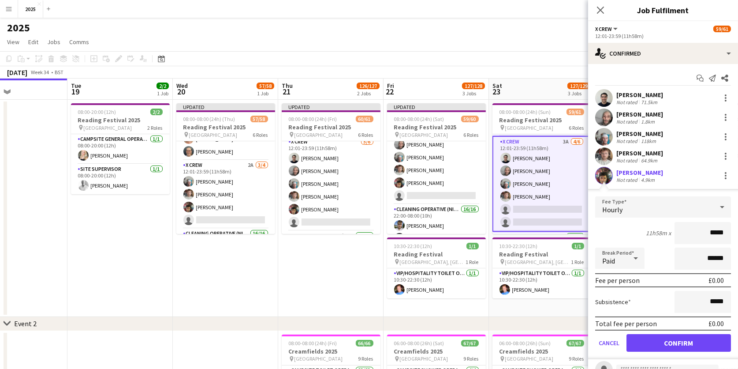
click at [665, 342] on button "Confirm" at bounding box center [679, 343] width 105 height 18
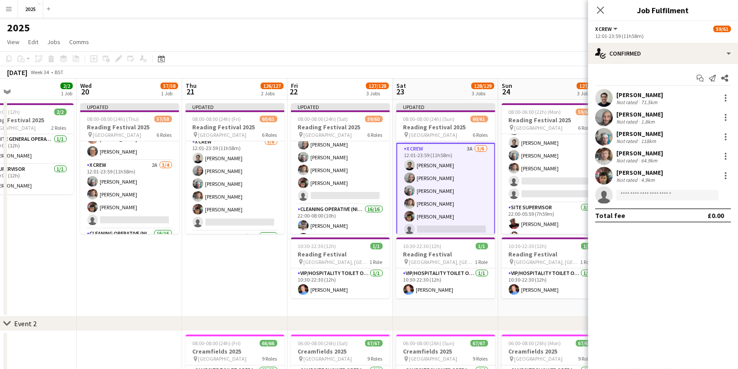
scroll to position [525, 0]
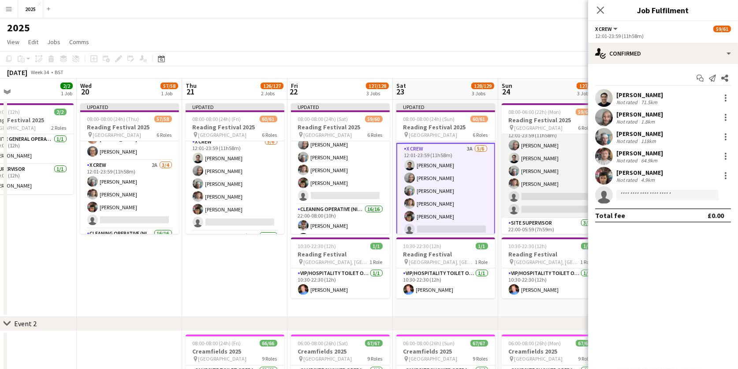
click at [542, 193] on app-card-role "X Crew 2A 4/6 12:01-23:59 (11h58m) Myrian Gibson Rob Ferguson DAYANE MURRAY Luk…" at bounding box center [551, 171] width 99 height 94
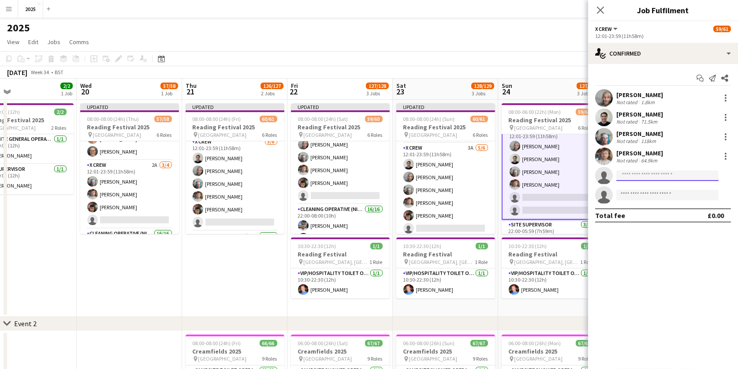
click at [642, 174] on input at bounding box center [668, 175] width 102 height 11
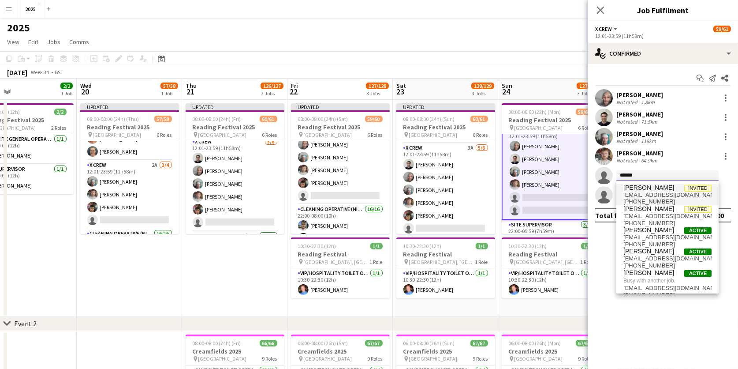
type input "******"
drag, startPoint x: 647, startPoint y: 191, endPoint x: 648, endPoint y: 201, distance: 10.2
click at [648, 201] on span "+447889732031" at bounding box center [668, 201] width 88 height 7
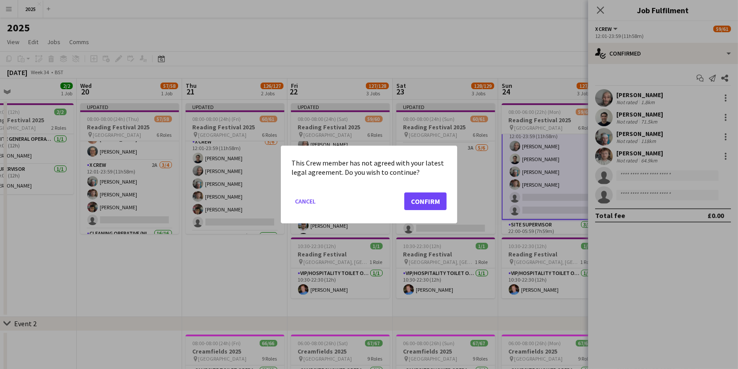
click at [415, 202] on button "Confirm" at bounding box center [425, 201] width 42 height 18
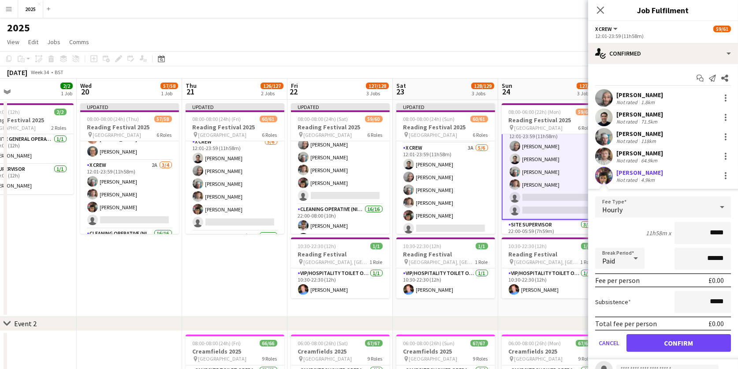
click at [651, 337] on button "Confirm" at bounding box center [679, 343] width 105 height 18
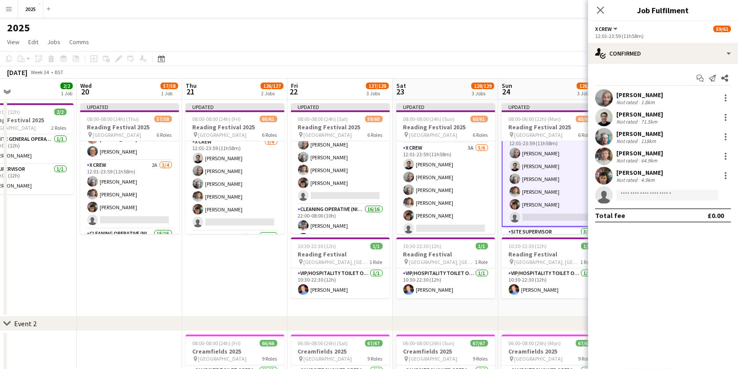
click at [550, 304] on app-date-cell "Updated 08:00-06:00 (22h) (Mon) 60/61 Reading Festival 2025 pin Richfield Avenu…" at bounding box center [550, 208] width 105 height 217
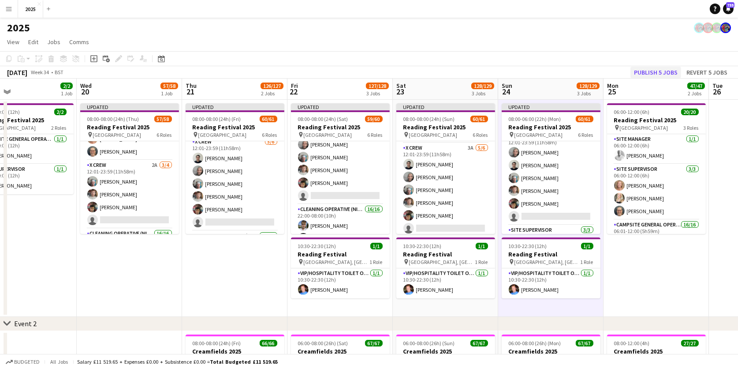
click at [648, 73] on button "Publish 5 jobs" at bounding box center [656, 72] width 51 height 11
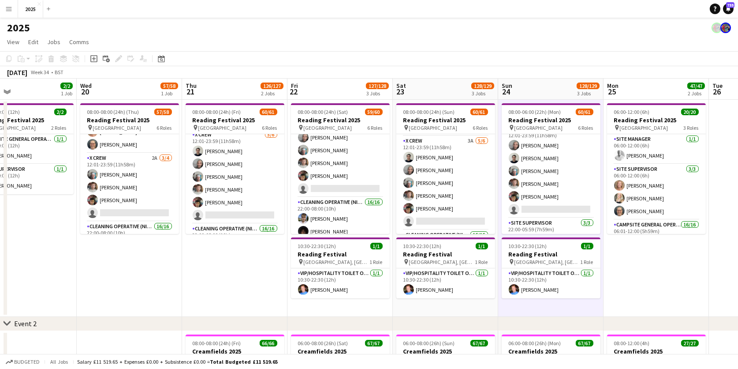
click at [11, 13] on button "Menu" at bounding box center [9, 9] width 18 height 18
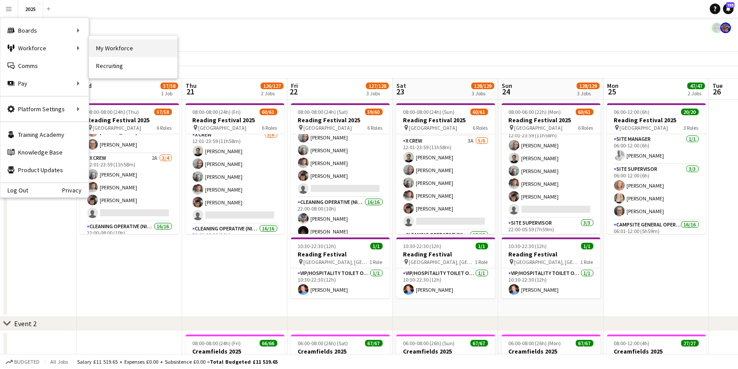
click at [128, 55] on link "My Workforce" at bounding box center [133, 48] width 88 height 18
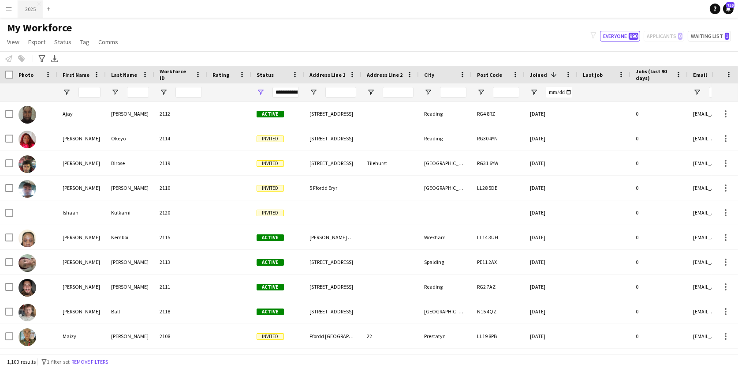
click at [34, 7] on button "2025 Close" at bounding box center [30, 8] width 25 height 17
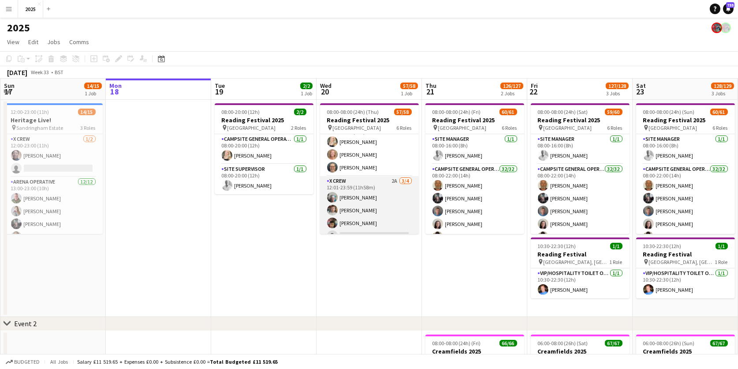
scroll to position [500, 0]
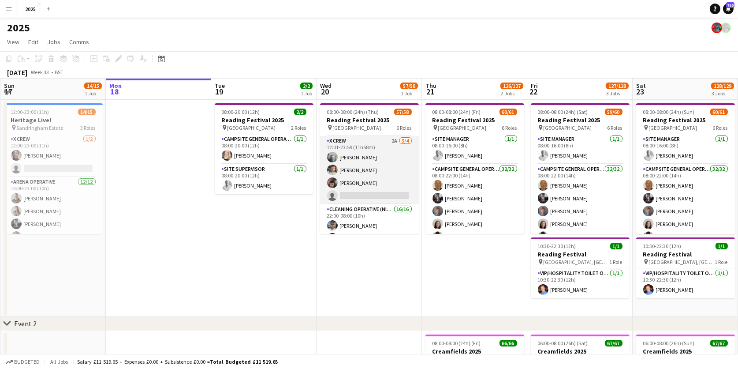
click at [368, 191] on app-card-role "X Crew 2A 3/4 12:01-23:59 (11h58m) DAYANE MURRAY Luke Ball Daniel Birose single…" at bounding box center [369, 170] width 99 height 68
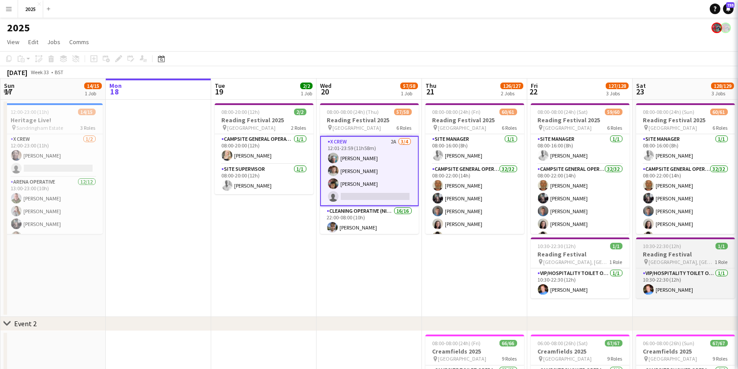
scroll to position [0, 210]
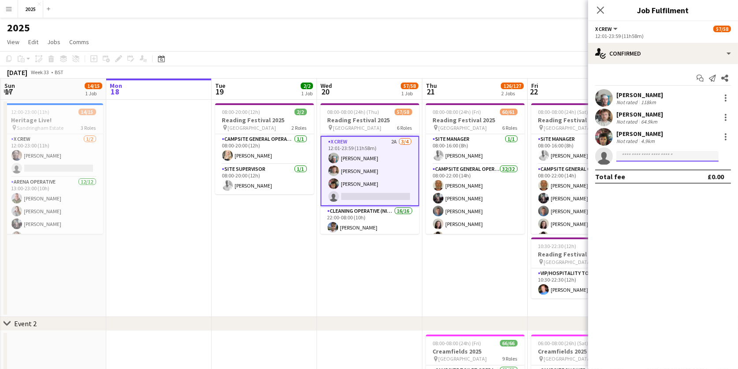
click at [658, 157] on input at bounding box center [668, 156] width 102 height 11
type input "***"
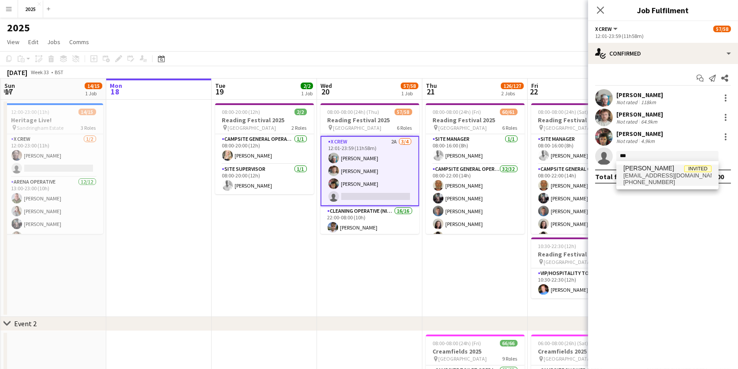
click at [682, 174] on span "[EMAIL_ADDRESS][DOMAIN_NAME]" at bounding box center [668, 175] width 88 height 7
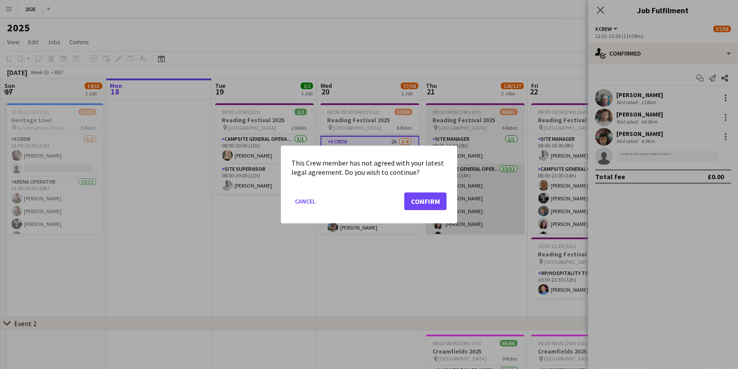
drag, startPoint x: 420, startPoint y: 198, endPoint x: 450, endPoint y: 195, distance: 30.6
click at [420, 198] on button "Confirm" at bounding box center [425, 201] width 42 height 18
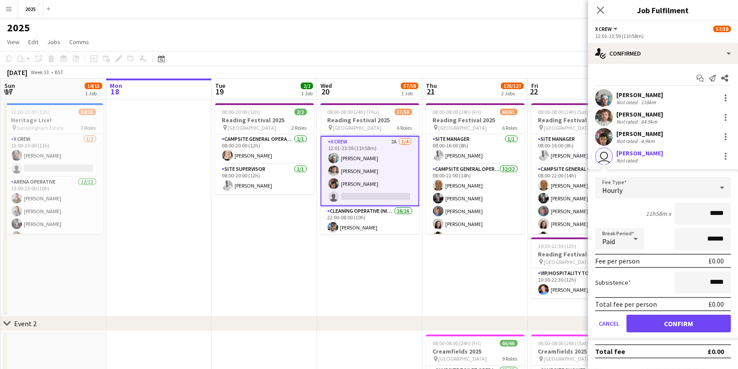
click at [648, 321] on button "Confirm" at bounding box center [679, 324] width 105 height 18
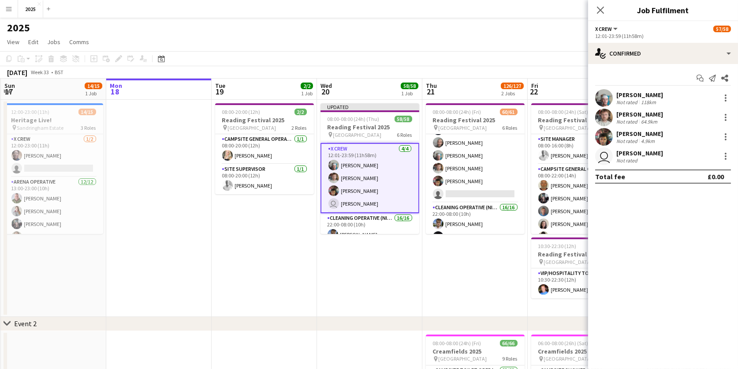
scroll to position [541, 0]
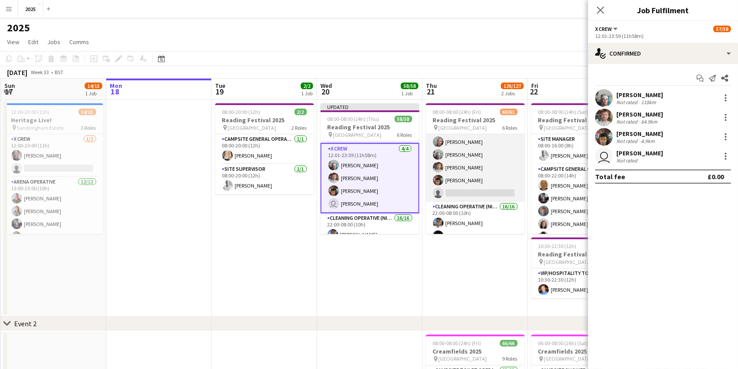
click at [463, 188] on app-card-role "X Crew 5/6 12:01-23:59 (11h58m) Rob Ferguson Myrian Gibson DAYANE MURRAY Luke B…" at bounding box center [475, 155] width 99 height 94
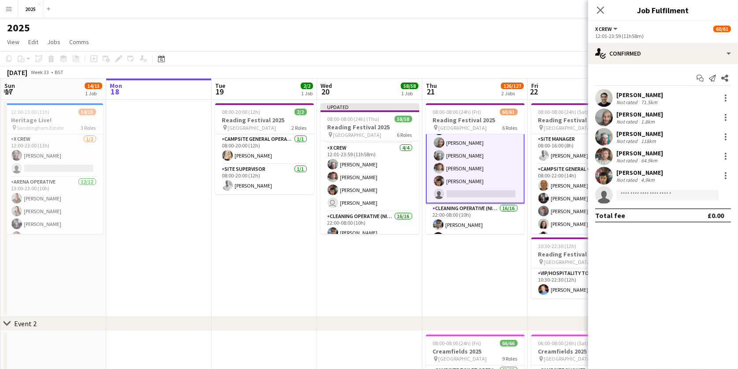
click at [640, 204] on app-confirmed-crew "Rob Ferguson Not rated 71.5km Myrian Gibson Not rated 1.8km DAYANE MURRAY Not r…" at bounding box center [663, 155] width 150 height 133
click at [640, 198] on input at bounding box center [668, 195] width 102 height 11
type input "*****"
drag, startPoint x: 642, startPoint y: 210, endPoint x: 644, endPoint y: 215, distance: 5.5
click at [644, 215] on span "[EMAIL_ADDRESS][DOMAIN_NAME]" at bounding box center [668, 214] width 88 height 7
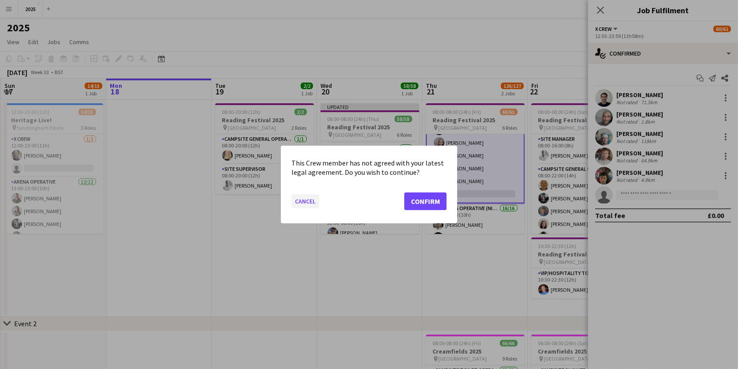
click at [308, 198] on button "Cancel" at bounding box center [306, 201] width 28 height 14
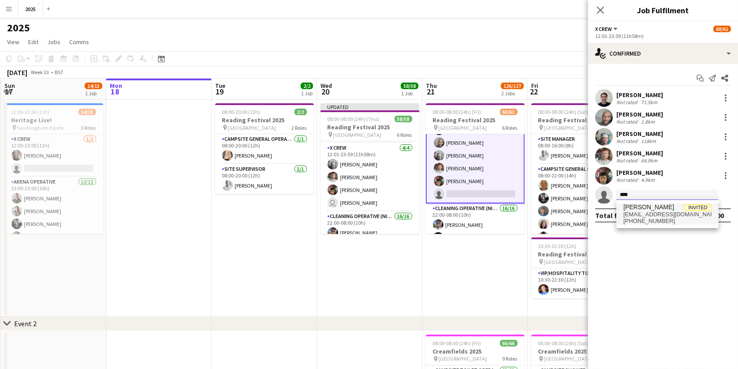
type input "****"
click at [651, 211] on span "[EMAIL_ADDRESS][DOMAIN_NAME]" at bounding box center [668, 214] width 88 height 7
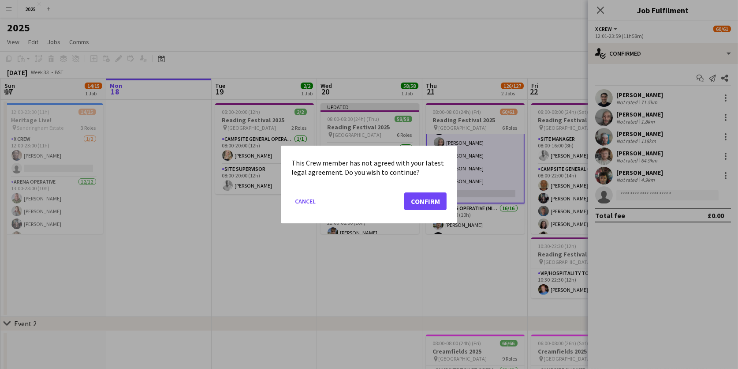
click at [427, 196] on button "Confirm" at bounding box center [425, 201] width 42 height 18
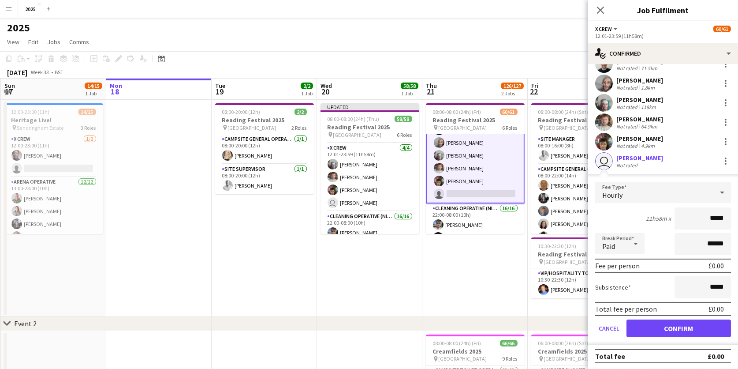
scroll to position [34, 0]
click at [652, 325] on button "Confirm" at bounding box center [679, 329] width 105 height 18
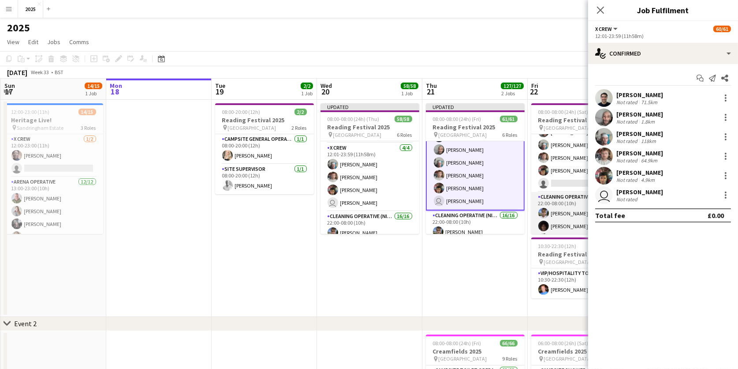
scroll to position [551, 0]
click at [570, 164] on app-card-role "X Crew 1A 4/5 12:01-23:59 (11h58m) Myrian Gibson DAYANE MURRAY Luke Ball Daniel…" at bounding box center [581, 137] width 99 height 81
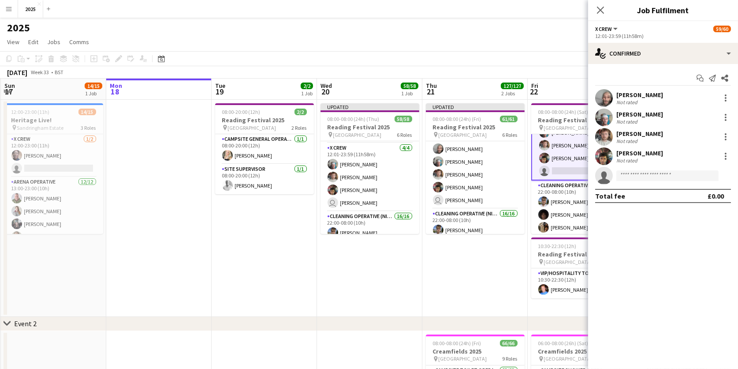
scroll to position [0, 210]
click at [635, 173] on input at bounding box center [668, 175] width 102 height 11
type input "****"
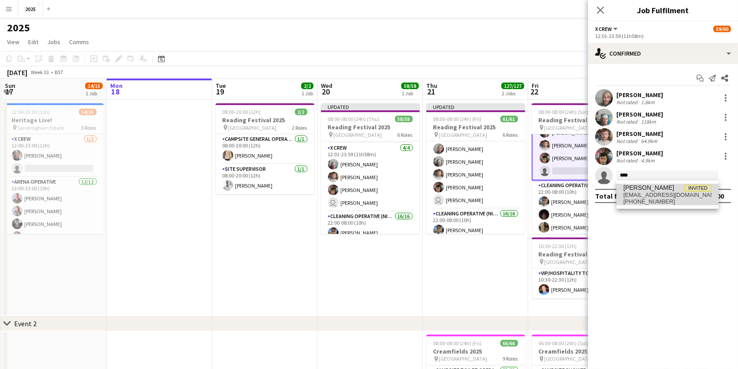
click at [640, 194] on span "[EMAIL_ADDRESS][DOMAIN_NAME]" at bounding box center [668, 194] width 88 height 7
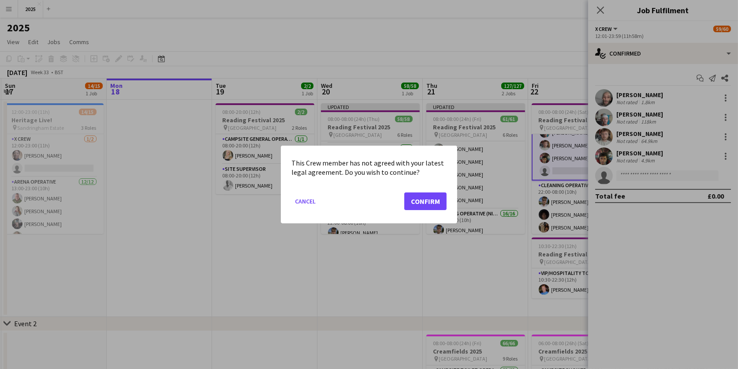
click at [431, 201] on button "Confirm" at bounding box center [425, 201] width 42 height 18
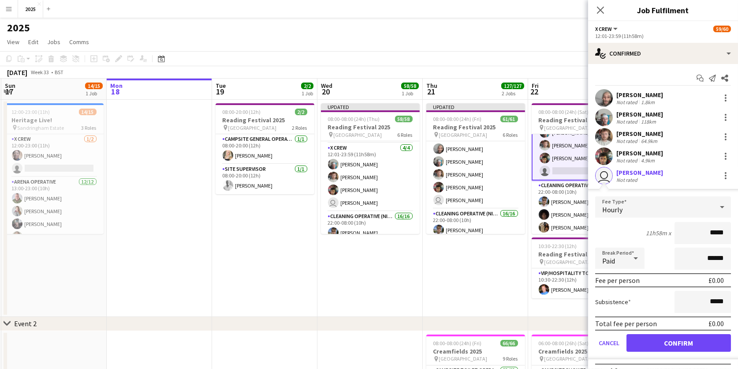
click at [652, 338] on button "Confirm" at bounding box center [679, 343] width 105 height 18
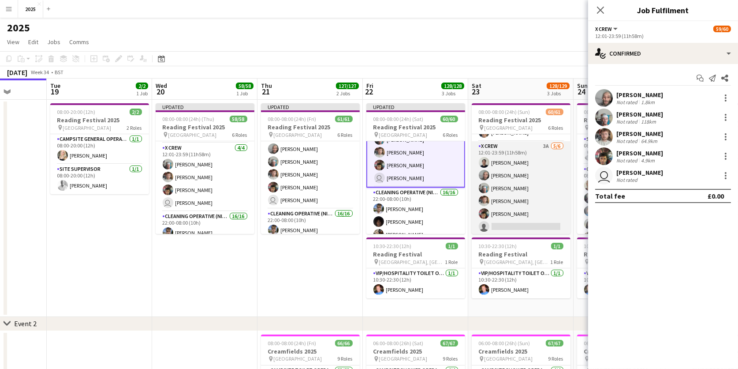
scroll to position [524, 0]
click at [508, 203] on app-card-role "X Crew 3A 5/6 12:01-23:59 (11h58m) Rob Ferguson Myrian Gibson DAYANE MURRAY Luk…" at bounding box center [521, 172] width 99 height 94
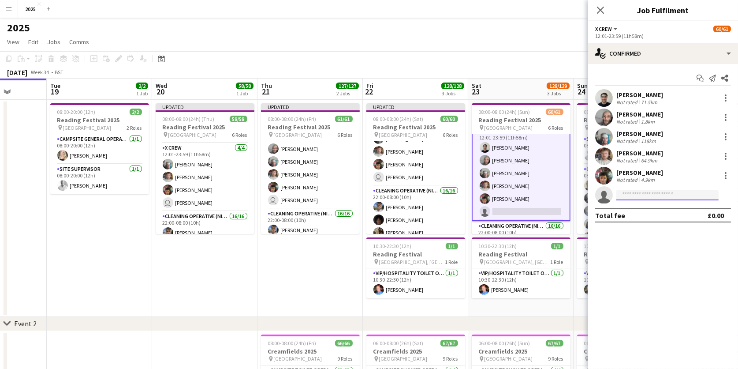
click at [646, 192] on input at bounding box center [668, 195] width 102 height 11
type input "*****"
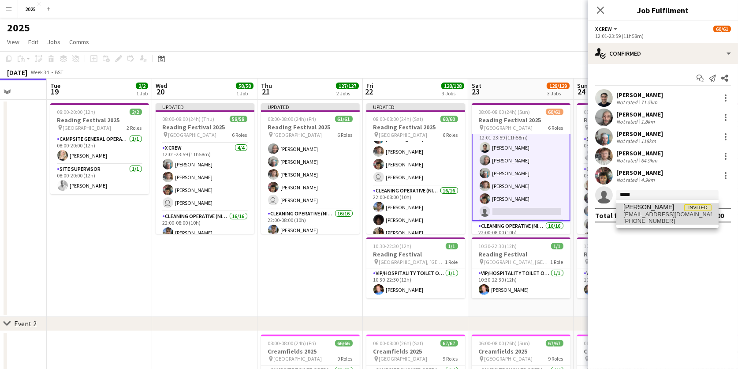
click at [654, 213] on span "[EMAIL_ADDRESS][DOMAIN_NAME]" at bounding box center [668, 214] width 88 height 7
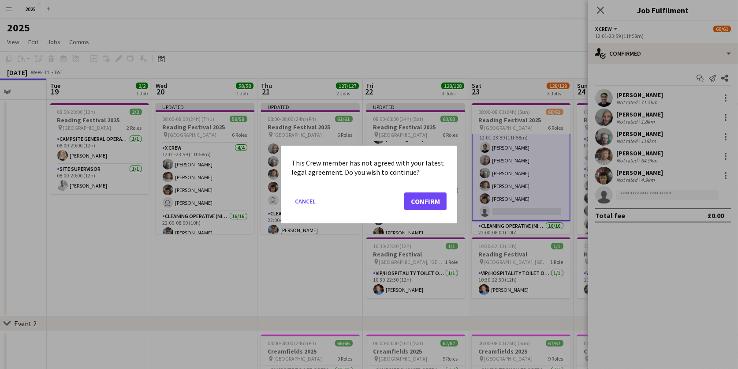
click at [413, 202] on button "Confirm" at bounding box center [425, 201] width 42 height 18
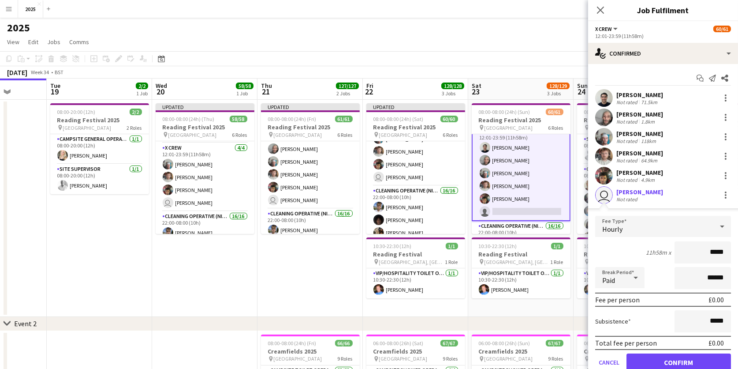
scroll to position [34, 0]
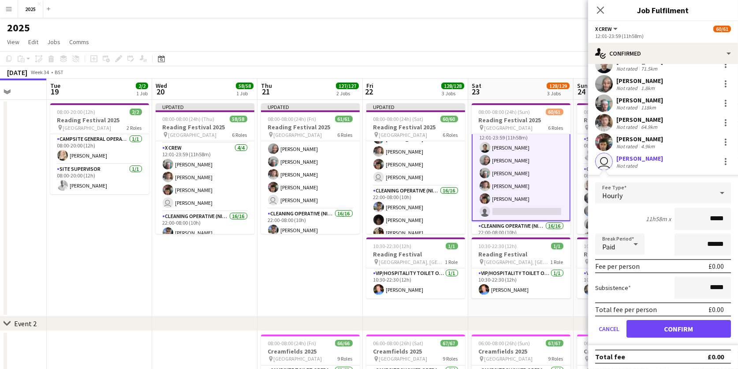
click at [652, 323] on button "Confirm" at bounding box center [679, 329] width 105 height 18
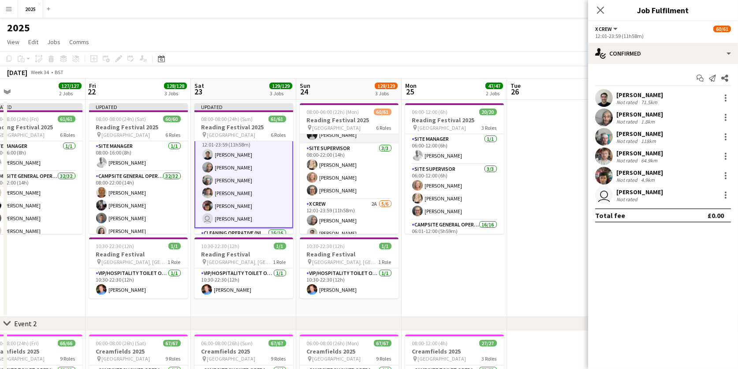
scroll to position [532, 0]
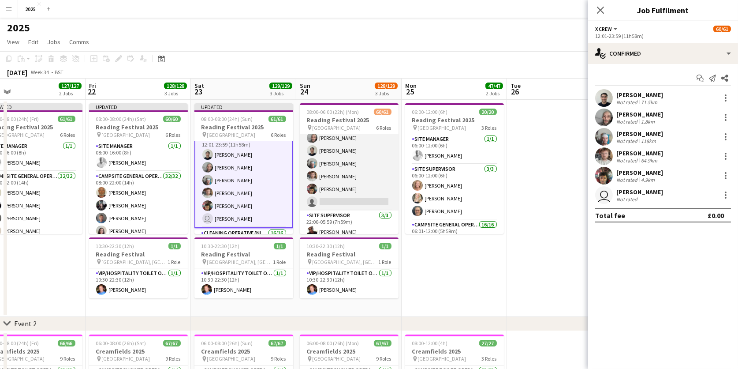
click at [352, 195] on app-card-role "X Crew 2A 5/6 12:01-23:59 (11h58m) Myrian Gibson Rob Ferguson DAYANE MURRAY Luk…" at bounding box center [349, 163] width 99 height 94
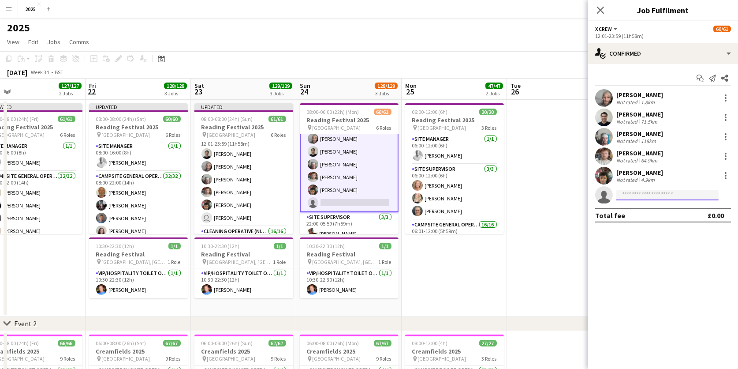
click at [631, 193] on input at bounding box center [668, 195] width 102 height 11
type input "*****"
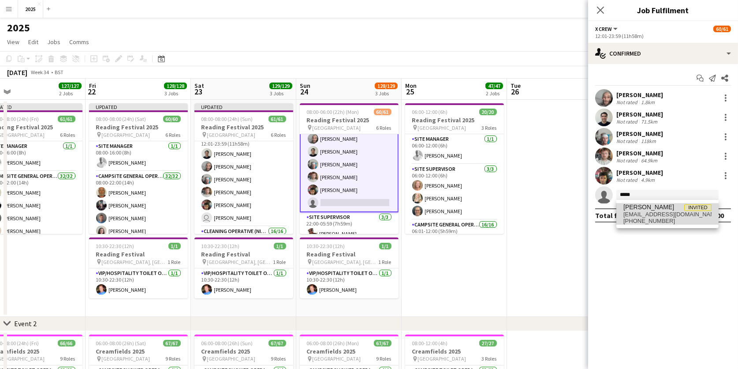
click at [648, 211] on span "[EMAIL_ADDRESS][DOMAIN_NAME]" at bounding box center [668, 214] width 88 height 7
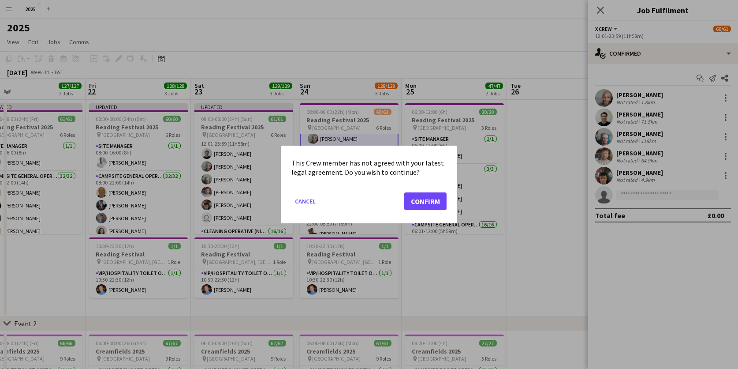
click at [427, 199] on button "Confirm" at bounding box center [425, 201] width 42 height 18
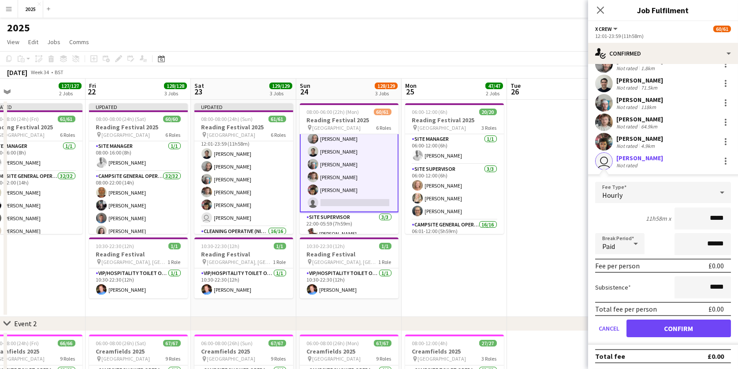
scroll to position [34, 0]
click at [645, 323] on button "Confirm" at bounding box center [679, 329] width 105 height 18
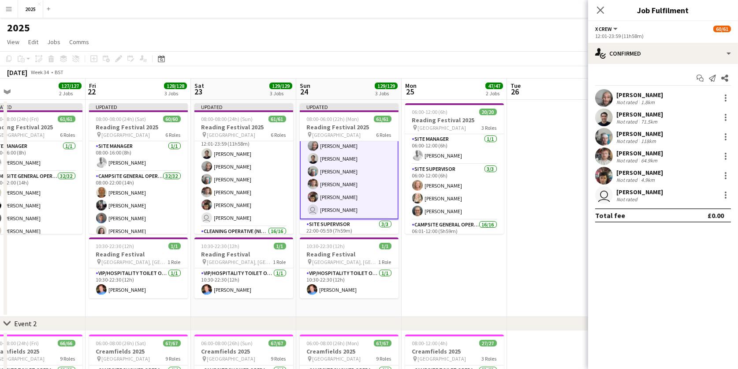
scroll to position [0, 0]
click at [545, 198] on app-date-cell at bounding box center [559, 208] width 105 height 217
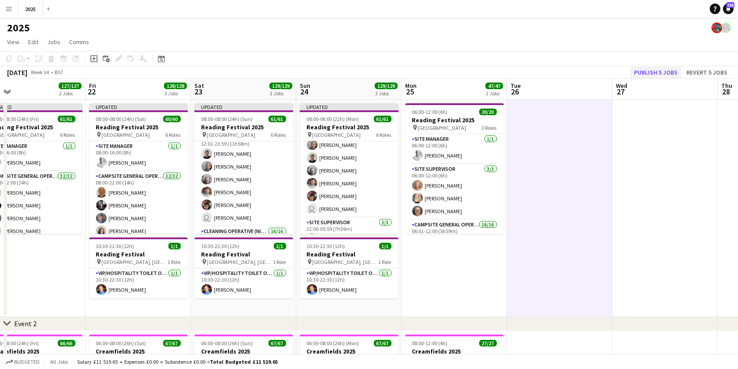
click at [665, 73] on button "Publish 5 jobs" at bounding box center [656, 72] width 51 height 11
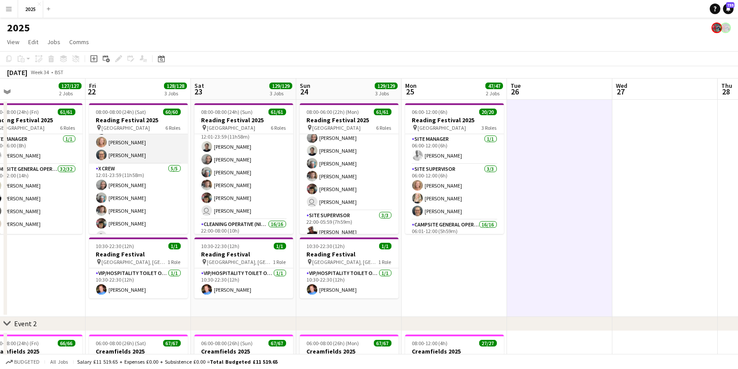
scroll to position [497, 0]
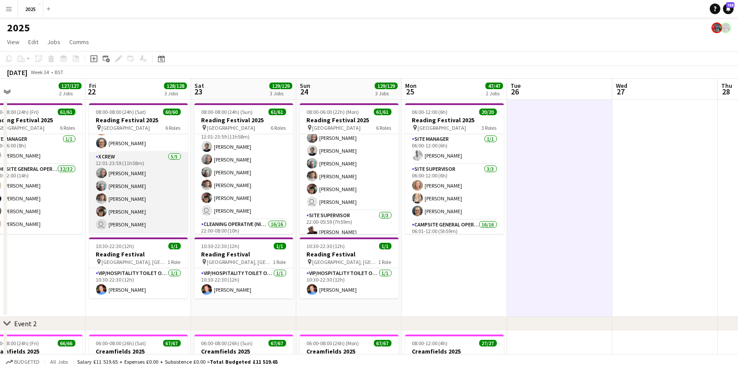
click at [140, 187] on app-card-role "X Crew 5/5 12:01-23:59 (11h58m) Myrian Gibson DAYANE MURRAY Luke Ball Daniel Bi…" at bounding box center [138, 192] width 99 height 81
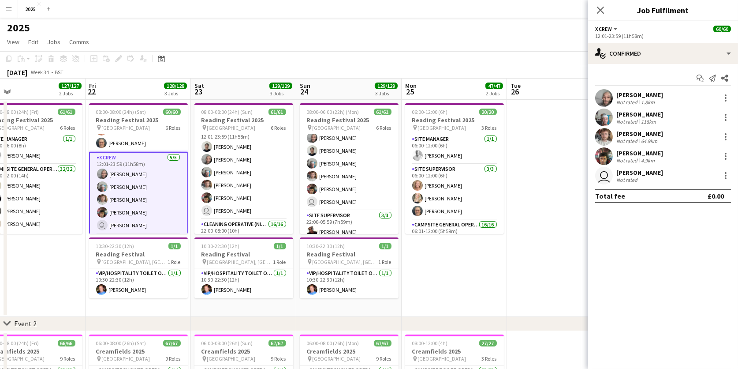
click at [628, 159] on div "Not rated" at bounding box center [628, 160] width 23 height 7
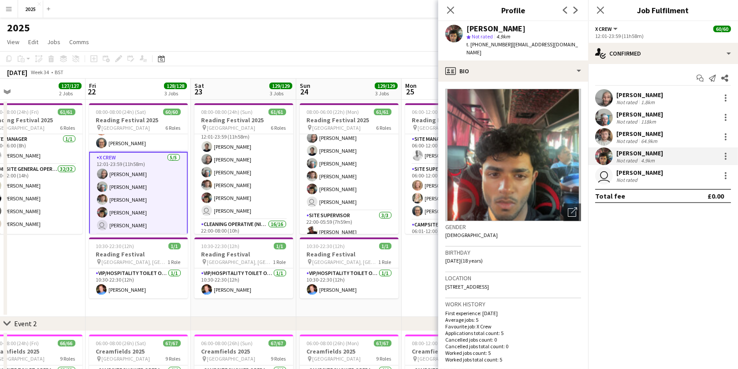
drag, startPoint x: 565, startPoint y: 45, endPoint x: 508, endPoint y: 42, distance: 57.4
click at [508, 42] on div "Daniel Birose star Not rated 4.9km t. +447889732031 | danielbirose@gmail.com" at bounding box center [513, 40] width 150 height 39
copy span "[EMAIL_ADDRESS][DOMAIN_NAME]"
drag, startPoint x: 504, startPoint y: 45, endPoint x: 479, endPoint y: 45, distance: 24.7
click at [479, 45] on span "t. +447889732031" at bounding box center [490, 44] width 46 height 7
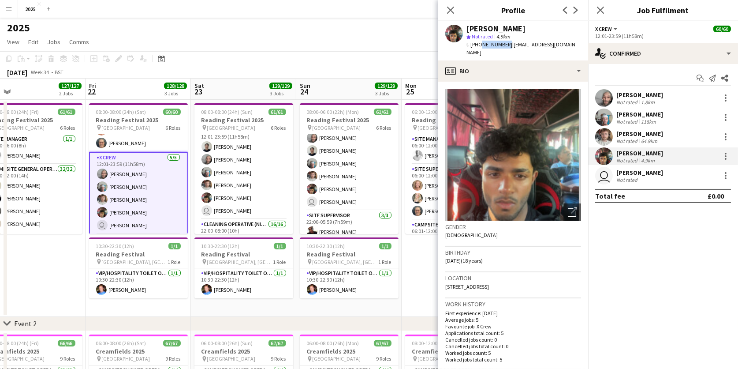
copy span "7889732031"
drag, startPoint x: 566, startPoint y: 274, endPoint x: 536, endPoint y: 274, distance: 30.0
click at [536, 274] on div "Location 150 Long Lane, Tilehurst, West Berkshire, RG31 6YW" at bounding box center [514, 285] width 136 height 26
copy span "RG31 6YW"
click at [658, 179] on div "Not rated 6.7km" at bounding box center [640, 179] width 47 height 7
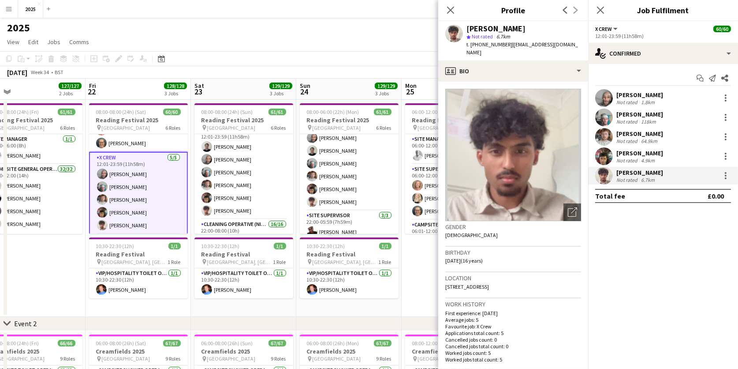
click at [569, 46] on app-profile-header "Ishaan Kulkarni star Not rated 6.7km t. +447421388658 | ishaanck21@gmail.com" at bounding box center [513, 40] width 150 height 39
click at [726, 177] on div at bounding box center [726, 178] width 2 height 2
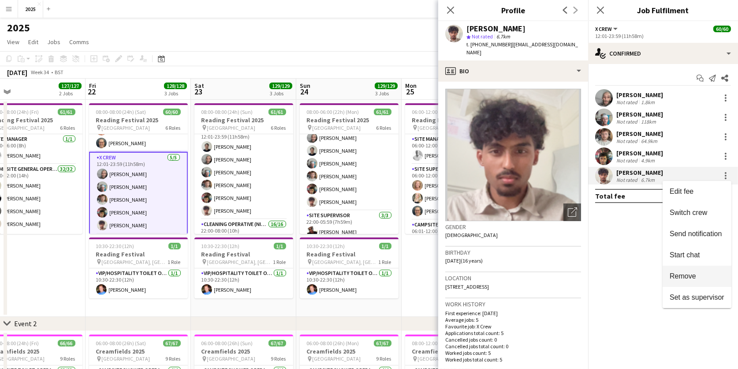
click at [684, 280] on span "Remove" at bounding box center [683, 275] width 26 height 7
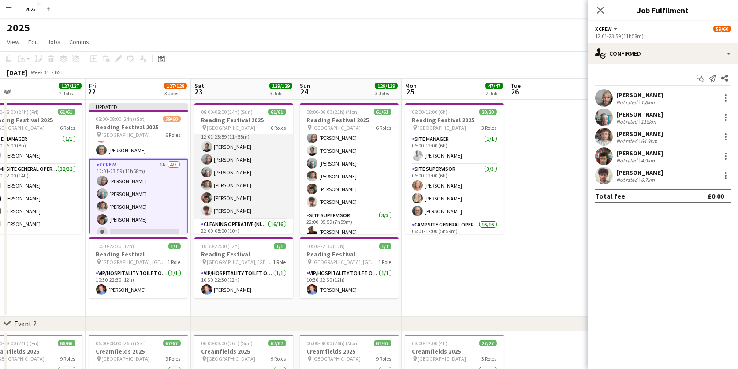
click at [266, 205] on app-card-role "X Crew 6/6 12:01-23:59 (11h58m) Rob Ferguson Myrian Gibson DAYANE MURRAY Luke B…" at bounding box center [244, 172] width 99 height 94
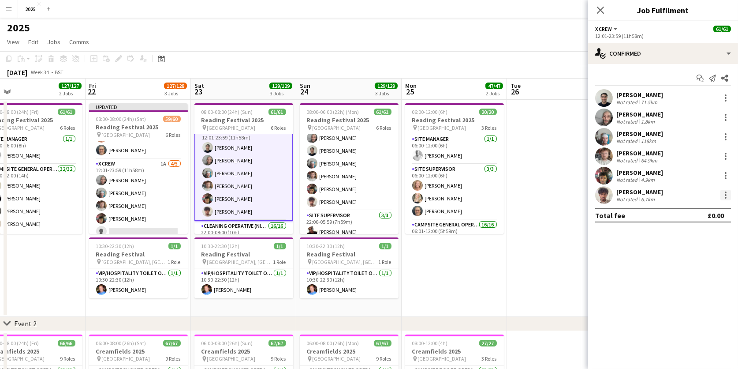
click at [726, 198] on div at bounding box center [726, 198] width 2 height 2
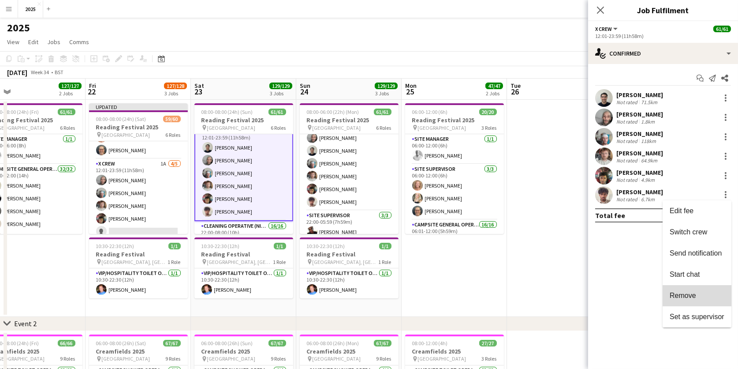
click at [687, 289] on button "Remove" at bounding box center [697, 295] width 69 height 21
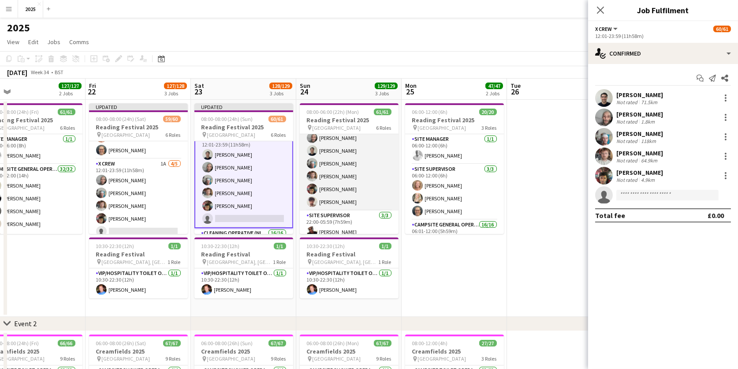
click at [360, 184] on app-card-role "X Crew 6/6 12:01-23:59 (11h58m) Myrian Gibson Rob Ferguson DAYANE MURRAY Luke B…" at bounding box center [349, 163] width 99 height 94
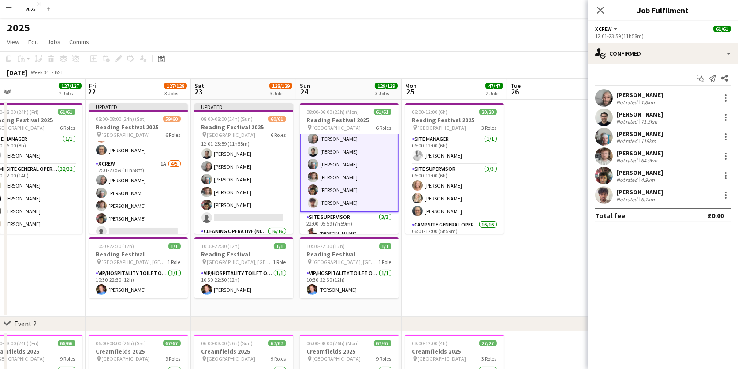
scroll to position [0, 230]
click at [726, 197] on div at bounding box center [726, 198] width 2 height 2
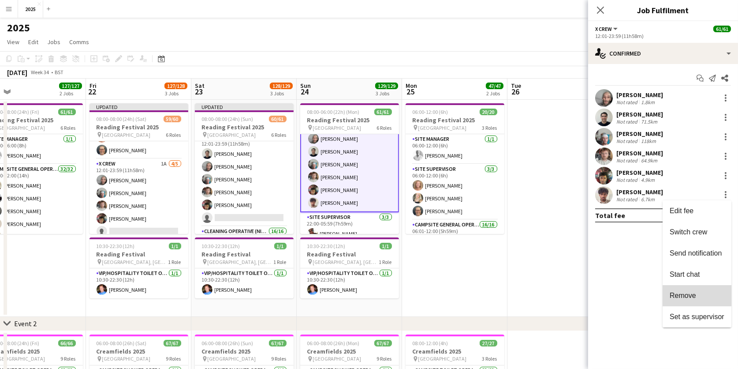
click at [677, 293] on span "Remove" at bounding box center [683, 295] width 26 height 7
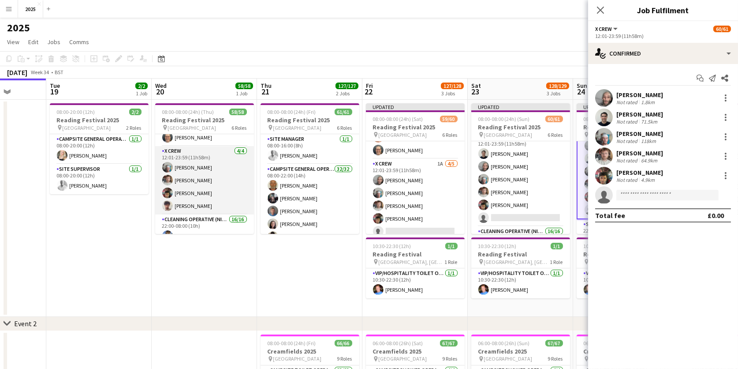
scroll to position [493, 0]
click at [224, 193] on app-card-role "X Crew 4/4 12:01-23:59 (11h58m) DAYANE MURRAY Luke Ball Daniel Birose Ishaan Ku…" at bounding box center [204, 177] width 99 height 68
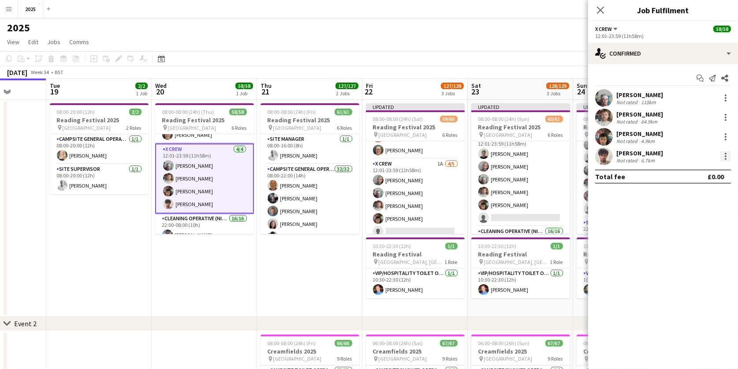
click at [723, 156] on div at bounding box center [726, 156] width 11 height 11
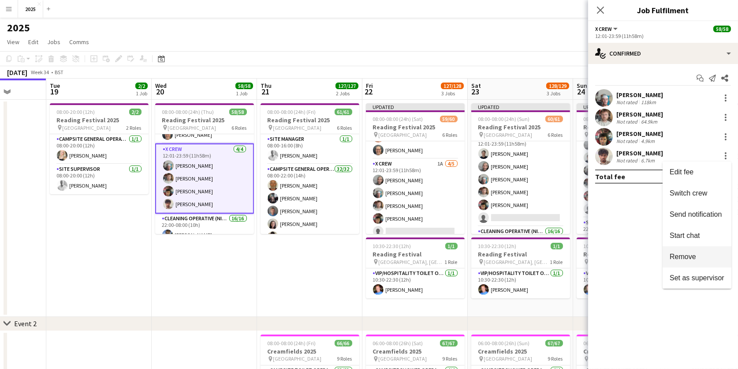
click at [687, 258] on span "Remove" at bounding box center [683, 256] width 26 height 7
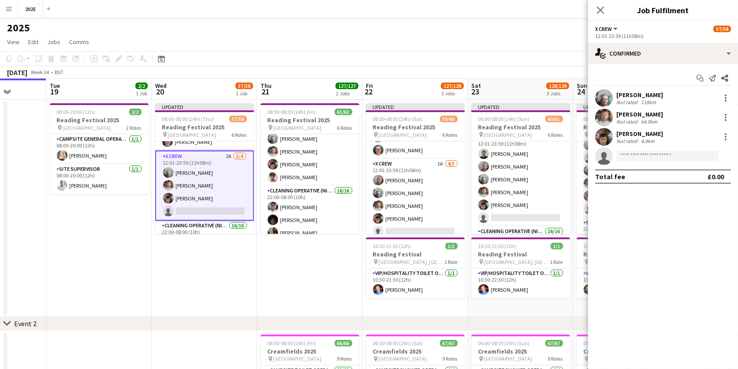
scroll to position [559, 0]
click at [337, 166] on app-card-role "X Crew 6/6 12:01-23:59 (11h58m) Rob Ferguson Myrian Gibson DAYANE MURRAY Luke B…" at bounding box center [310, 137] width 99 height 94
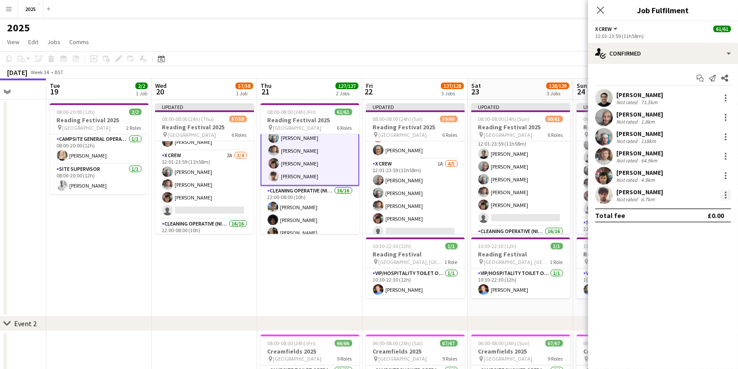
click at [725, 195] on div at bounding box center [726, 195] width 2 height 2
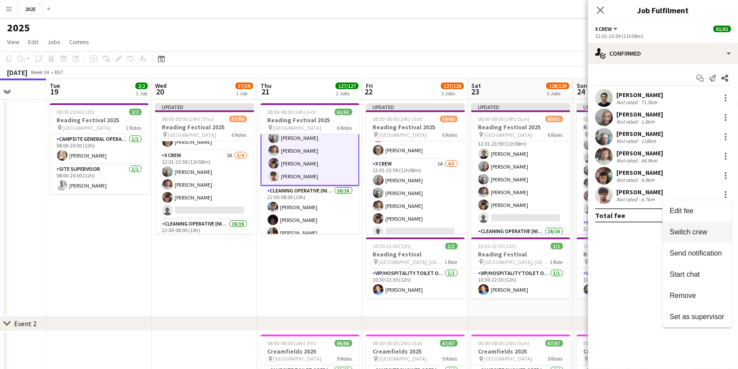
click at [693, 234] on span "Switch crew" at bounding box center [688, 231] width 37 height 7
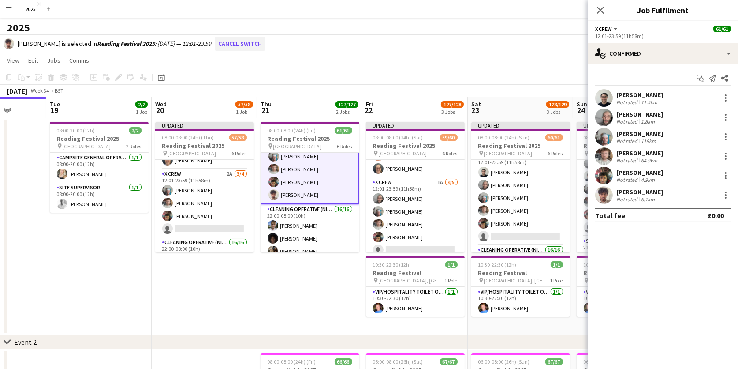
click at [251, 45] on button "Cancel switch" at bounding box center [240, 44] width 51 height 14
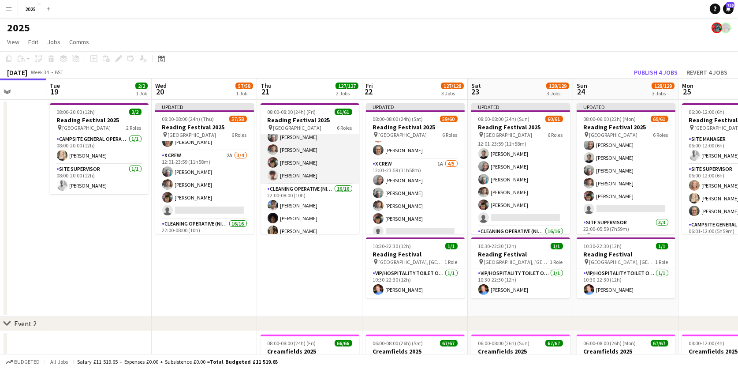
click at [303, 169] on app-card-role "X Crew 6/6 12:01-23:59 (11h58m) Rob Ferguson Myrian Gibson DAYANE MURRAY Luke B…" at bounding box center [310, 137] width 99 height 94
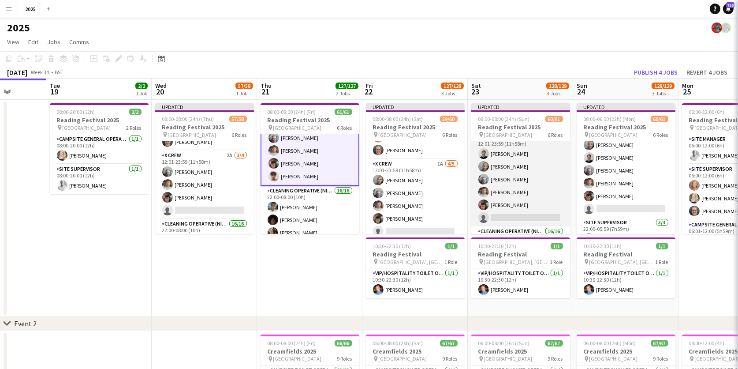
scroll to position [0, 270]
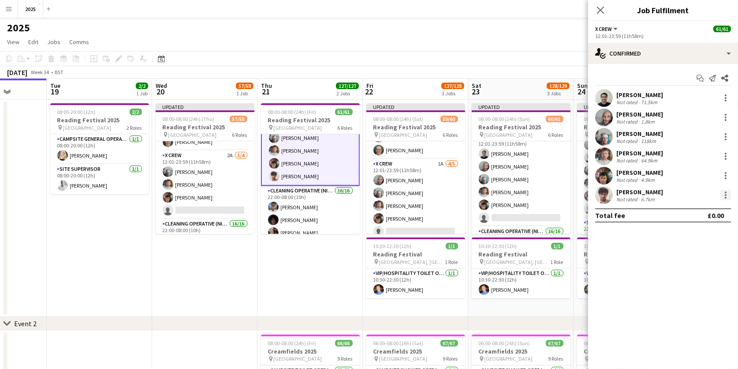
click at [725, 195] on div at bounding box center [726, 195] width 2 height 2
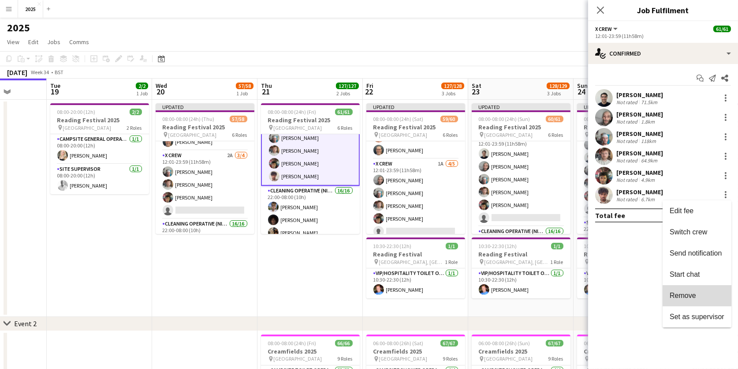
click at [696, 293] on span "Remove" at bounding box center [697, 296] width 55 height 8
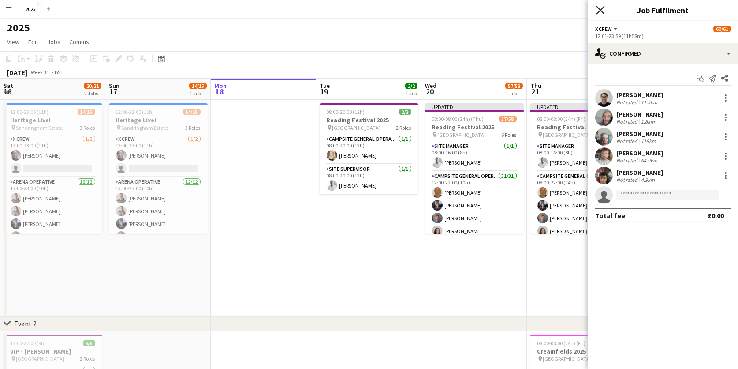
scroll to position [532, 0]
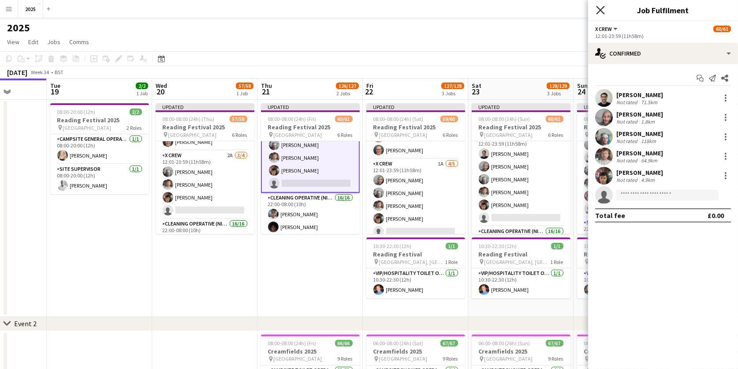
click at [602, 9] on icon "Close pop-in" at bounding box center [600, 10] width 8 height 8
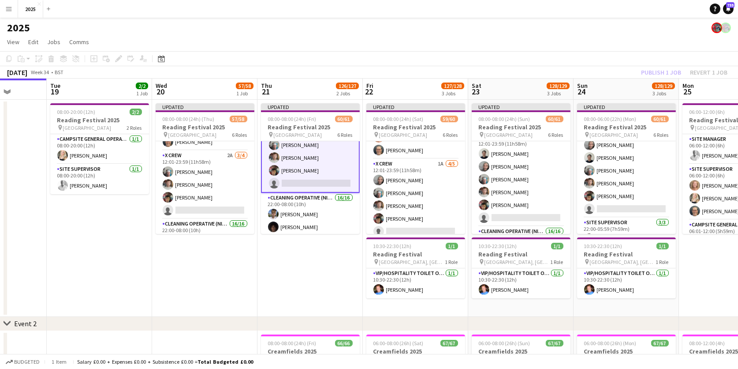
click at [327, 268] on app-date-cell "Updated 08:00-08:00 (24h) (Fri) 60/61 Reading Festival 2025 pin Richfield Avenu…" at bounding box center [310, 208] width 105 height 217
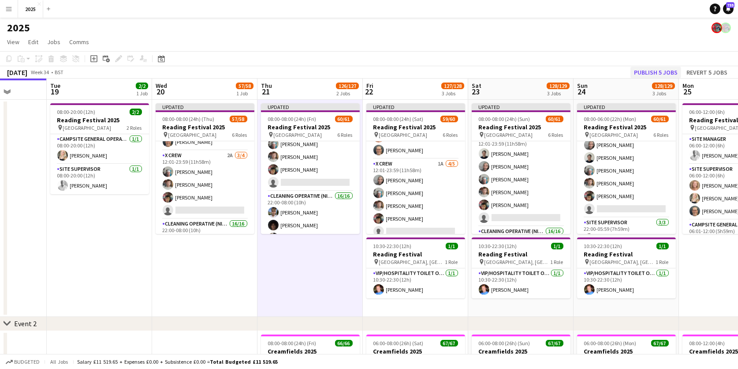
click at [663, 70] on button "Publish 5 jobs" at bounding box center [656, 72] width 51 height 11
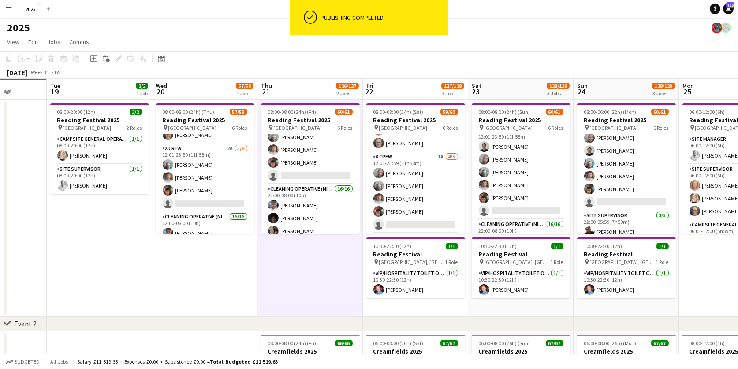
click at [10, 6] on app-icon "Menu" at bounding box center [8, 8] width 7 height 7
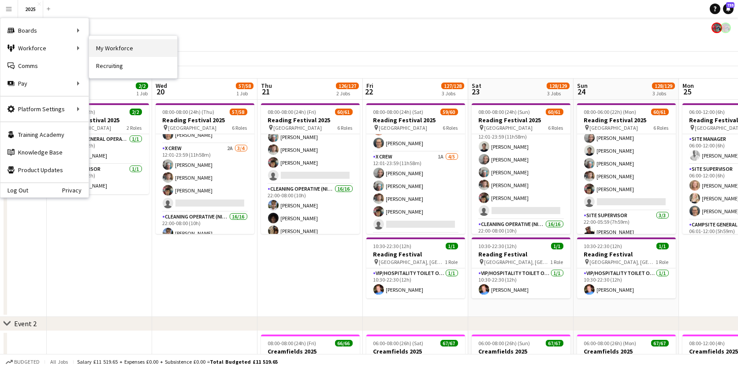
click at [130, 49] on link "My Workforce" at bounding box center [133, 48] width 88 height 18
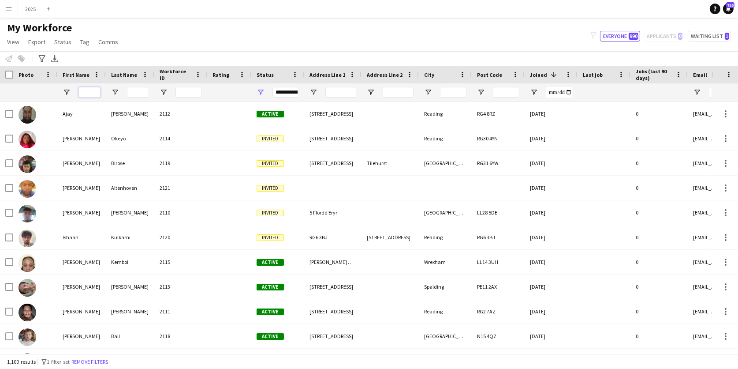
drag, startPoint x: 95, startPoint y: 92, endPoint x: 86, endPoint y: 92, distance: 9.7
click at [95, 92] on input "First Name Filter Input" at bounding box center [90, 92] width 22 height 11
click at [86, 93] on input "First Name Filter Input" at bounding box center [90, 92] width 22 height 11
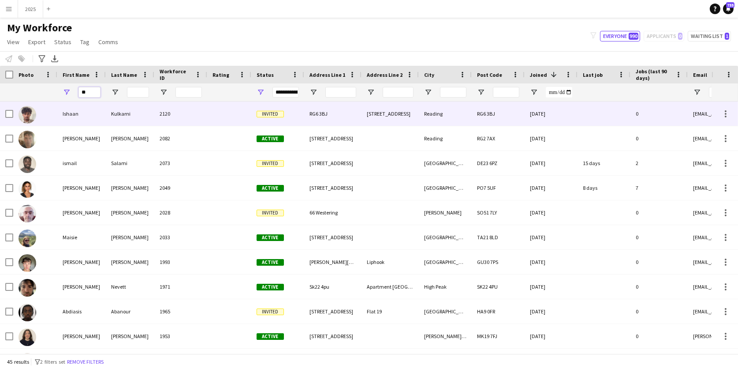
type input "**"
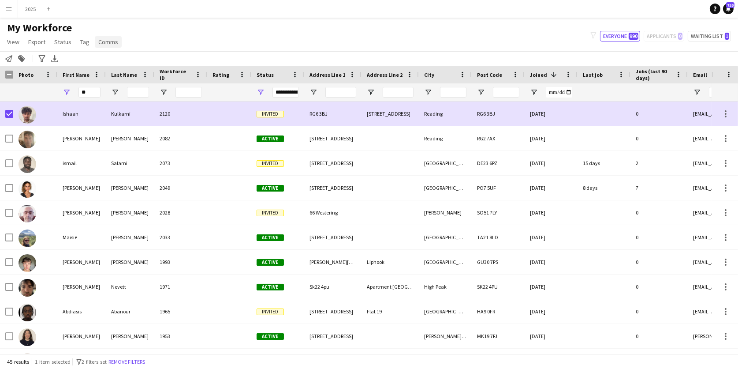
click at [113, 43] on span "Comms" at bounding box center [108, 42] width 20 height 8
click at [115, 63] on span "Send notification" at bounding box center [123, 60] width 45 height 8
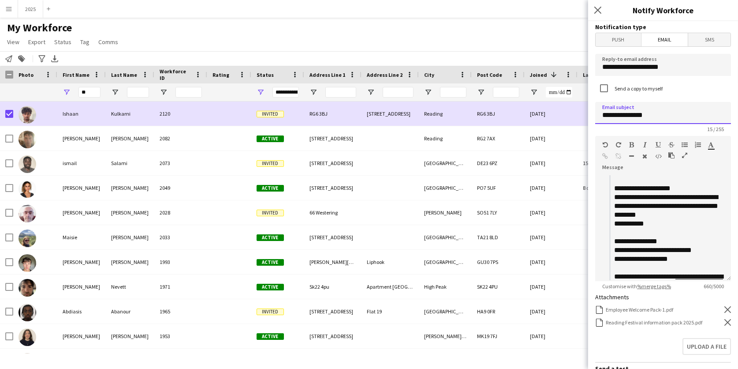
drag, startPoint x: 669, startPoint y: 113, endPoint x: 593, endPoint y: 112, distance: 75.4
type input "**********"
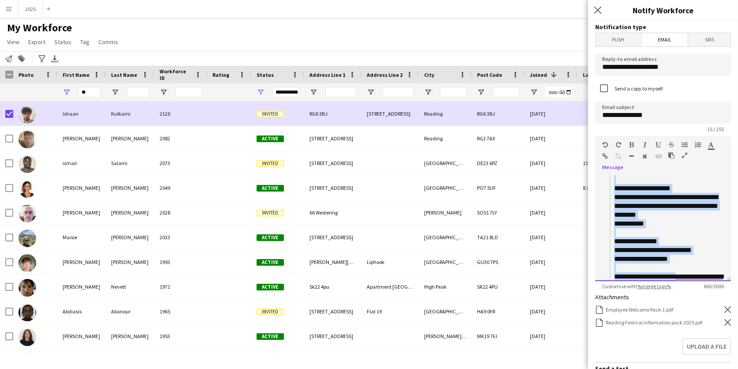
drag, startPoint x: 708, startPoint y: 274, endPoint x: 554, endPoint y: 60, distance: 263.2
click at [554, 60] on body "Menu Boards Boards Boards All jobs Status Workforce Workforce My Workforce Recr…" at bounding box center [369, 184] width 738 height 369
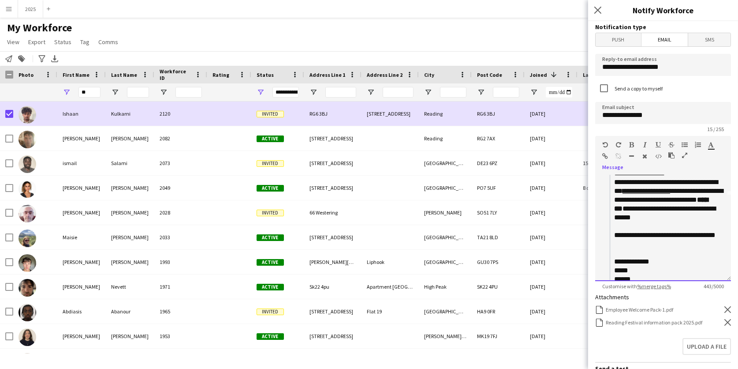
scroll to position [95, 0]
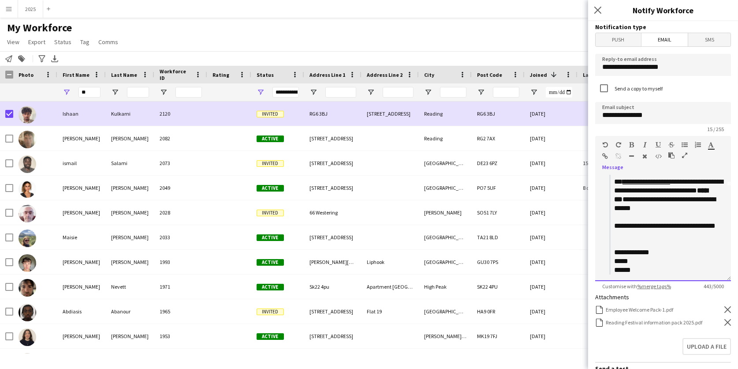
drag, startPoint x: 605, startPoint y: 177, endPoint x: 674, endPoint y: 301, distance: 141.6
click at [674, 301] on form "**********" at bounding box center [663, 276] width 150 height 510
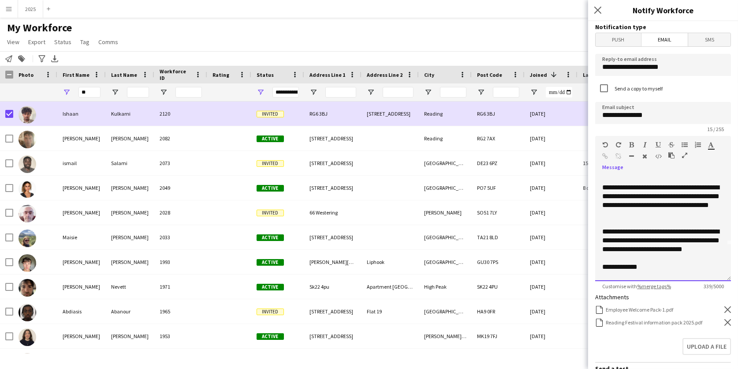
scroll to position [45, 0]
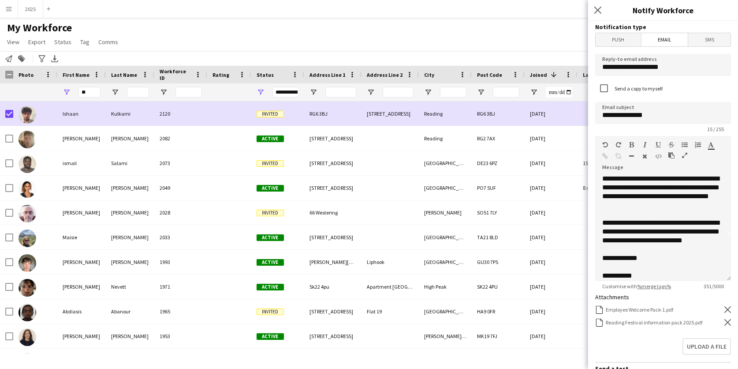
click at [730, 306] on icon at bounding box center [728, 309] width 7 height 7
click at [727, 306] on icon at bounding box center [728, 309] width 7 height 7
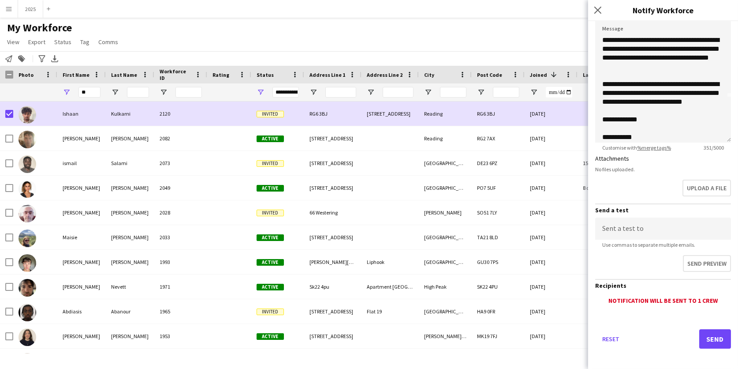
click at [711, 329] on button "Send" at bounding box center [716, 338] width 32 height 19
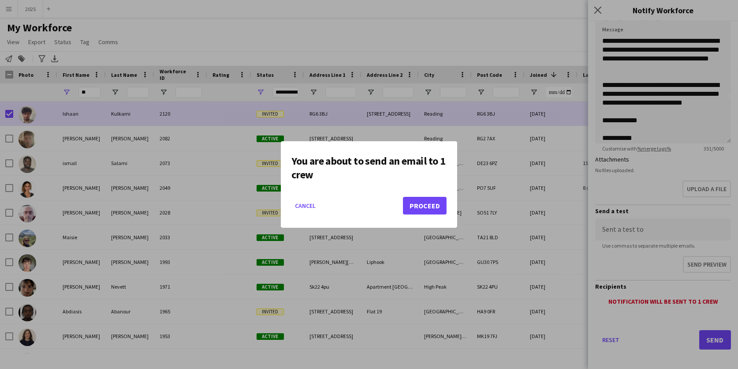
click at [415, 206] on button "Proceed" at bounding box center [425, 206] width 44 height 18
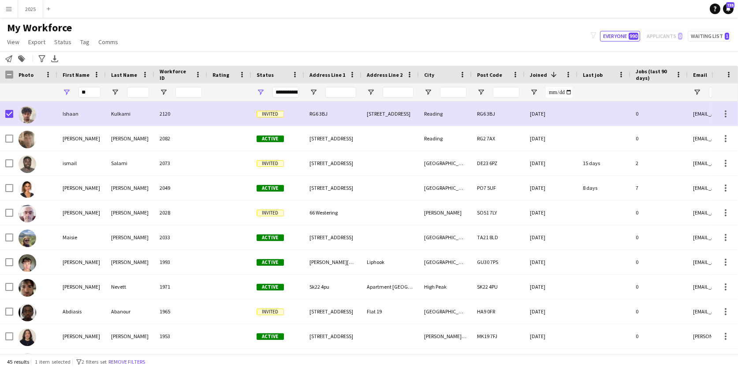
click at [10, 11] on app-icon "Menu" at bounding box center [8, 8] width 7 height 7
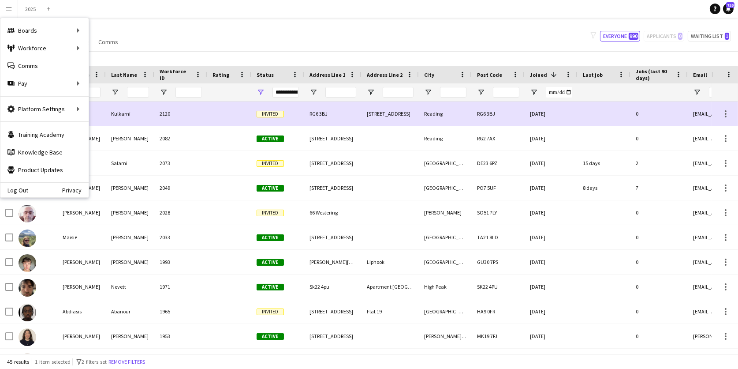
click at [234, 26] on div "My Workforce View Views Default view New view Update view Delete view Edit name…" at bounding box center [369, 36] width 738 height 30
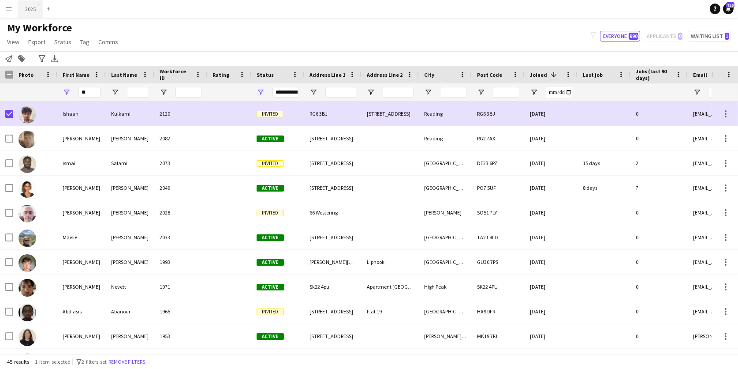
click at [32, 5] on button "2025 Close" at bounding box center [30, 8] width 25 height 17
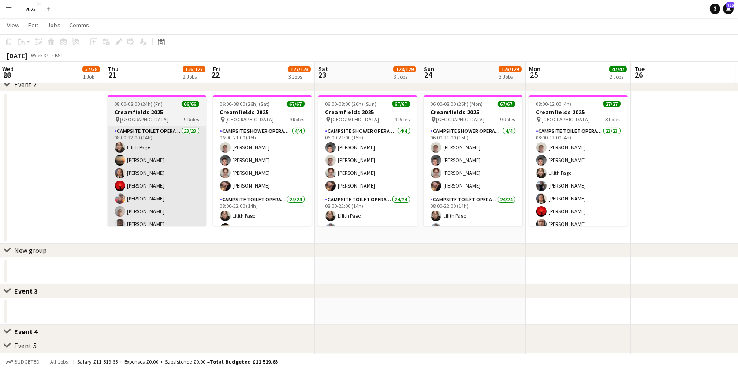
scroll to position [238, 0]
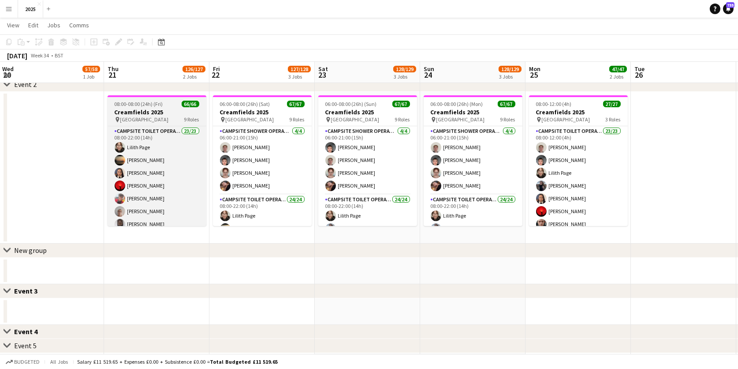
click at [170, 115] on h3 "Creamfields 2025" at bounding box center [157, 112] width 99 height 8
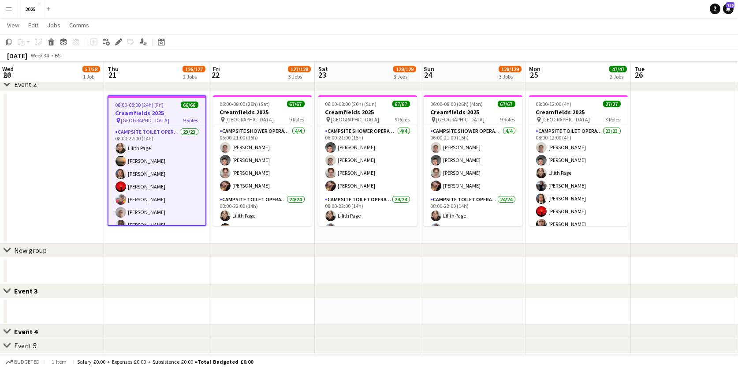
click at [155, 113] on h3 "Creamfields 2025" at bounding box center [157, 113] width 97 height 8
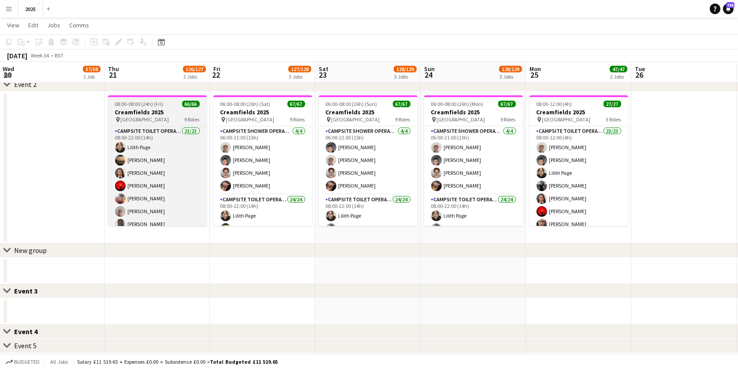
click at [155, 113] on h3 "Creamfields 2025" at bounding box center [157, 112] width 99 height 8
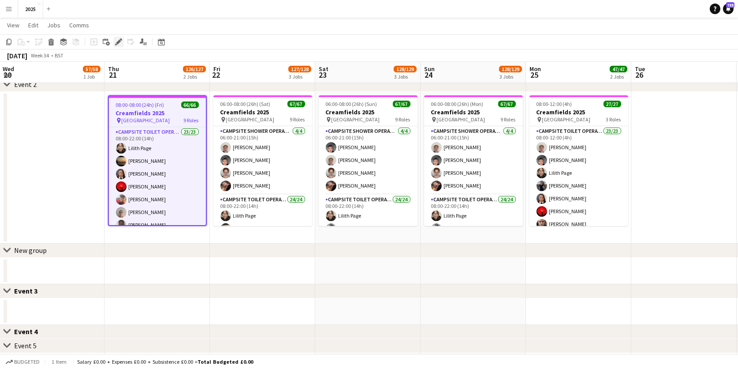
click at [119, 45] on div "Edit" at bounding box center [118, 42] width 11 height 11
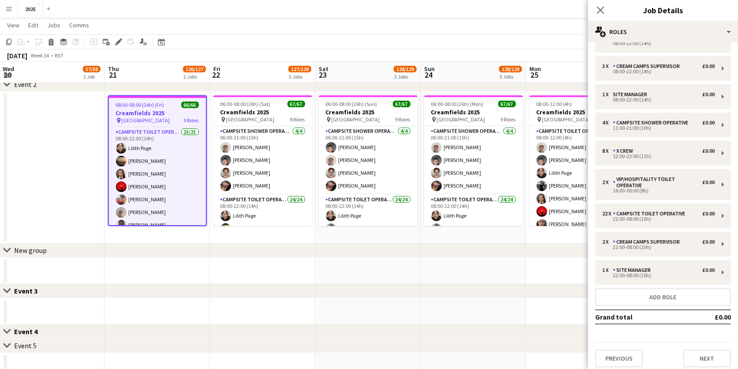
scroll to position [19, 0]
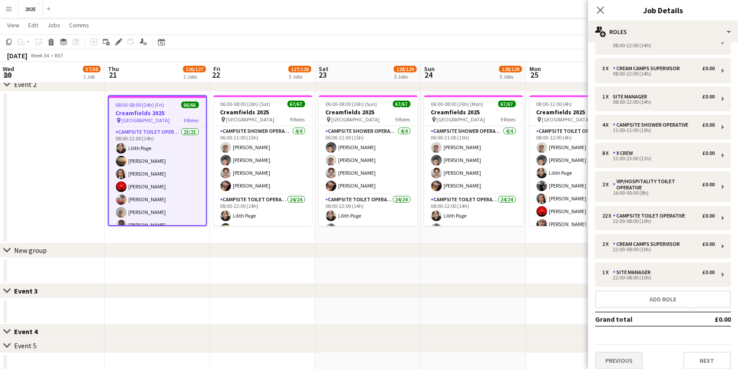
click at [631, 352] on button "Previous" at bounding box center [619, 361] width 48 height 18
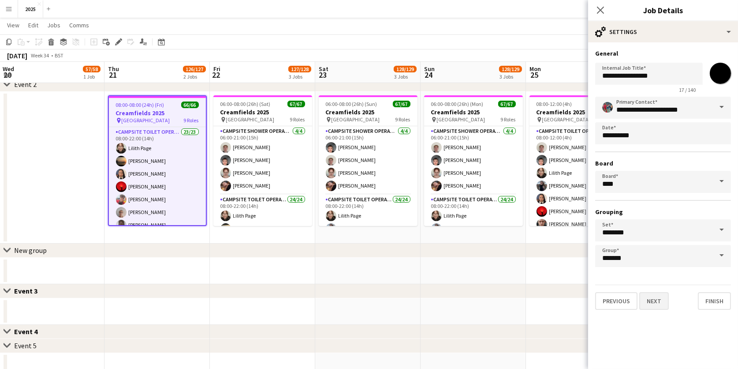
click at [654, 302] on button "Next" at bounding box center [655, 301] width 30 height 18
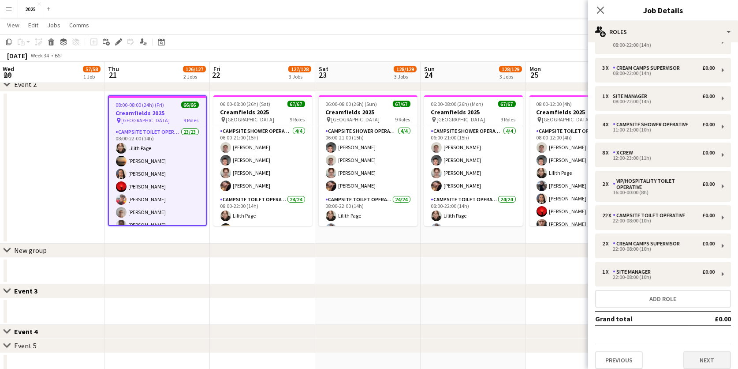
scroll to position [19, 0]
click at [696, 352] on button "Next" at bounding box center [708, 361] width 48 height 18
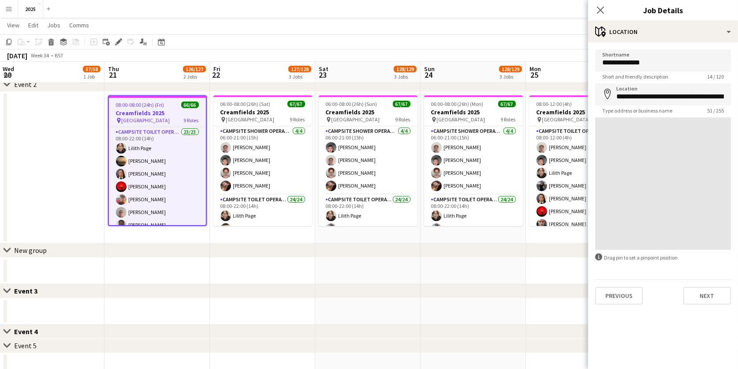
scroll to position [0, 0]
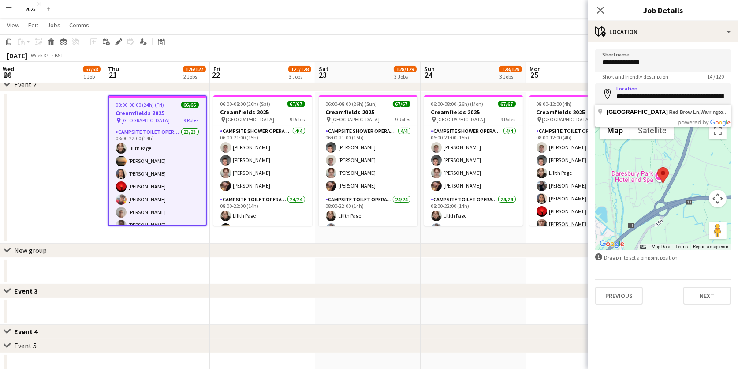
drag, startPoint x: 696, startPoint y: 96, endPoint x: 741, endPoint y: 97, distance: 44.6
click at [604, 7] on icon "Close pop-in" at bounding box center [600, 10] width 8 height 8
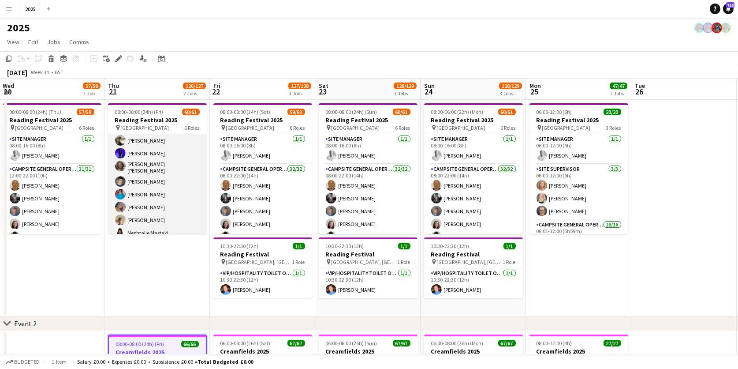
scroll to position [274, 0]
click at [139, 183] on app-card-role "Campsite General Operative 32/32 08:00-22:00 (14h) [PERSON_NAME] [PERSON_NAME] …" at bounding box center [157, 104] width 99 height 429
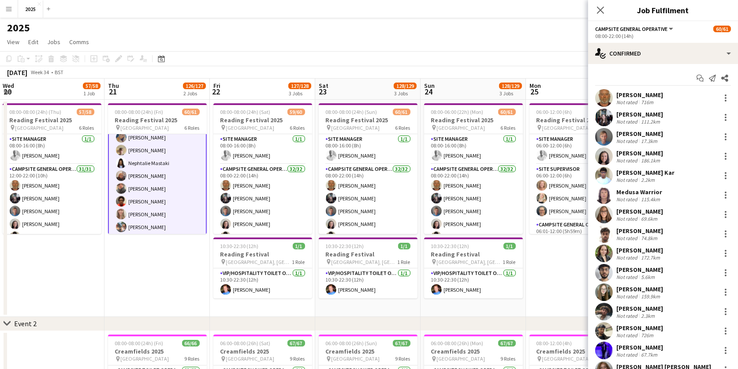
scroll to position [268, 0]
click at [645, 171] on div "[PERSON_NAME] Kar" at bounding box center [646, 172] width 58 height 8
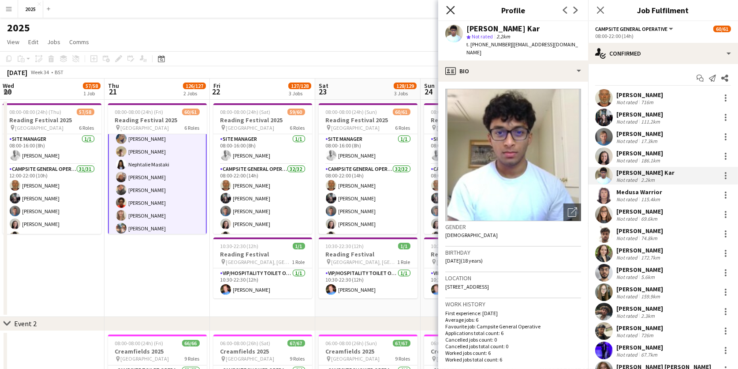
click at [448, 11] on icon "Close pop-in" at bounding box center [450, 10] width 8 height 8
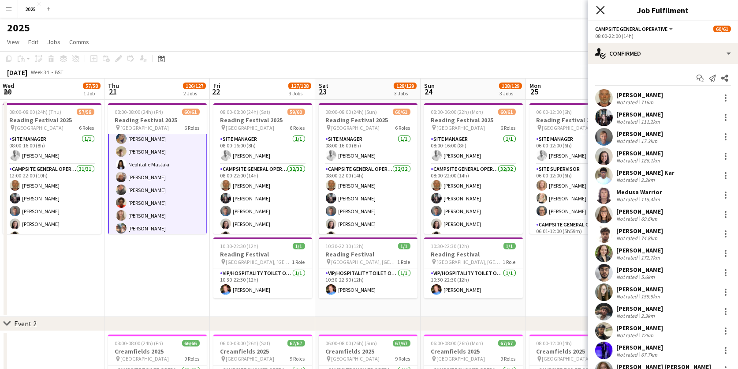
click at [599, 8] on icon at bounding box center [600, 10] width 8 height 8
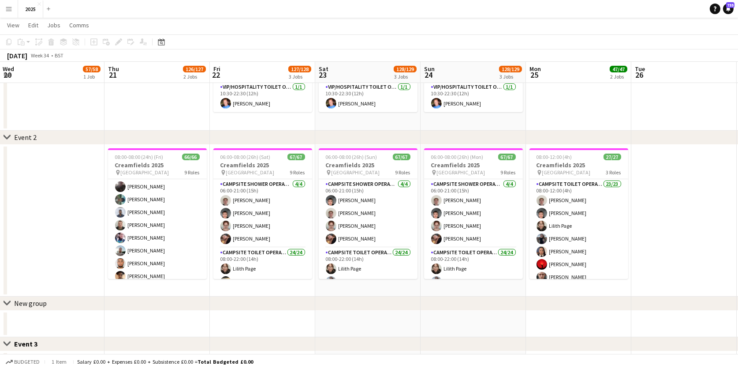
scroll to position [670, 0]
click at [168, 202] on app-card-role "Campsite Toilet Operative 22/22 22:00-08:00 (10h) [PERSON_NAME] [PERSON_NAME] […" at bounding box center [157, 288] width 99 height 299
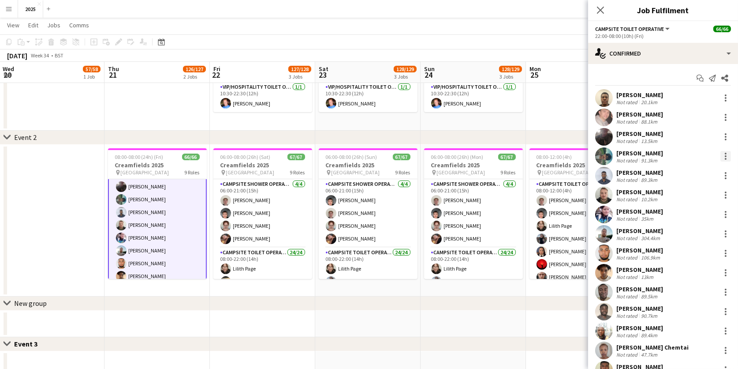
click at [726, 153] on div at bounding box center [726, 154] width 2 height 2
click at [693, 257] on span "Remove" at bounding box center [683, 256] width 26 height 7
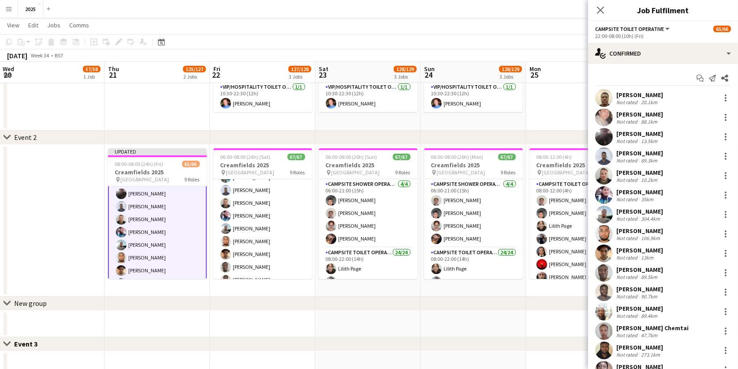
scroll to position [715, 0]
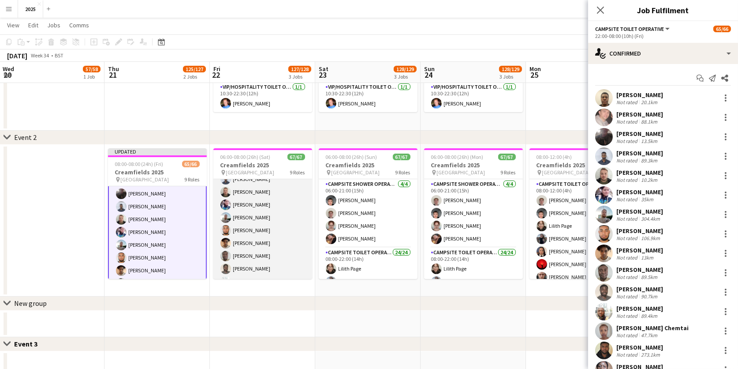
click at [284, 213] on app-card-role "Campsite Toilet Operative 22/22 22:00-08:00 (10h) [PERSON_NAME] [PERSON_NAME] […" at bounding box center [262, 256] width 99 height 299
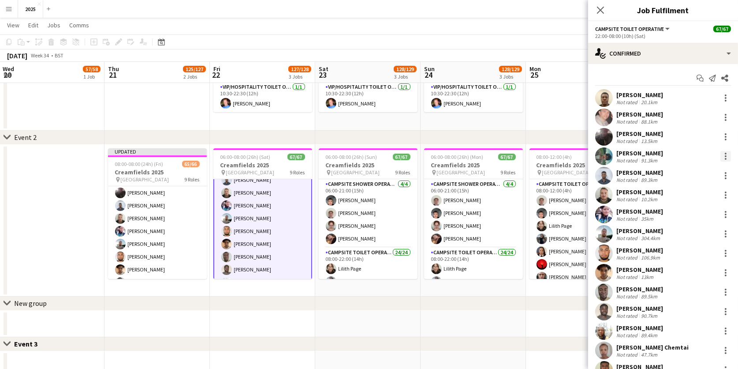
click at [725, 155] on div at bounding box center [726, 156] width 2 height 2
click at [693, 247] on button "Remove" at bounding box center [697, 256] width 69 height 21
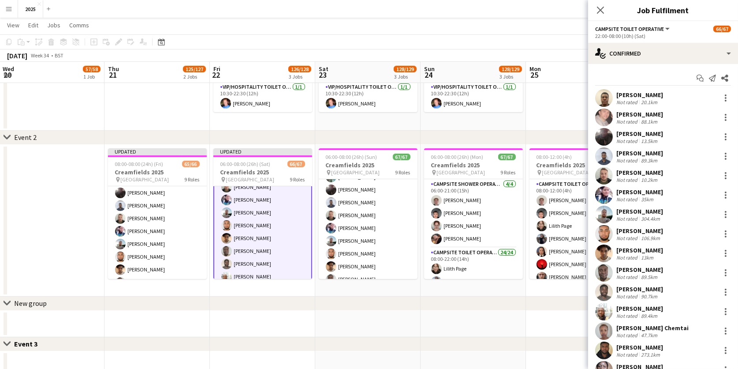
scroll to position [748, 0]
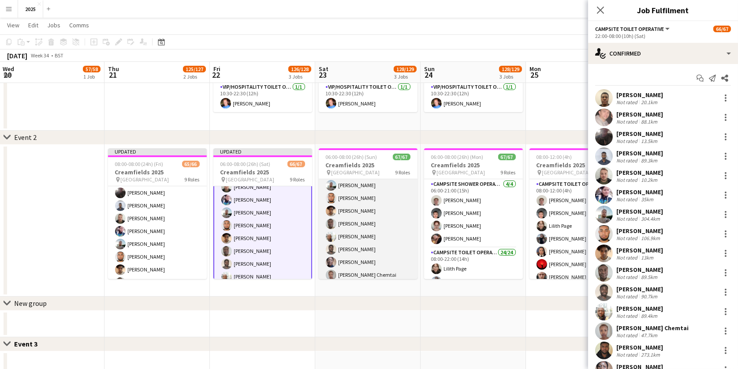
click at [389, 251] on app-card-role "Campsite Toilet Operative 22/22 22:00-08:00 (10h) [PERSON_NAME] [PERSON_NAME] […" at bounding box center [368, 224] width 99 height 299
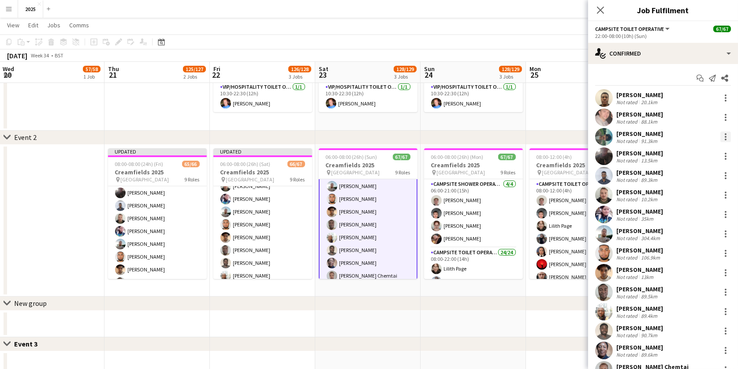
click at [725, 136] on div at bounding box center [726, 137] width 2 height 2
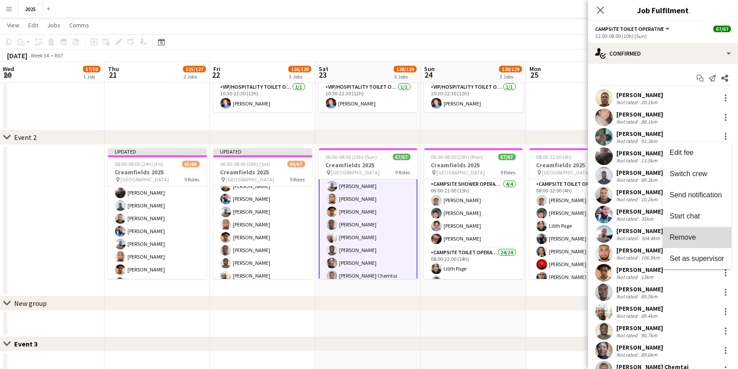
click at [688, 236] on span "Remove" at bounding box center [683, 236] width 26 height 7
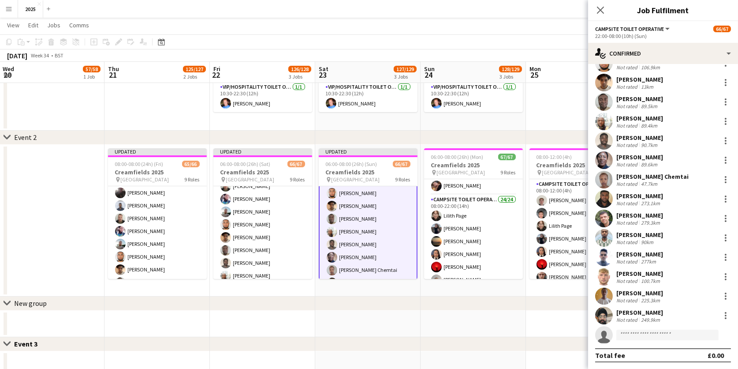
scroll to position [170, 0]
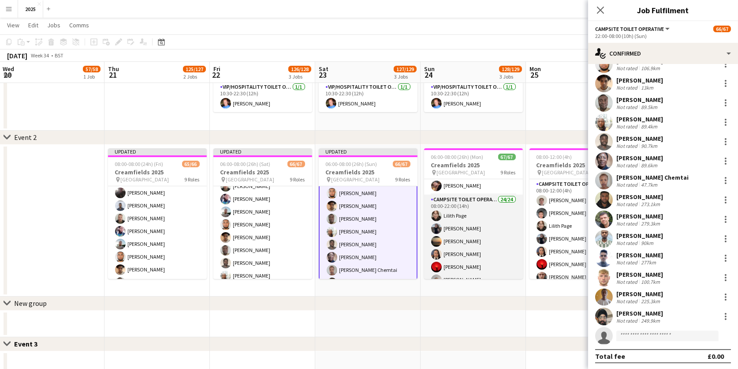
click at [491, 218] on app-card-role "Campsite Toilet Operative 24/24 08:00-22:00 (14h) [PERSON_NAME] [PERSON_NAME] […" at bounding box center [473, 358] width 99 height 327
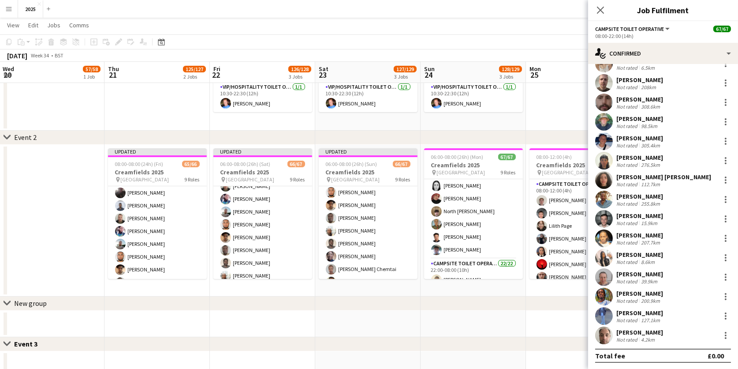
scroll to position [809, 0]
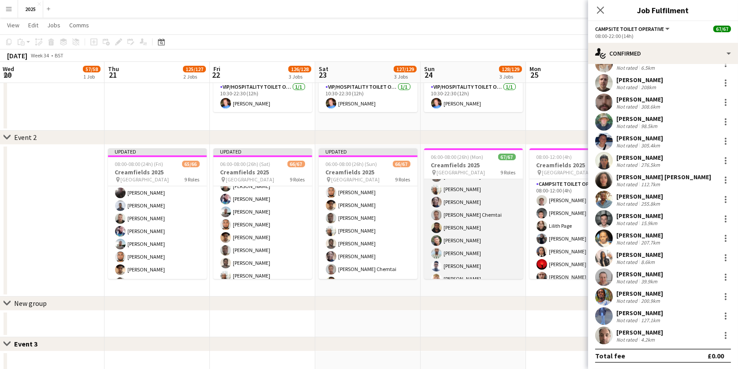
click at [468, 228] on app-card-role "Campsite Toilet Operative 22/22 22:00-08:00 (10h) [PERSON_NAME] [PERSON_NAME] […" at bounding box center [473, 164] width 99 height 299
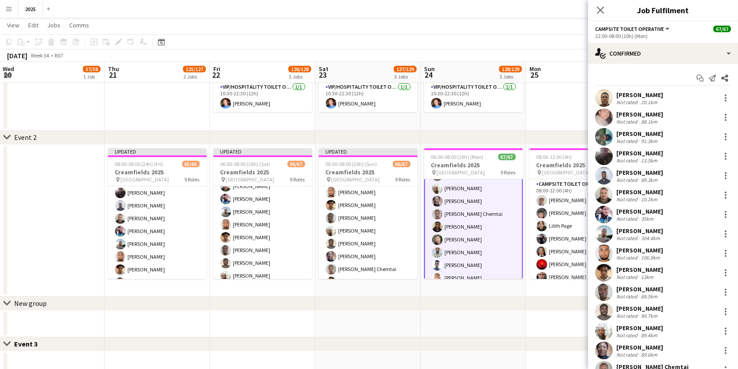
scroll to position [0, 0]
click at [727, 131] on div at bounding box center [726, 136] width 11 height 11
click at [686, 236] on span "Remove" at bounding box center [683, 236] width 26 height 7
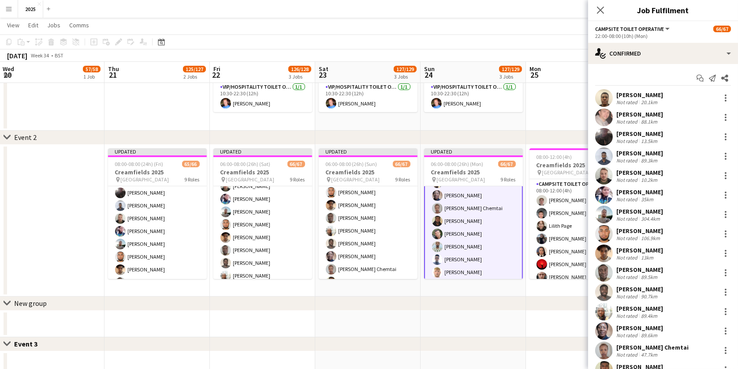
click at [509, 308] on div "chevron-right New group" at bounding box center [369, 303] width 738 height 14
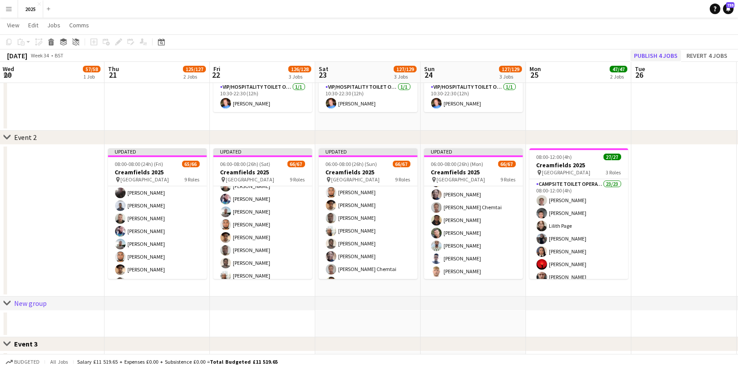
click at [648, 57] on button "Publish 4 jobs" at bounding box center [656, 55] width 51 height 11
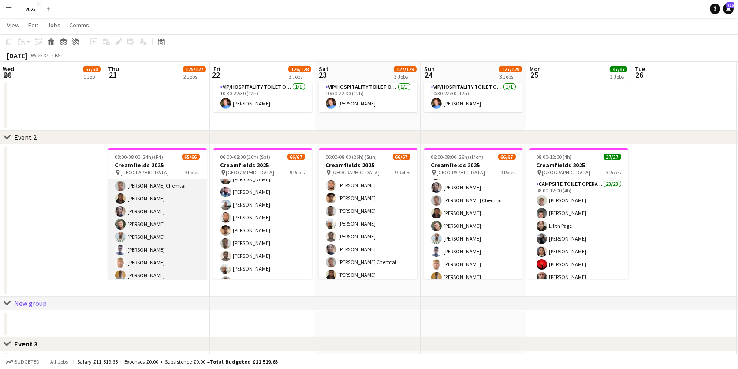
scroll to position [850, 0]
click at [134, 245] on app-card-role "Campsite Toilet Operative 3A 21/22 22:00-08:00 (10h) [PERSON_NAME] [PERSON_NAME…" at bounding box center [157, 108] width 99 height 299
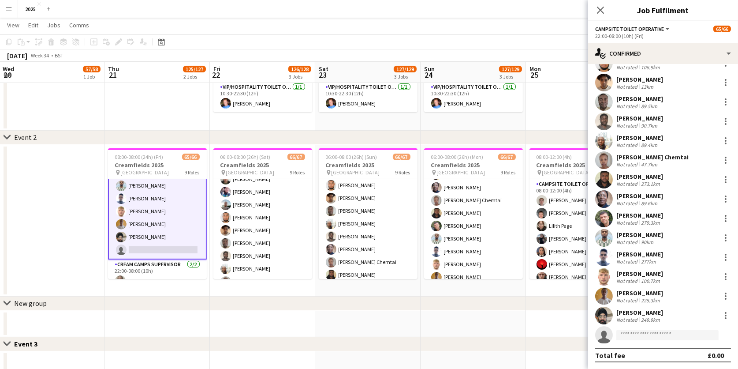
scroll to position [170, 0]
click at [630, 331] on input at bounding box center [668, 335] width 102 height 11
type input "****"
click at [645, 350] on span "[PERSON_NAME]" at bounding box center [649, 347] width 51 height 7
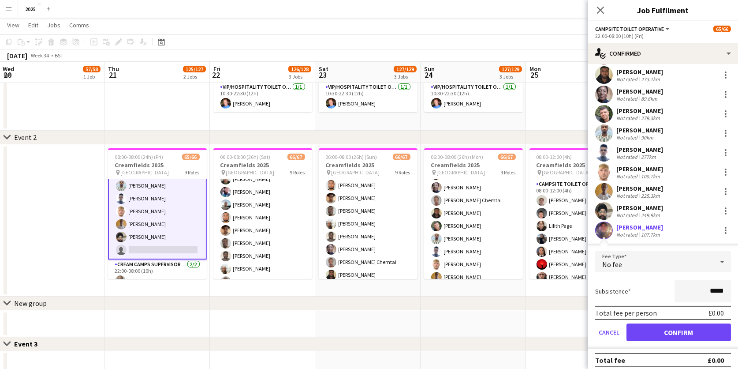
click at [645, 327] on button "Confirm" at bounding box center [679, 332] width 105 height 18
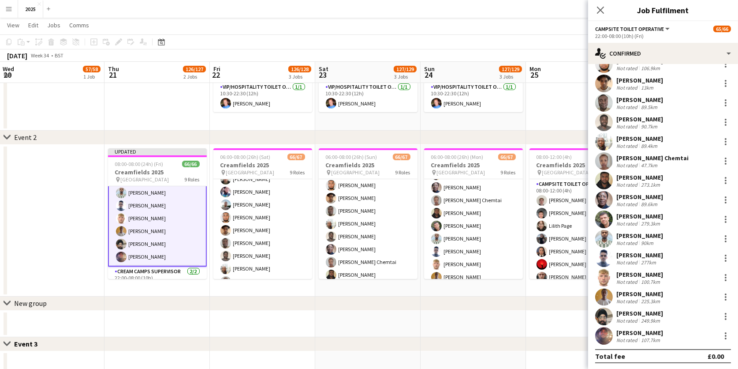
click at [606, 336] on app-user-avatar at bounding box center [604, 336] width 18 height 18
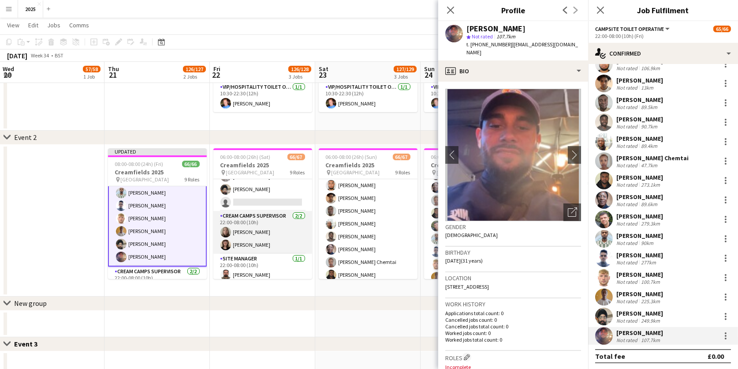
scroll to position [910, 0]
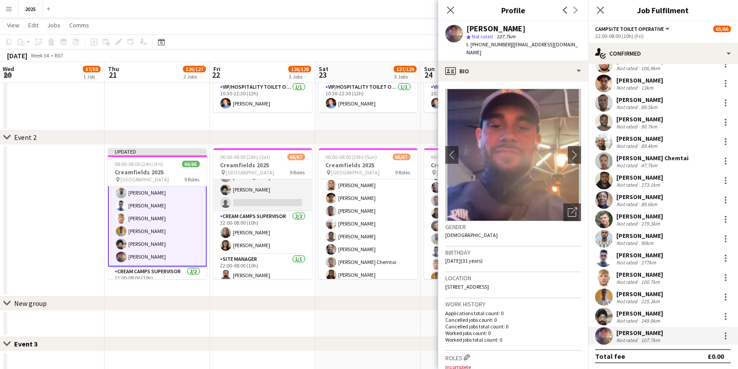
click at [256, 196] on app-card-role "Campsite Toilet Operative 4A 21/22 22:00-08:00 (10h) [PERSON_NAME] [PERSON_NAME…" at bounding box center [262, 62] width 99 height 299
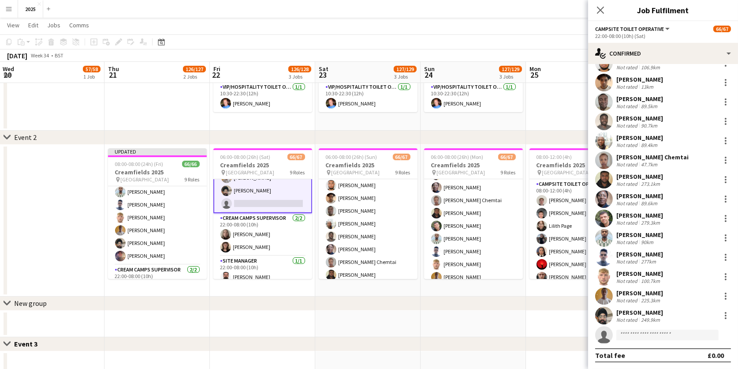
scroll to position [170, 0]
click at [666, 331] on input at bounding box center [668, 335] width 102 height 11
type input "*****"
click at [655, 346] on span "[PERSON_NAME]" at bounding box center [649, 347] width 51 height 7
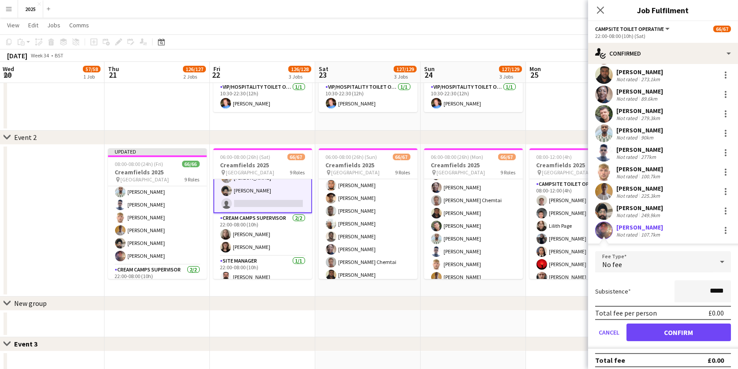
click at [646, 328] on button "Confirm" at bounding box center [679, 332] width 105 height 18
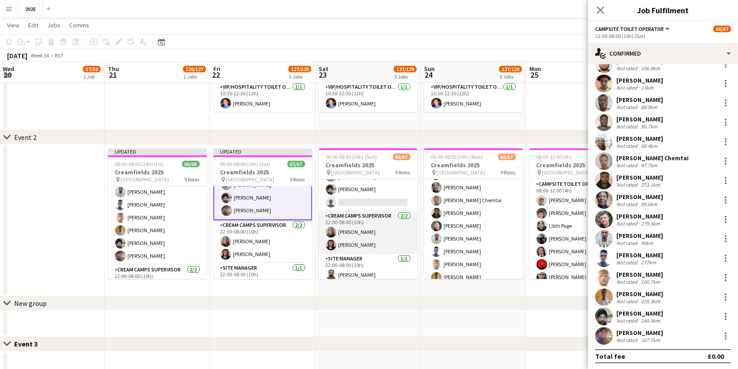
scroll to position [910, 0]
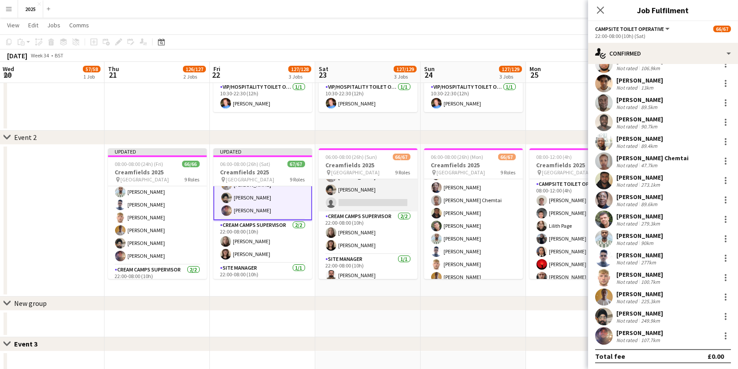
click at [354, 198] on app-card-role "Campsite Toilet Operative 2A 21/22 22:00-08:00 (10h) [PERSON_NAME] [PERSON_NAME…" at bounding box center [368, 62] width 99 height 299
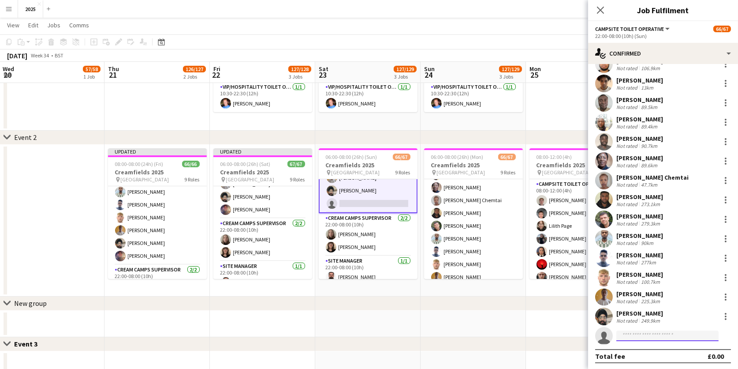
click at [633, 330] on input at bounding box center [668, 335] width 102 height 11
type input "*****"
click at [646, 351] on span "[EMAIL_ADDRESS][DOMAIN_NAME]" at bounding box center [668, 354] width 88 height 7
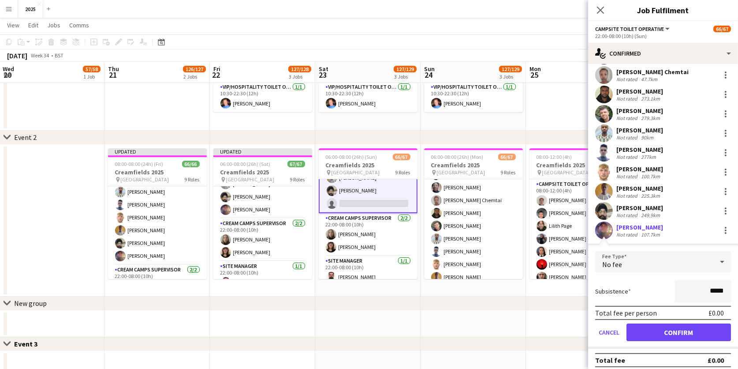
click at [646, 326] on button "Confirm" at bounding box center [679, 332] width 105 height 18
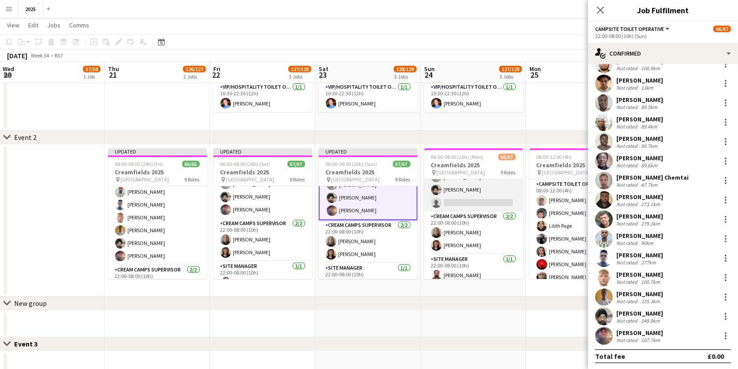
click at [462, 197] on app-card-role "Campsite Toilet Operative 3A 21/22 22:00-08:00 (10h) [PERSON_NAME] [PERSON_NAME…" at bounding box center [473, 62] width 99 height 299
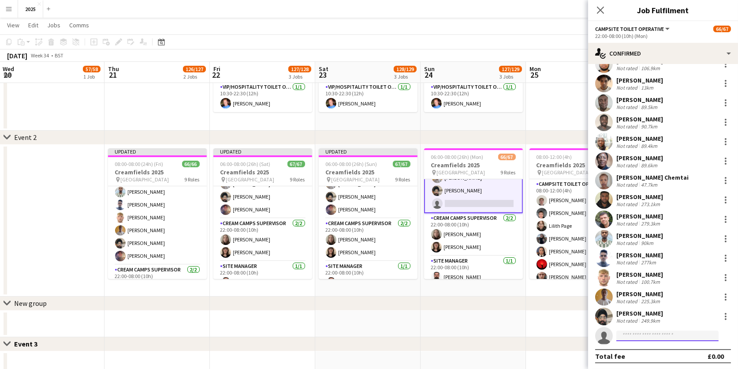
click at [631, 331] on input at bounding box center [668, 335] width 102 height 11
type input "*****"
click at [642, 348] on span "[PERSON_NAME]" at bounding box center [649, 347] width 51 height 7
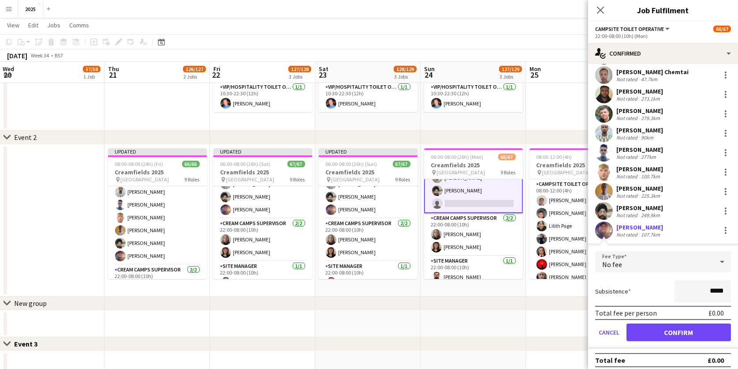
click at [640, 327] on button "Confirm" at bounding box center [679, 332] width 105 height 18
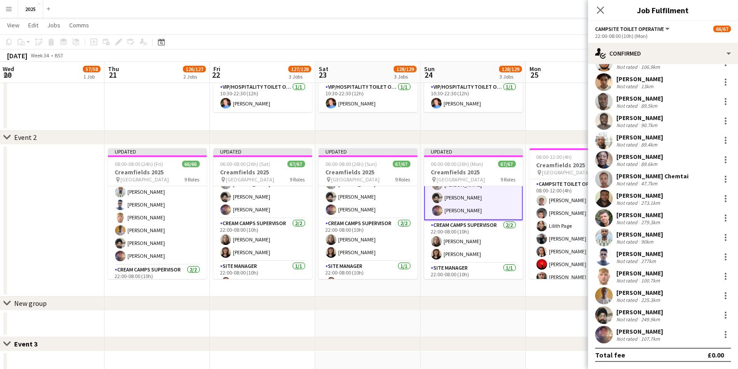
scroll to position [170, 0]
click at [554, 289] on app-date-cell "08:00-12:00 (4h) 27/27 Creamfields 2025 pin Daresbury Park 3 Roles Campsite Toi…" at bounding box center [578, 221] width 105 height 152
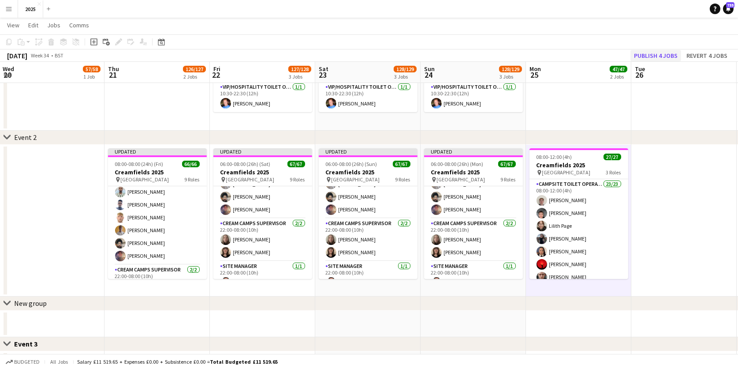
click at [660, 54] on button "Publish 4 jobs" at bounding box center [656, 55] width 51 height 11
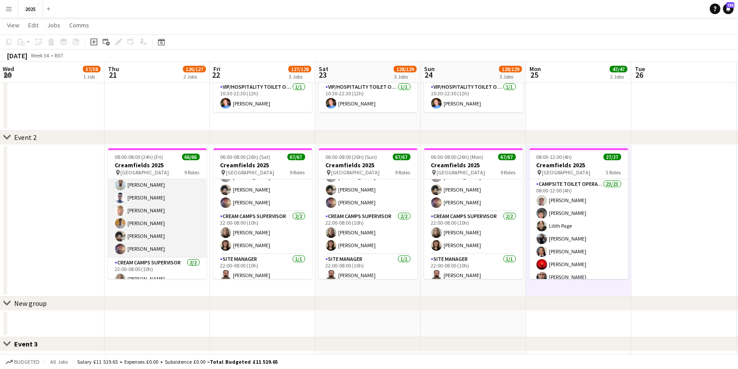
click at [152, 245] on app-card-role "Campsite Toilet Operative 22/22 22:00-08:00 (10h) [PERSON_NAME] [PERSON_NAME] […" at bounding box center [157, 108] width 99 height 299
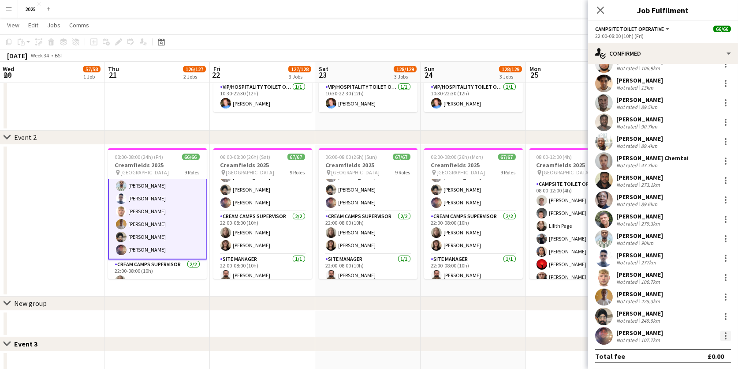
click at [725, 335] on div at bounding box center [726, 336] width 2 height 2
click at [692, 257] on span "Send notification" at bounding box center [696, 254] width 52 height 7
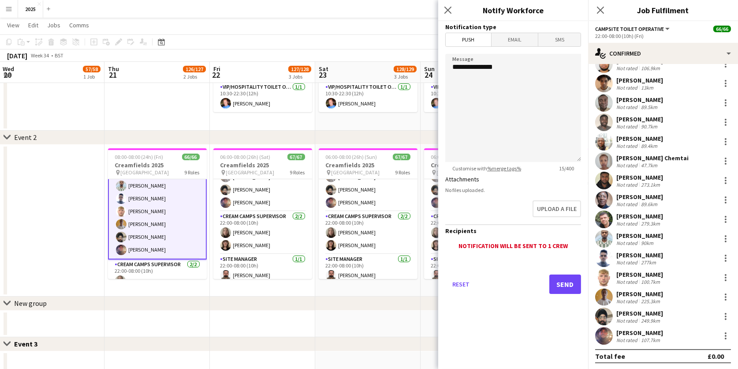
click at [516, 41] on span "Email" at bounding box center [515, 39] width 47 height 13
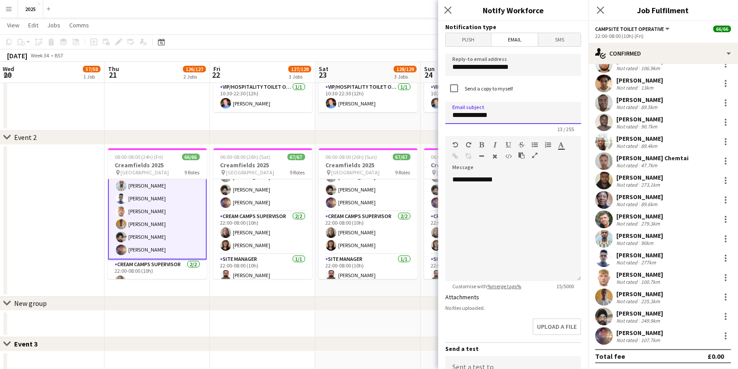
type input "**********"
click at [520, 178] on div "**********" at bounding box center [514, 228] width 136 height 106
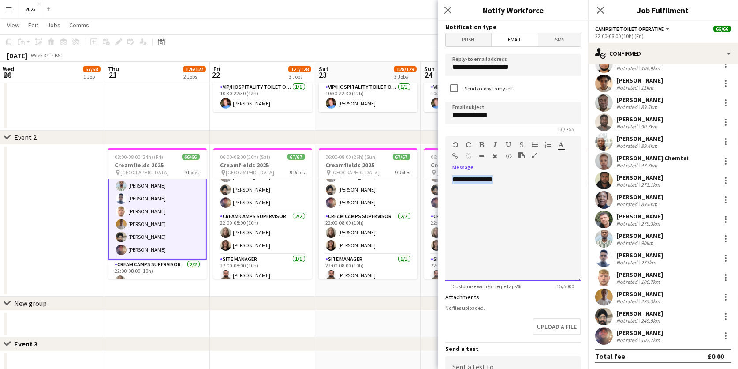
drag, startPoint x: 524, startPoint y: 178, endPoint x: 392, endPoint y: 178, distance: 132.8
click at [392, 178] on body "Menu Boards Boards Boards All jobs Status Workforce Workforce My Workforce Recr…" at bounding box center [369, 199] width 738 height 768
paste div
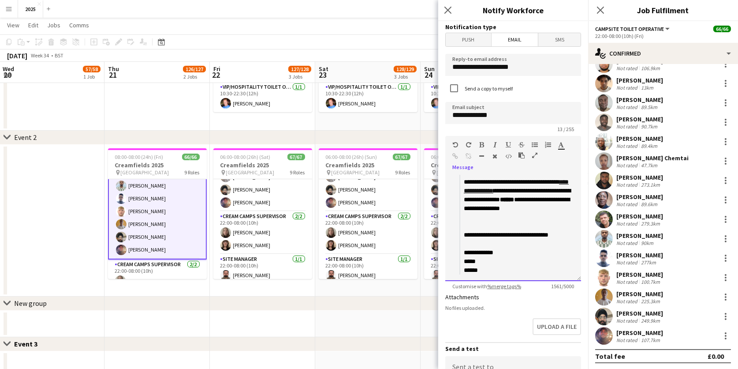
scroll to position [45, 0]
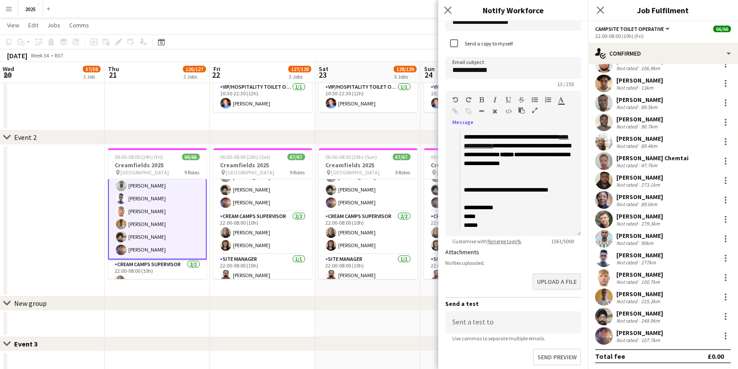
click at [559, 283] on button "Upload a file" at bounding box center [557, 281] width 49 height 17
click at [559, 283] on button "Upload a file" at bounding box center [557, 288] width 49 height 17
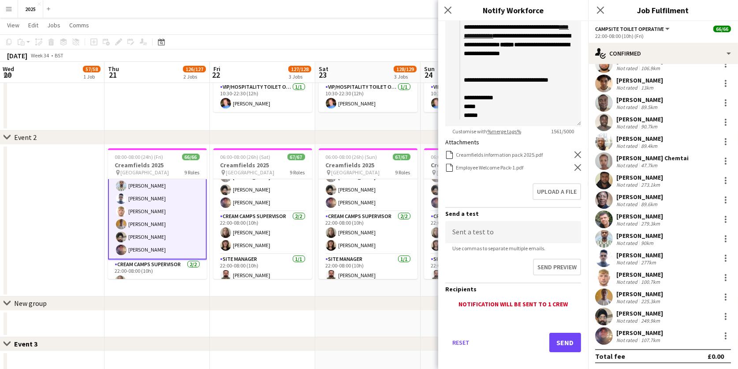
scroll to position [154, 0]
click at [571, 337] on button "Send" at bounding box center [566, 342] width 32 height 19
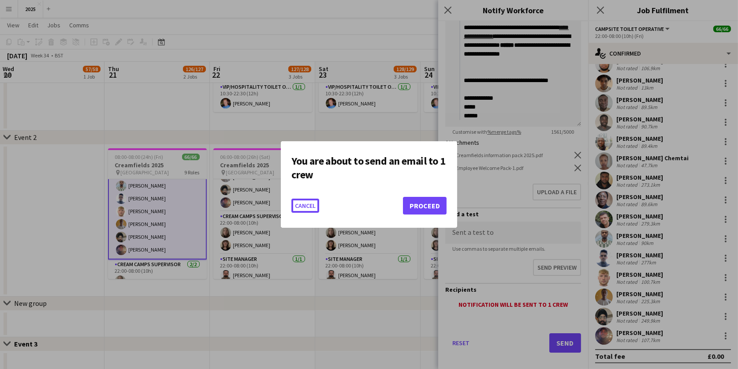
scroll to position [0, 0]
click at [410, 202] on button "Proceed" at bounding box center [425, 206] width 44 height 18
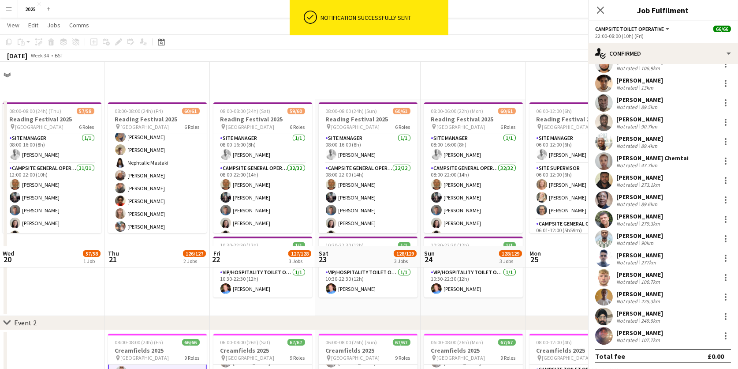
scroll to position [184, 0]
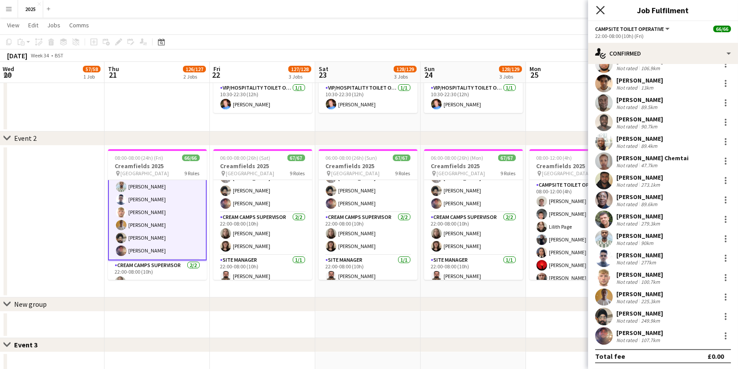
click at [600, 10] on icon at bounding box center [600, 10] width 8 height 8
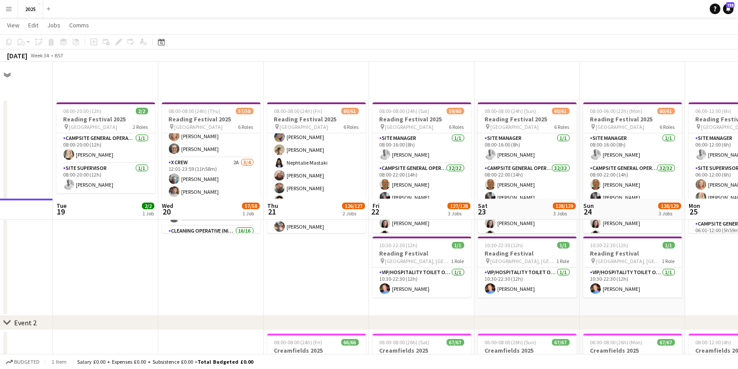
scroll to position [145, 0]
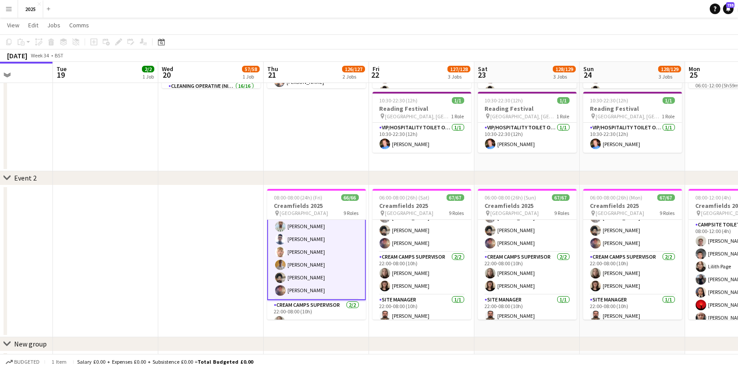
click at [301, 287] on app-card-role "Campsite Toilet Operative 22/22 22:00-08:00 (10h) [PERSON_NAME] [PERSON_NAME] […" at bounding box center [316, 150] width 99 height 300
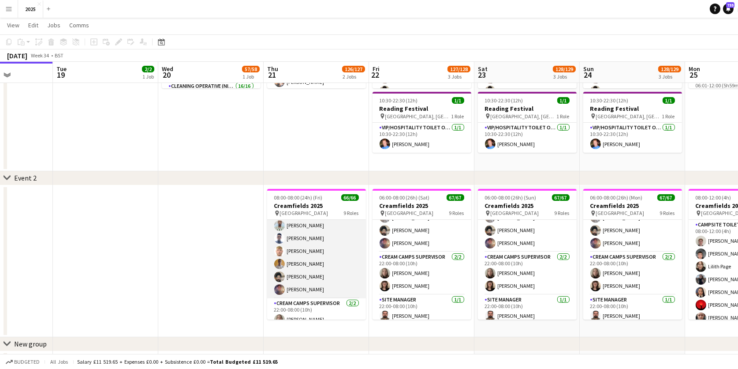
click at [316, 283] on app-card-role "Campsite Toilet Operative 22/22 22:00-08:00 (10h) [PERSON_NAME] [PERSON_NAME] […" at bounding box center [316, 149] width 99 height 299
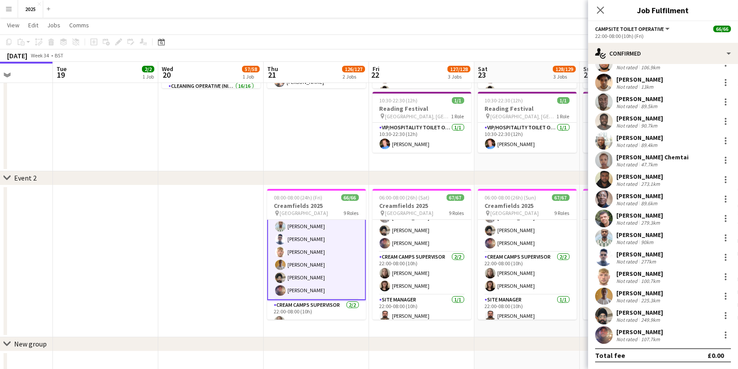
click at [649, 336] on div "107.7km" at bounding box center [651, 339] width 22 height 7
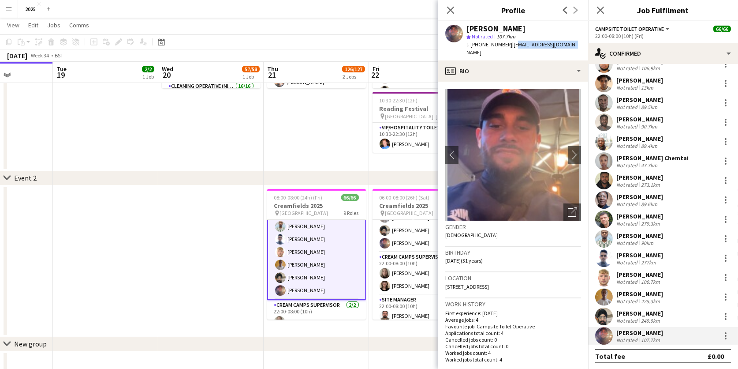
drag, startPoint x: 572, startPoint y: 45, endPoint x: 509, endPoint y: 45, distance: 62.2
click at [509, 45] on div "[PERSON_NAME] star Not rated 107.7km t. [PHONE_NUMBER] | [EMAIL_ADDRESS][DOMAIN…" at bounding box center [513, 40] width 150 height 39
copy span "[EMAIL_ADDRESS][DOMAIN_NAME]"
click at [452, 10] on icon "Close pop-in" at bounding box center [450, 10] width 8 height 8
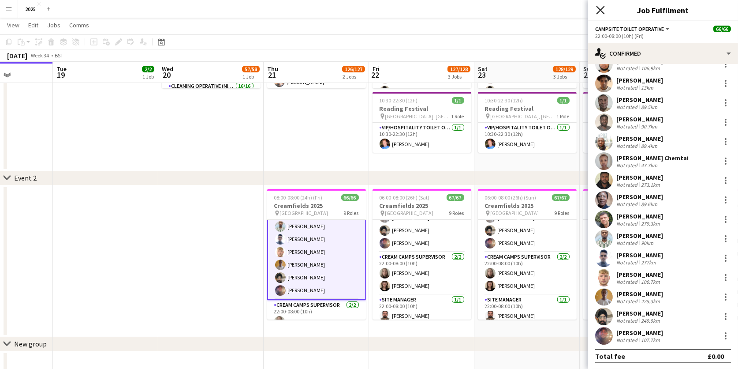
click at [604, 9] on icon "Close pop-in" at bounding box center [600, 10] width 8 height 8
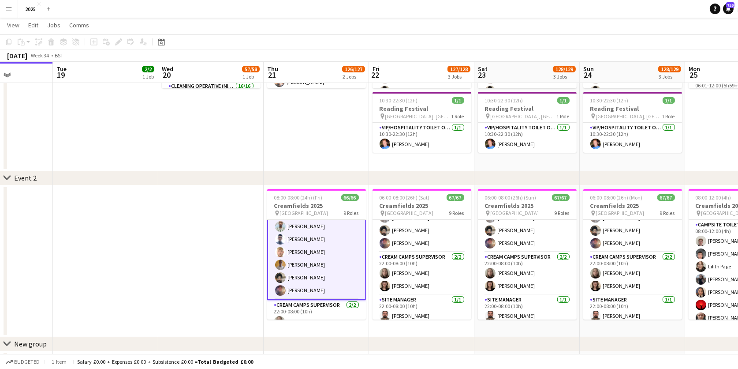
click at [228, 217] on app-date-cell at bounding box center [210, 261] width 105 height 152
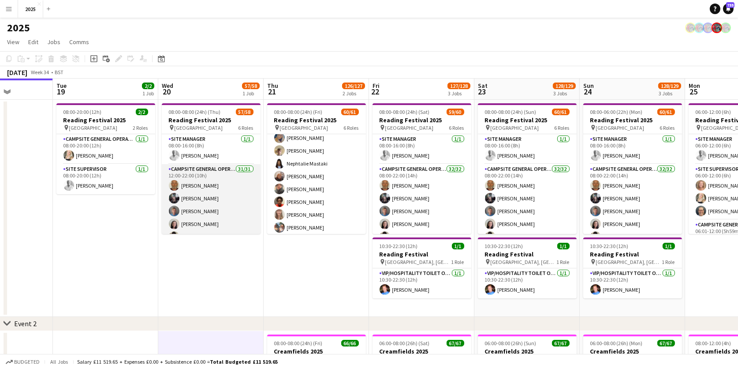
scroll to position [0, 0]
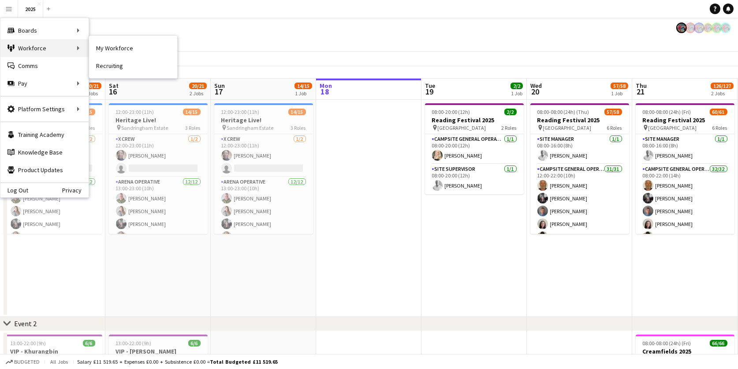
scroll to position [0, 210]
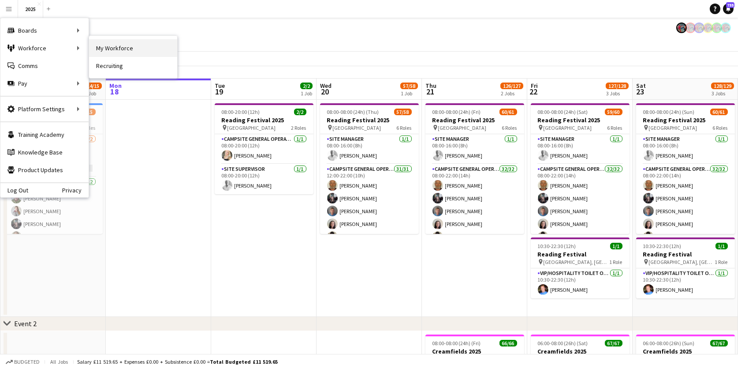
click at [108, 44] on link "My Workforce" at bounding box center [133, 48] width 88 height 18
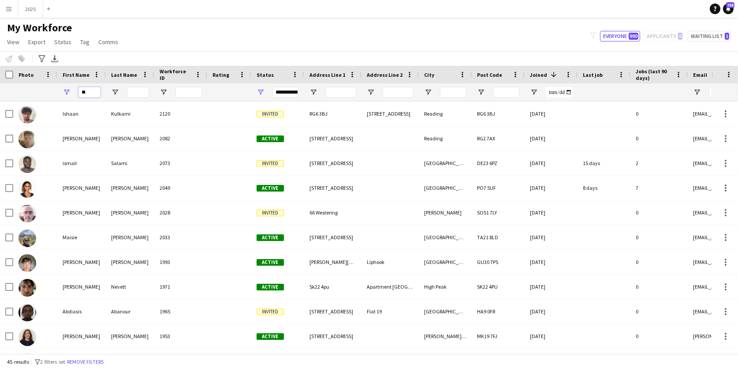
drag, startPoint x: 93, startPoint y: 92, endPoint x: 18, endPoint y: 92, distance: 74.5
click at [18, 92] on div "**" at bounding box center [612, 92] width 1224 height 18
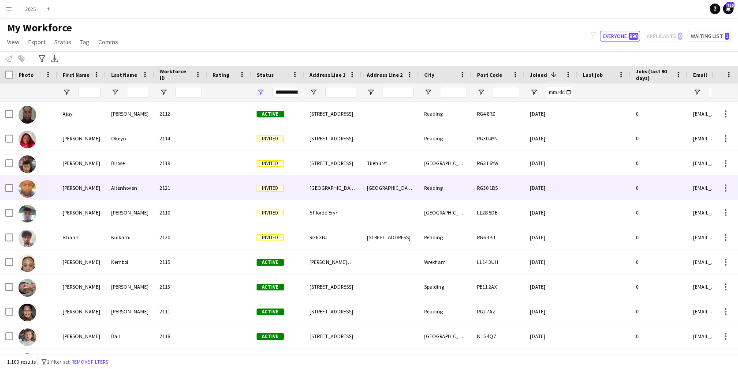
click at [134, 184] on div "Altenhoven" at bounding box center [130, 188] width 49 height 24
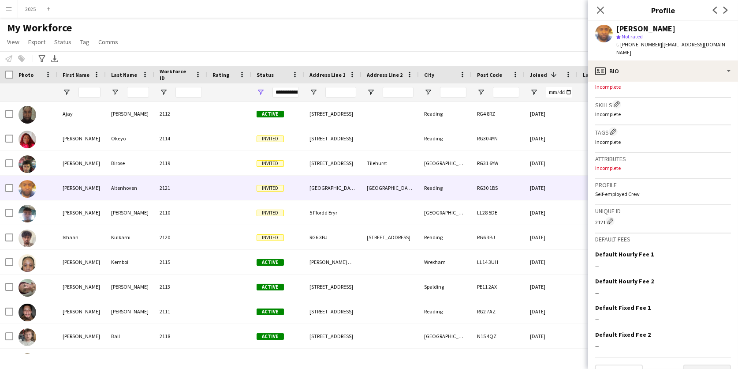
scroll to position [280, 0]
click at [704, 365] on button "Next" at bounding box center [708, 374] width 48 height 18
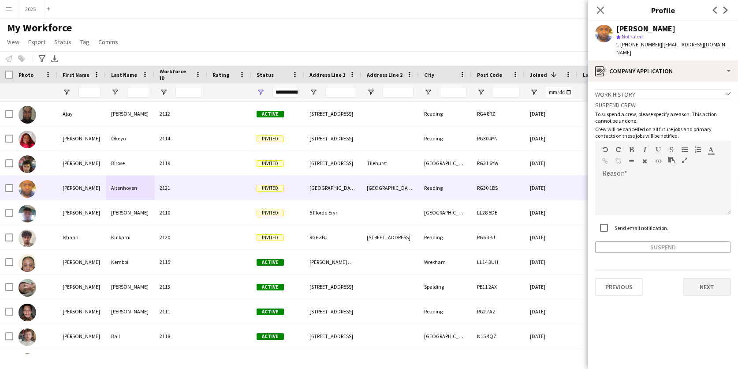
click at [699, 278] on button "Next" at bounding box center [708, 287] width 48 height 18
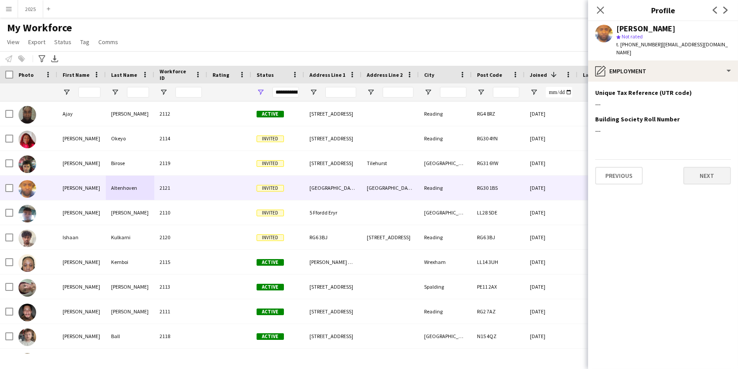
click at [694, 167] on button "Next" at bounding box center [708, 176] width 48 height 18
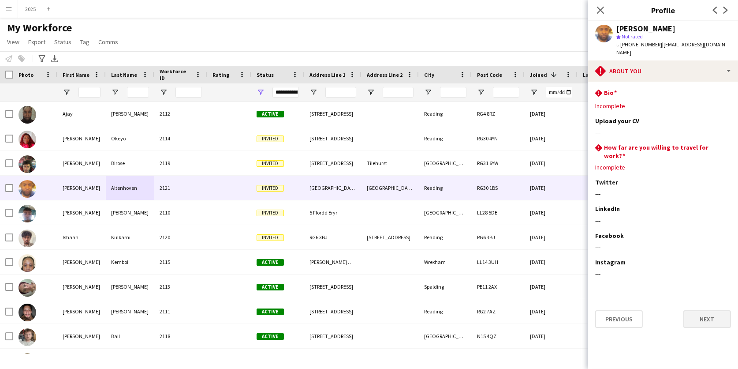
click at [699, 310] on button "Next" at bounding box center [708, 319] width 48 height 18
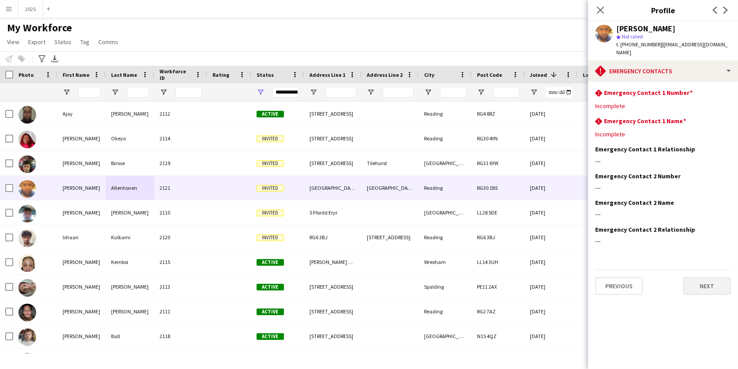
click at [702, 277] on button "Next" at bounding box center [708, 286] width 48 height 18
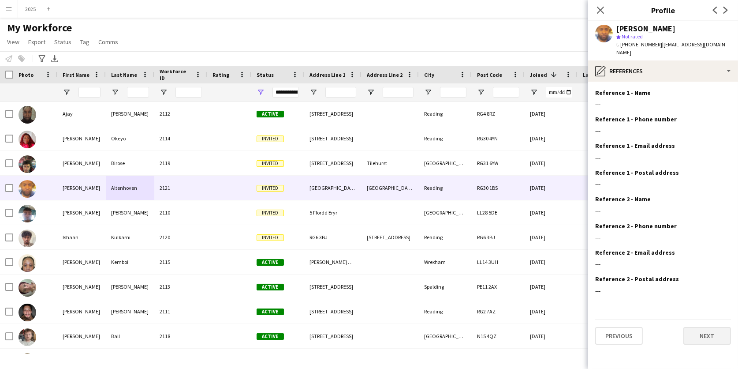
click at [693, 327] on button "Next" at bounding box center [708, 336] width 48 height 18
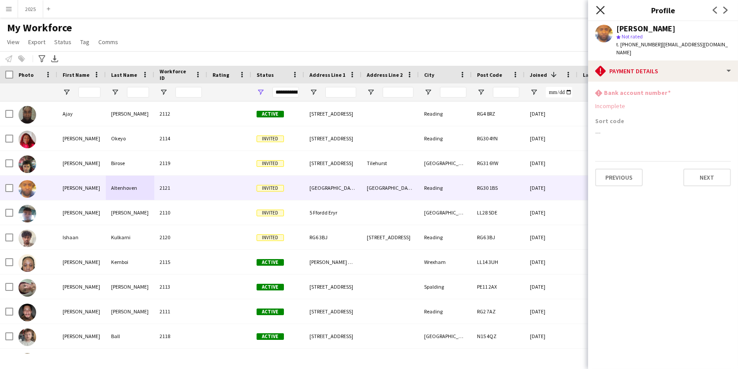
click at [599, 11] on icon at bounding box center [600, 10] width 8 height 8
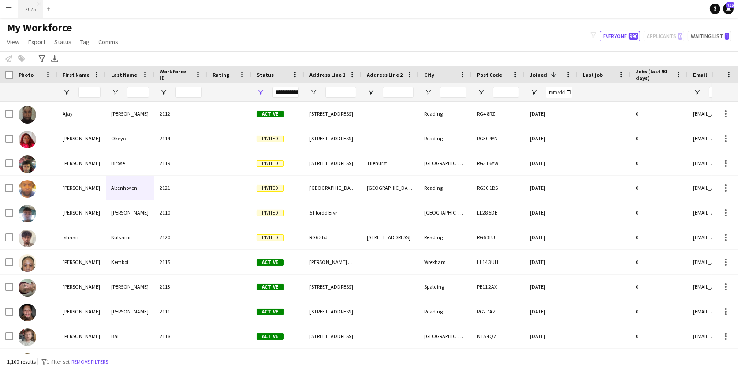
click at [29, 8] on button "2025 Close" at bounding box center [30, 8] width 25 height 17
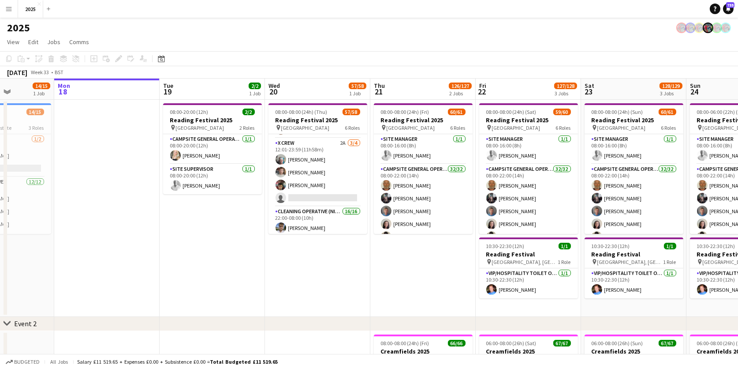
scroll to position [496, 0]
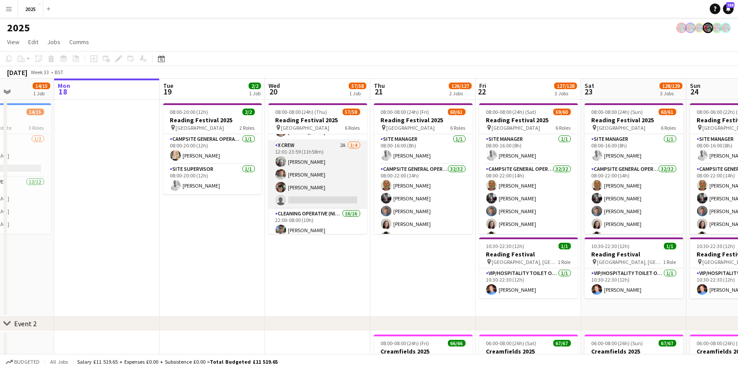
click at [338, 195] on app-card-role "X Crew 2A 3/4 12:01-23:59 (11h58m) DAYANE MURRAY Luke Ball Daniel Birose single…" at bounding box center [318, 174] width 99 height 68
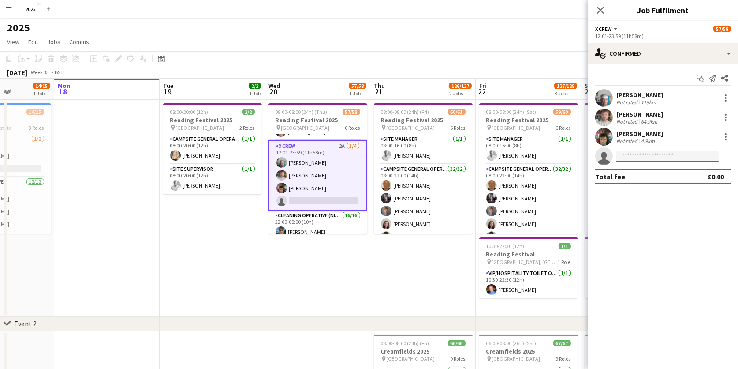
click at [658, 155] on input at bounding box center [668, 156] width 102 height 11
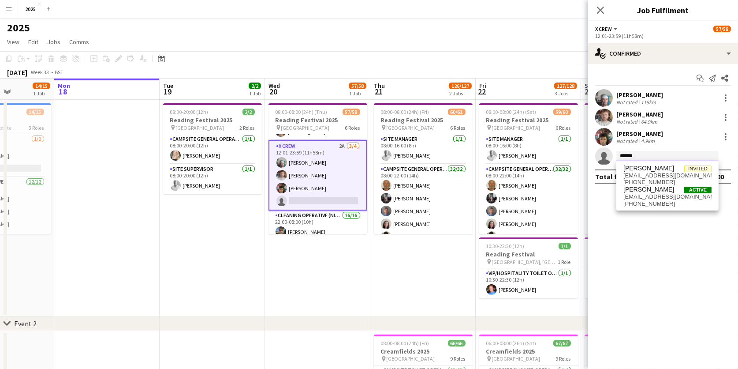
type input "*******"
drag, startPoint x: 658, startPoint y: 155, endPoint x: 667, endPoint y: 172, distance: 18.9
click at [667, 172] on span "[EMAIL_ADDRESS][DOMAIN_NAME]" at bounding box center [668, 175] width 88 height 7
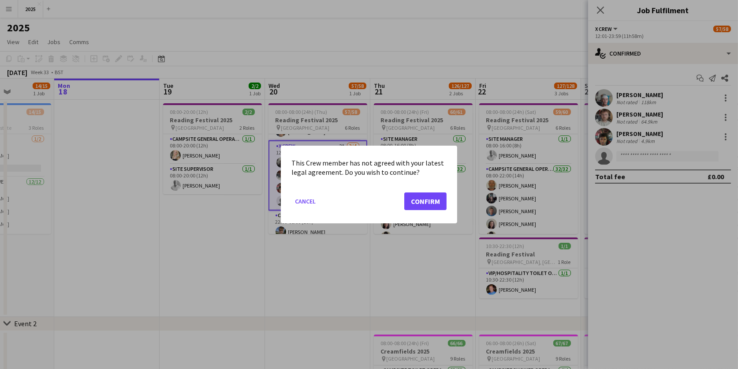
click at [423, 205] on button "Confirm" at bounding box center [425, 201] width 42 height 18
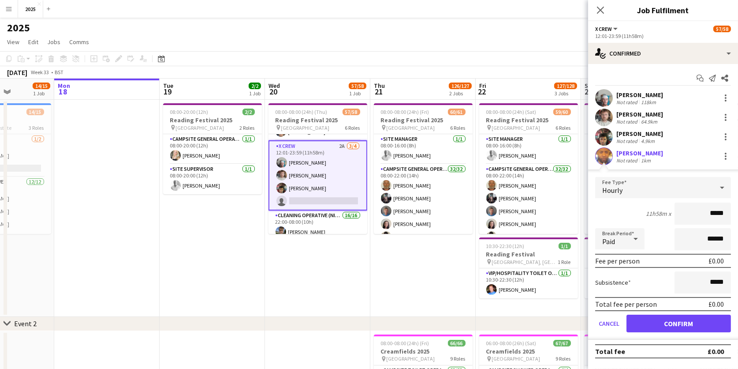
click at [653, 318] on button "Confirm" at bounding box center [679, 324] width 105 height 18
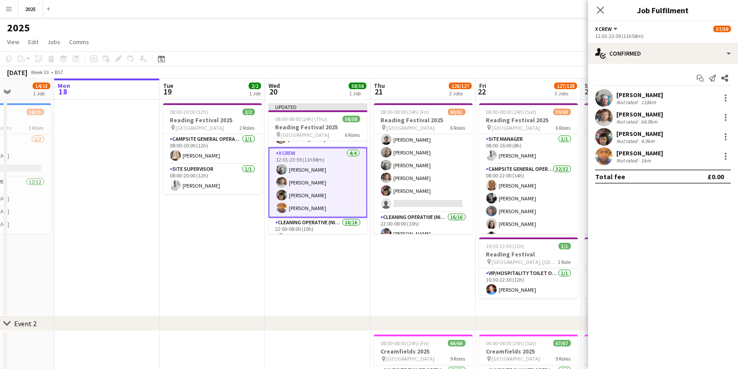
scroll to position [530, 0]
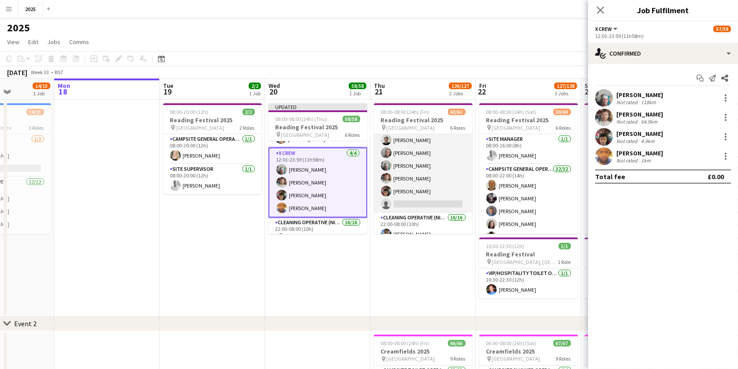
click at [404, 201] on app-card-role "X Crew 5/6 12:01-23:59 (11h58m) Rob Ferguson Myrian Gibson DAYANE MURRAY Luke B…" at bounding box center [423, 166] width 99 height 94
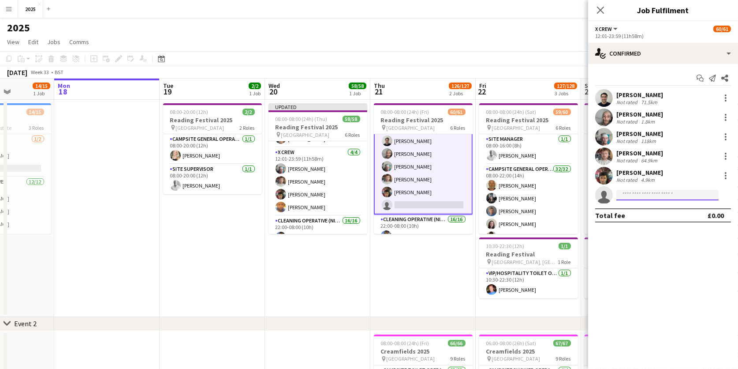
click at [672, 195] on input at bounding box center [668, 195] width 102 height 11
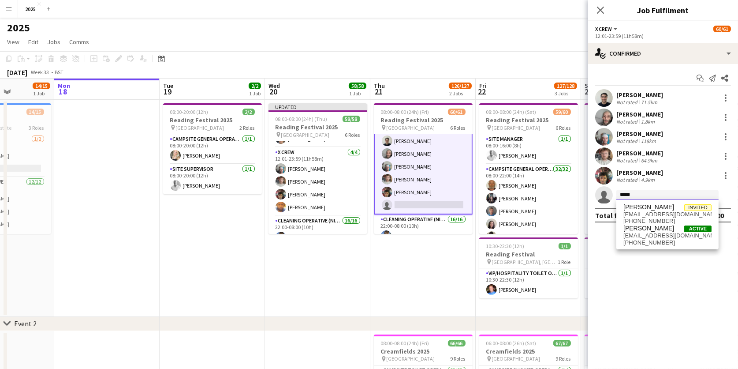
type input "****"
drag, startPoint x: 672, startPoint y: 192, endPoint x: 674, endPoint y: 215, distance: 23.0
click at [674, 215] on span "[EMAIL_ADDRESS][DOMAIN_NAME]" at bounding box center [668, 214] width 88 height 7
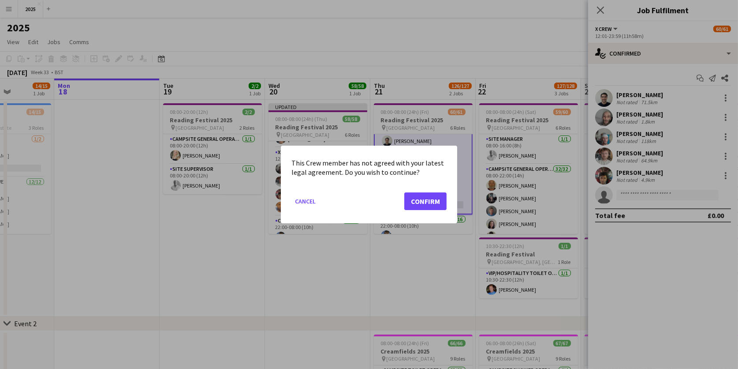
click at [431, 205] on button "Confirm" at bounding box center [425, 201] width 42 height 18
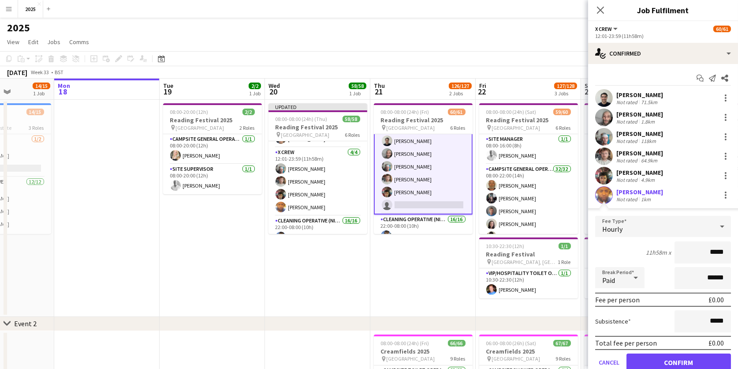
click at [642, 359] on button "Confirm" at bounding box center [679, 362] width 105 height 18
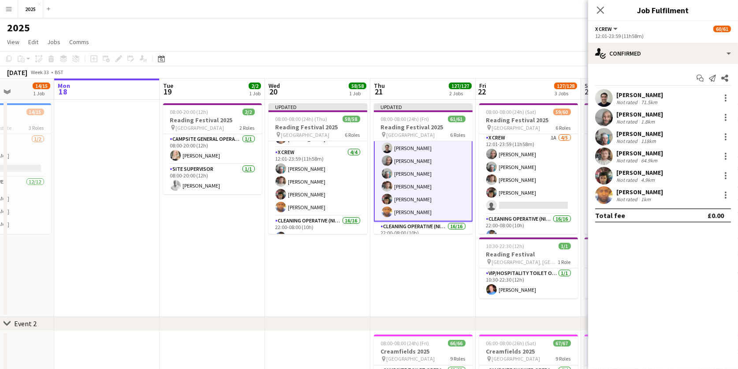
scroll to position [520, 0]
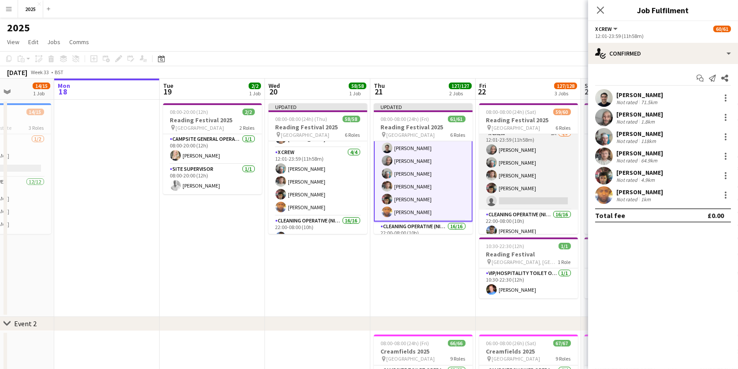
click at [534, 195] on app-card-role "X Crew 1A 4/5 12:01-23:59 (11h58m) Myrian Gibson DAYANE MURRAY Luke Ball Daniel…" at bounding box center [528, 168] width 99 height 81
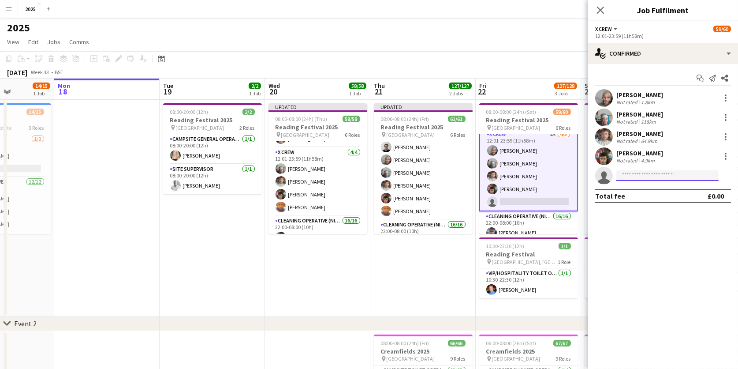
click at [636, 178] on input at bounding box center [668, 175] width 102 height 11
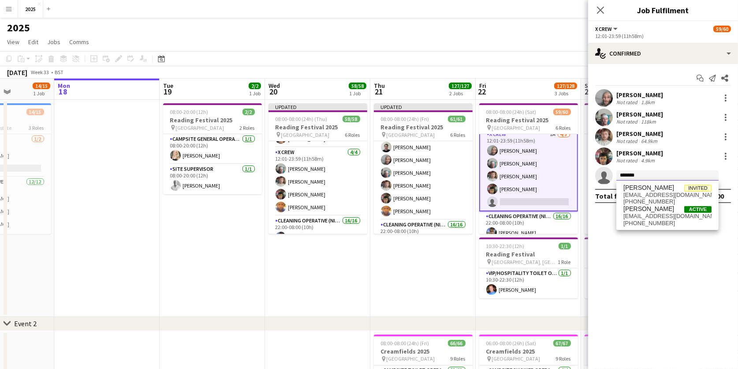
type input "*******"
drag, startPoint x: 643, startPoint y: 188, endPoint x: 649, endPoint y: 195, distance: 9.1
click at [649, 195] on span "[EMAIL_ADDRESS][DOMAIN_NAME]" at bounding box center [668, 194] width 88 height 7
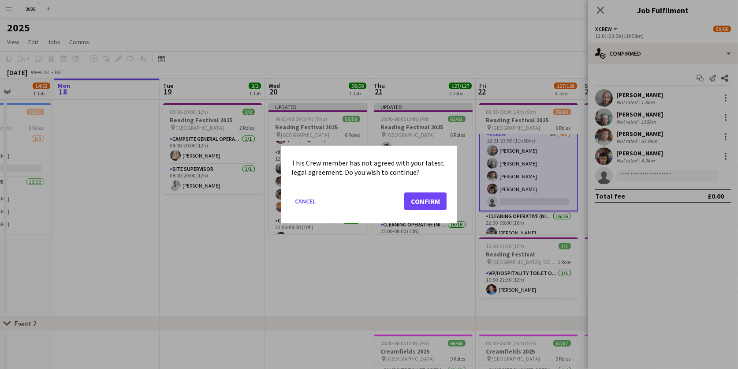
click at [428, 198] on button "Confirm" at bounding box center [425, 201] width 42 height 18
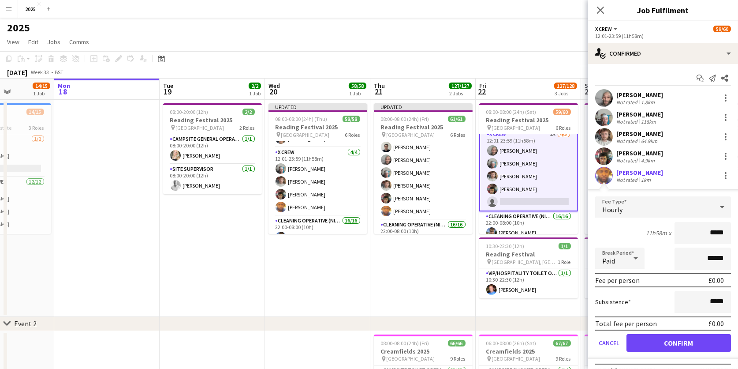
click at [642, 340] on button "Confirm" at bounding box center [679, 343] width 105 height 18
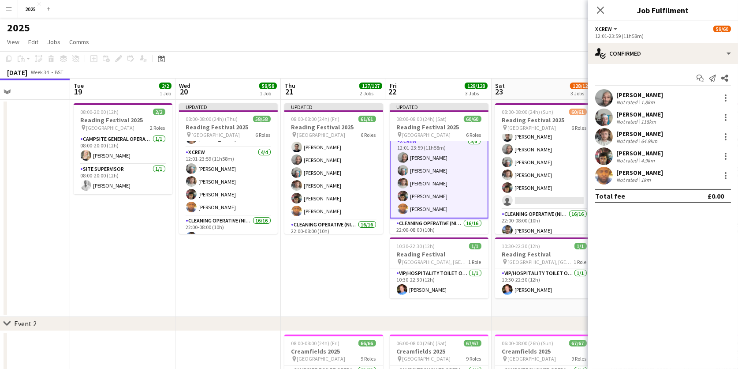
scroll to position [539, 0]
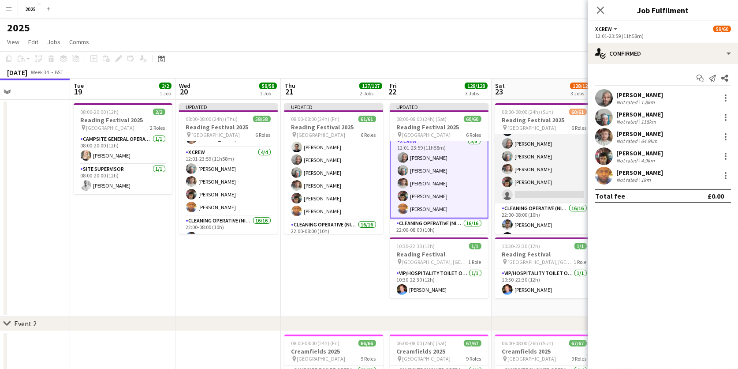
click at [528, 190] on app-card-role "X Crew 3A 5/6 12:01-23:59 (11h58m) Rob Ferguson Myrian Gibson DAYANE MURRAY Luk…" at bounding box center [544, 156] width 99 height 94
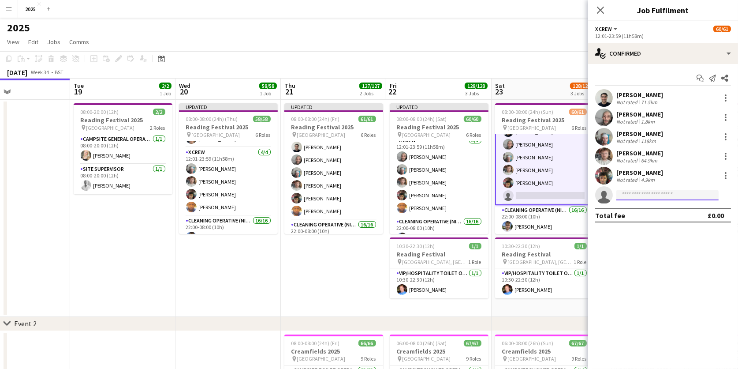
click at [652, 195] on input at bounding box center [668, 195] width 102 height 11
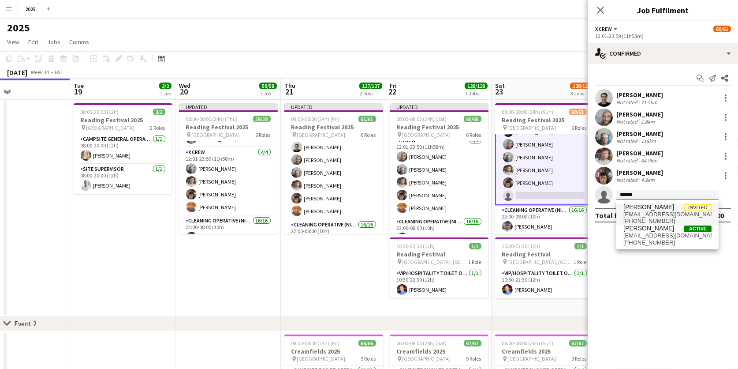
type input "******"
click at [643, 218] on span "+447506993208" at bounding box center [668, 220] width 88 height 7
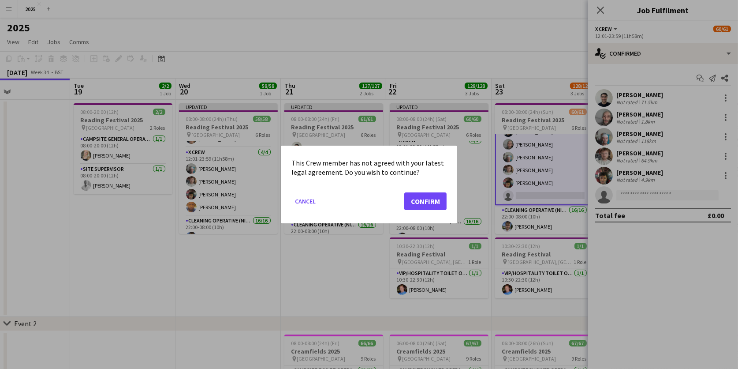
click at [425, 205] on button "Confirm" at bounding box center [425, 201] width 42 height 18
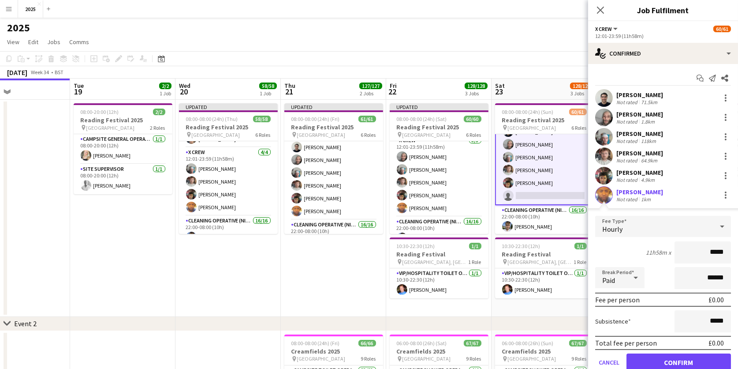
click at [648, 363] on button "Confirm" at bounding box center [679, 362] width 105 height 18
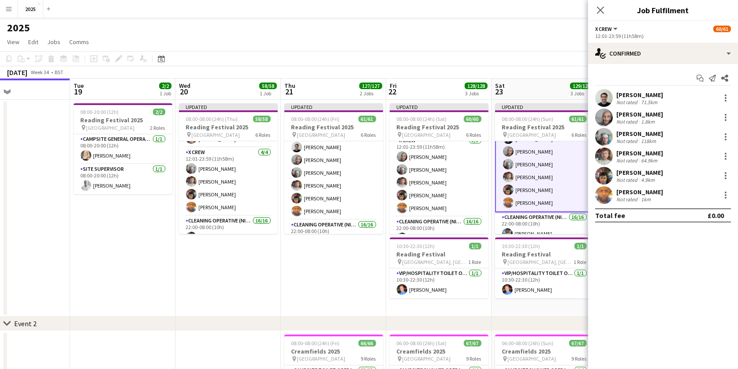
click at [319, 278] on app-date-cell "Updated 08:00-08:00 (24h) (Fri) 61/61 Reading Festival 2025 pin Richfield Avenu…" at bounding box center [333, 208] width 105 height 217
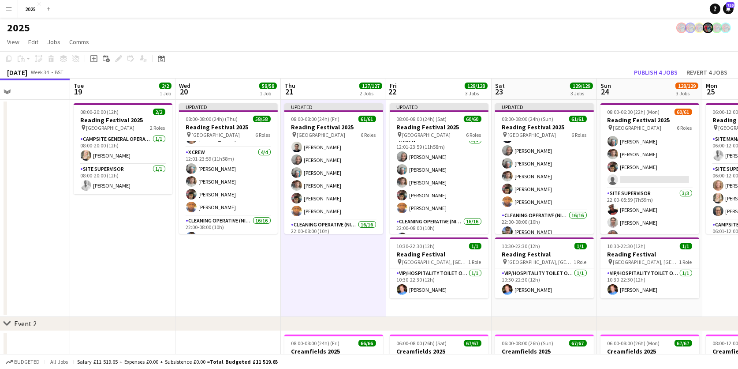
scroll to position [557, 0]
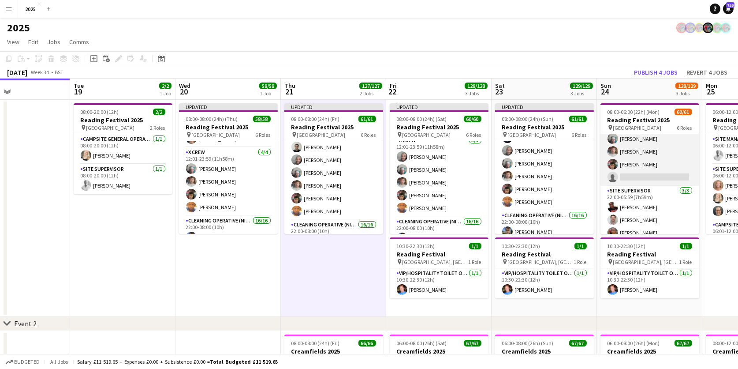
click at [633, 172] on app-card-role "X Crew 2A 5/6 12:01-23:59 (11h58m) Myrian Gibson Rob Ferguson DAYANE MURRAY Luk…" at bounding box center [650, 139] width 99 height 94
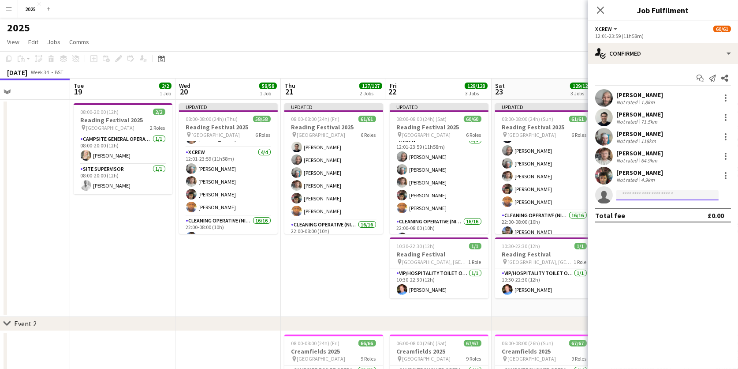
click at [637, 196] on input at bounding box center [668, 195] width 102 height 11
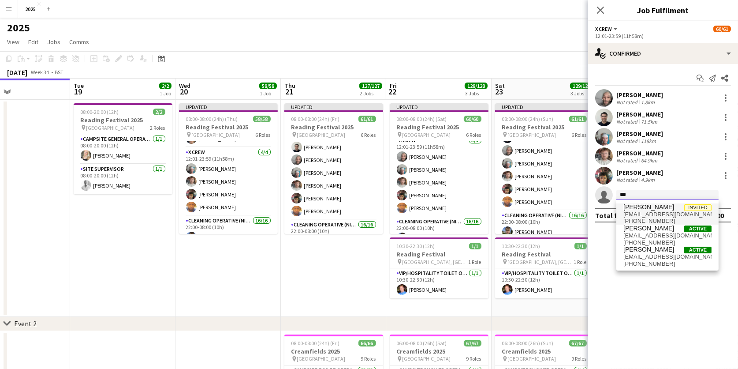
type input "***"
click at [637, 216] on span "[EMAIL_ADDRESS][DOMAIN_NAME]" at bounding box center [668, 214] width 88 height 7
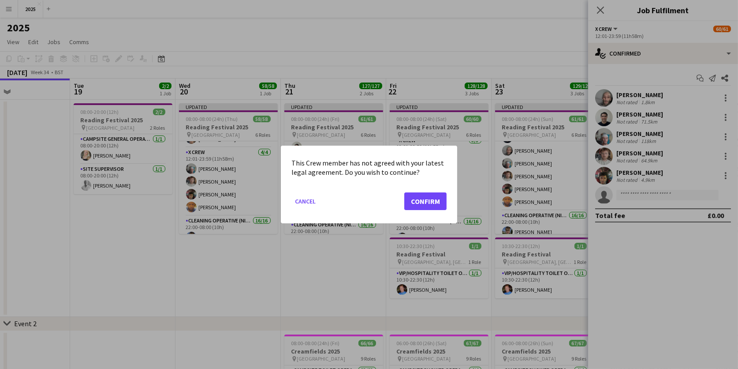
click at [424, 206] on button "Confirm" at bounding box center [425, 201] width 42 height 18
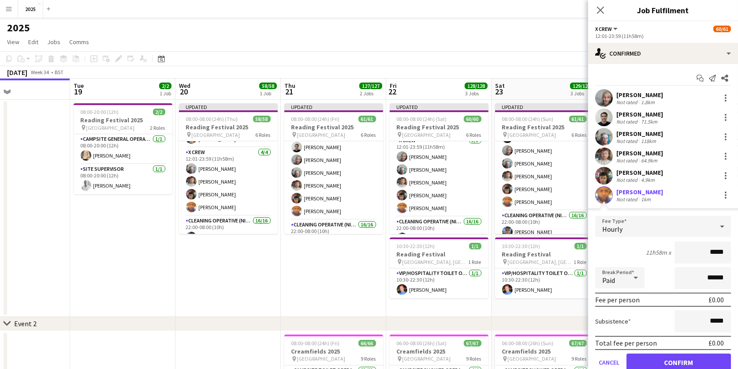
click at [638, 356] on button "Confirm" at bounding box center [679, 362] width 105 height 18
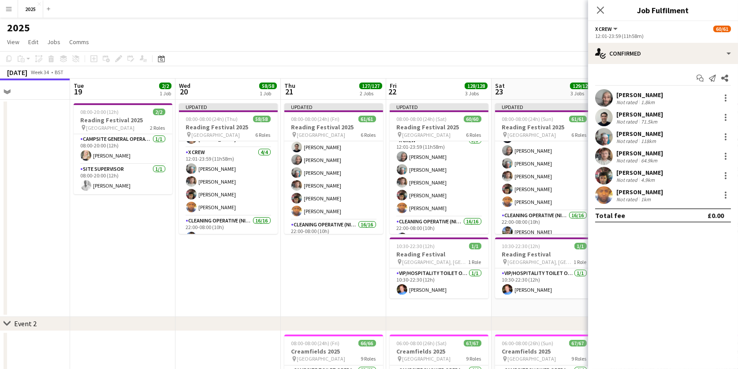
click at [329, 258] on app-date-cell "Updated 08:00-08:00 (24h) (Fri) 61/61 Reading Festival 2025 pin Richfield Avenu…" at bounding box center [333, 208] width 105 height 217
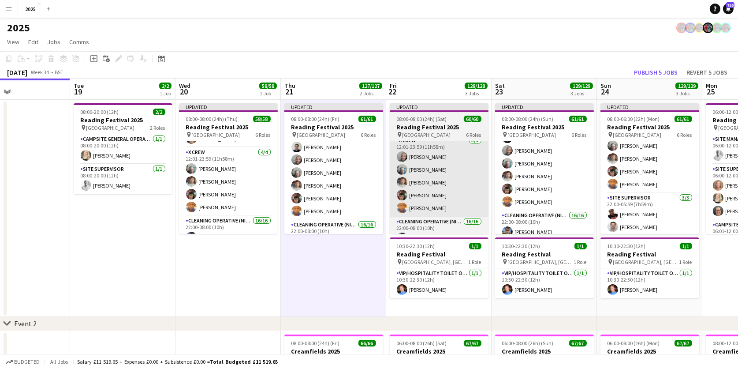
scroll to position [0, 351]
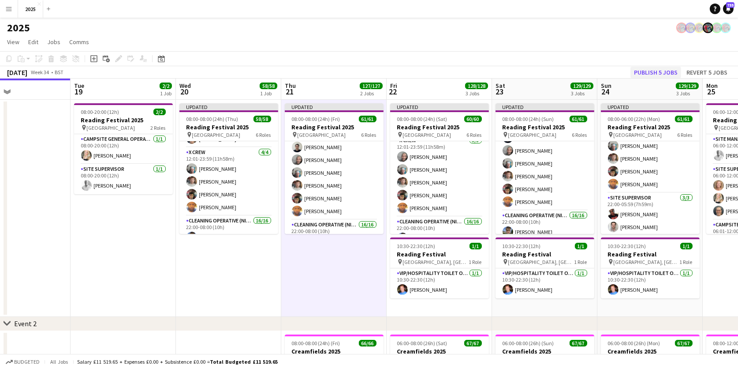
click at [648, 71] on button "Publish 5 jobs" at bounding box center [656, 72] width 51 height 11
